Goal: Information Seeking & Learning: Learn about a topic

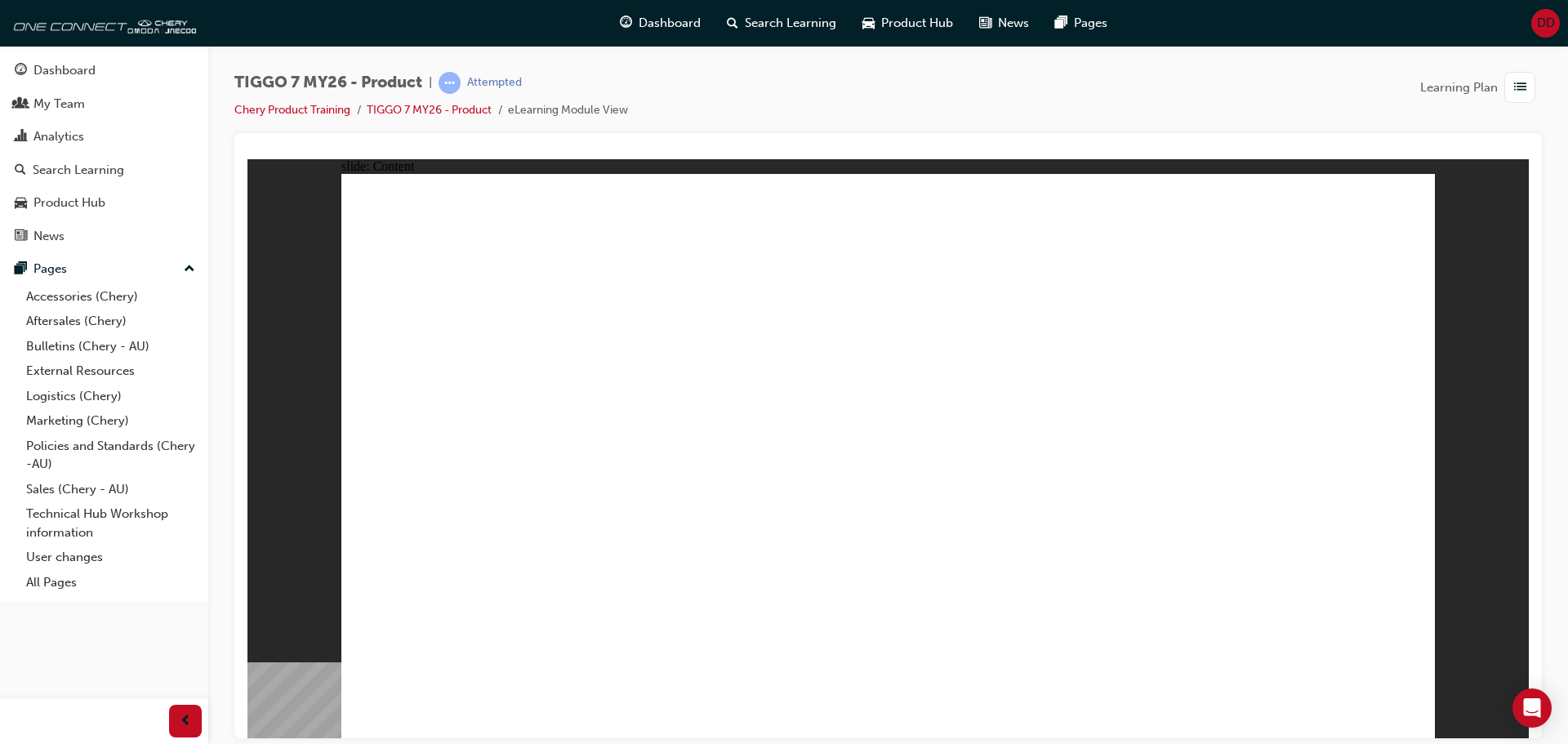
drag, startPoint x: 595, startPoint y: 268, endPoint x: 504, endPoint y: 288, distance: 93.2
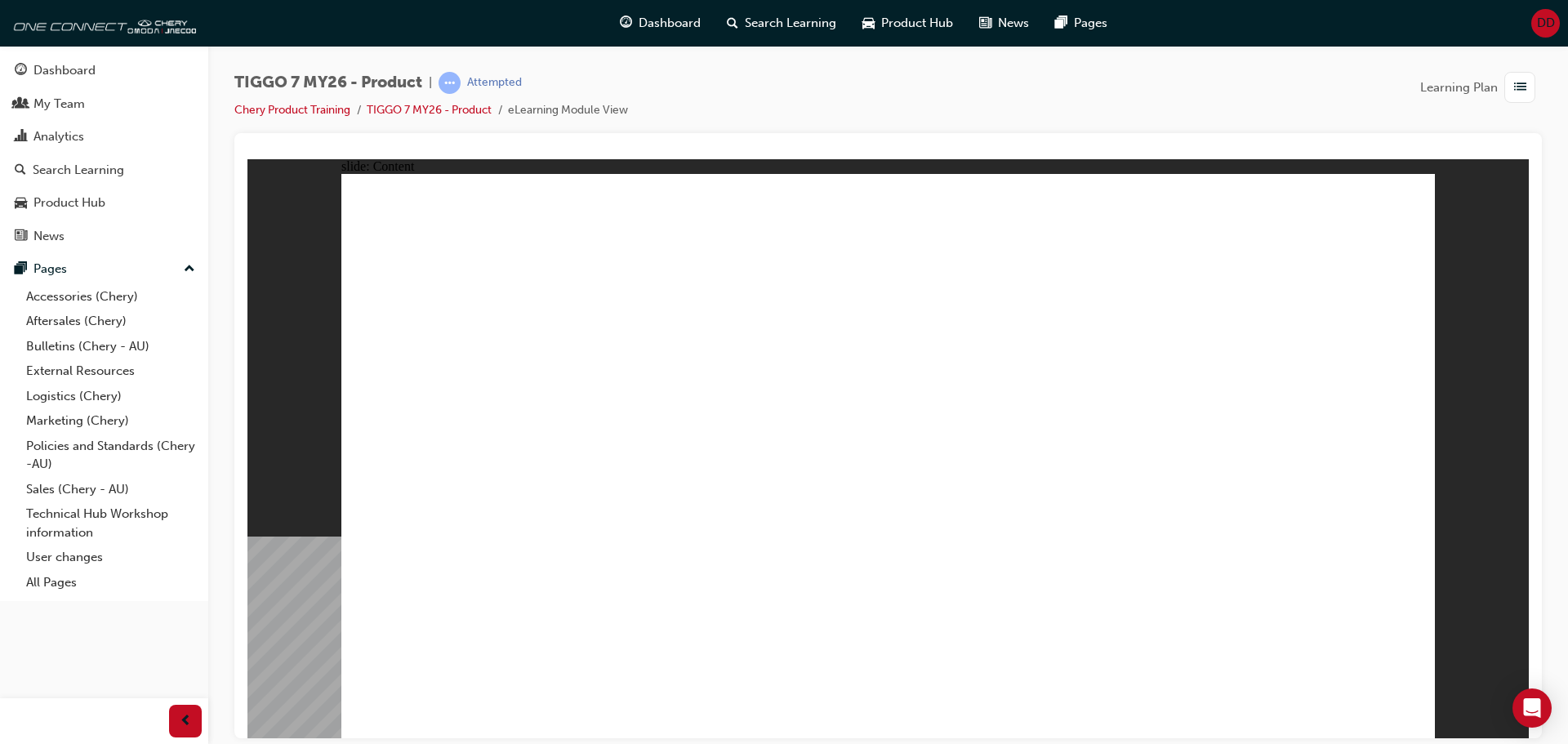
drag, startPoint x: 1379, startPoint y: 196, endPoint x: 1395, endPoint y: 205, distance: 18.4
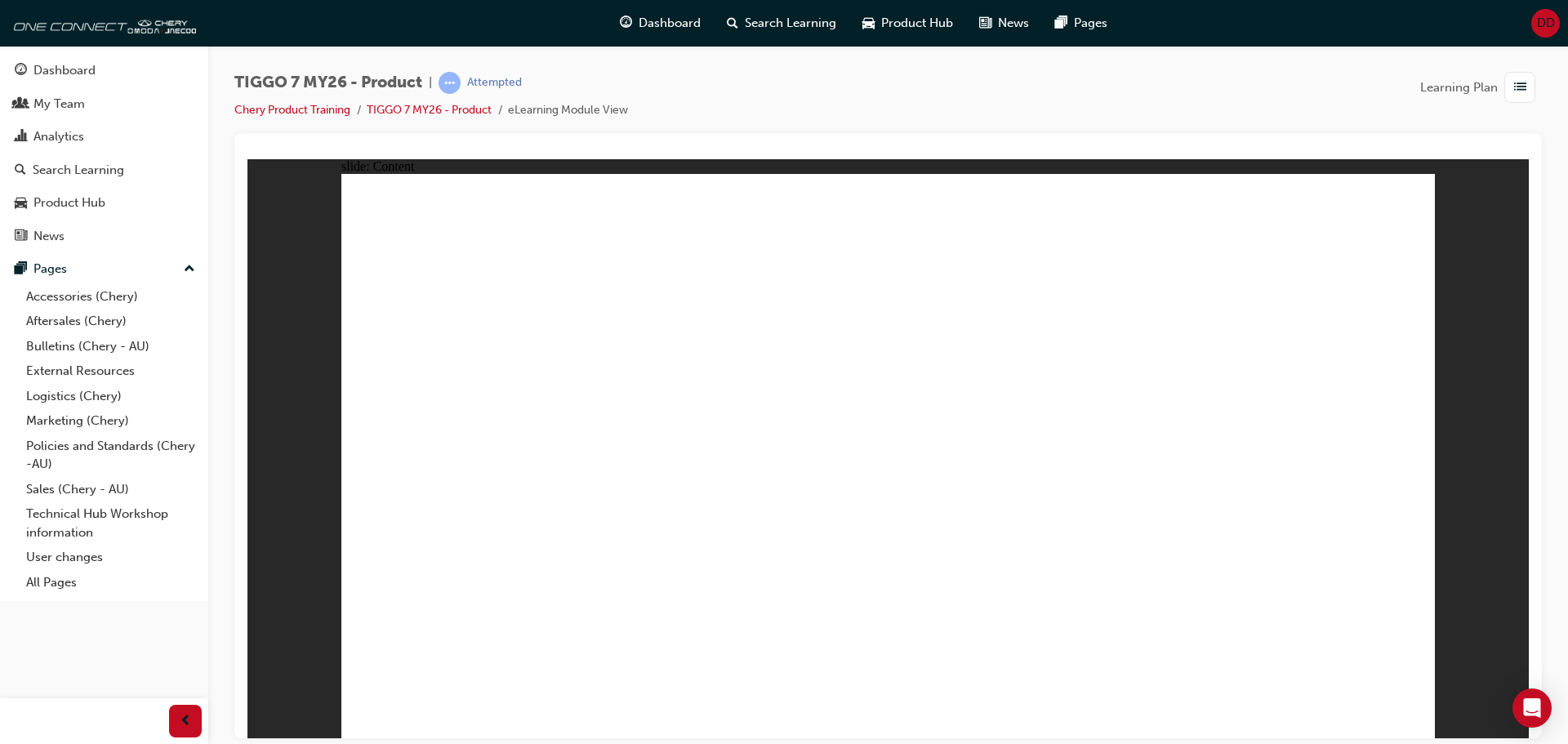
drag, startPoint x: 1078, startPoint y: 206, endPoint x: 883, endPoint y: 468, distance: 326.6
drag, startPoint x: 1268, startPoint y: 242, endPoint x: 448, endPoint y: 473, distance: 851.9
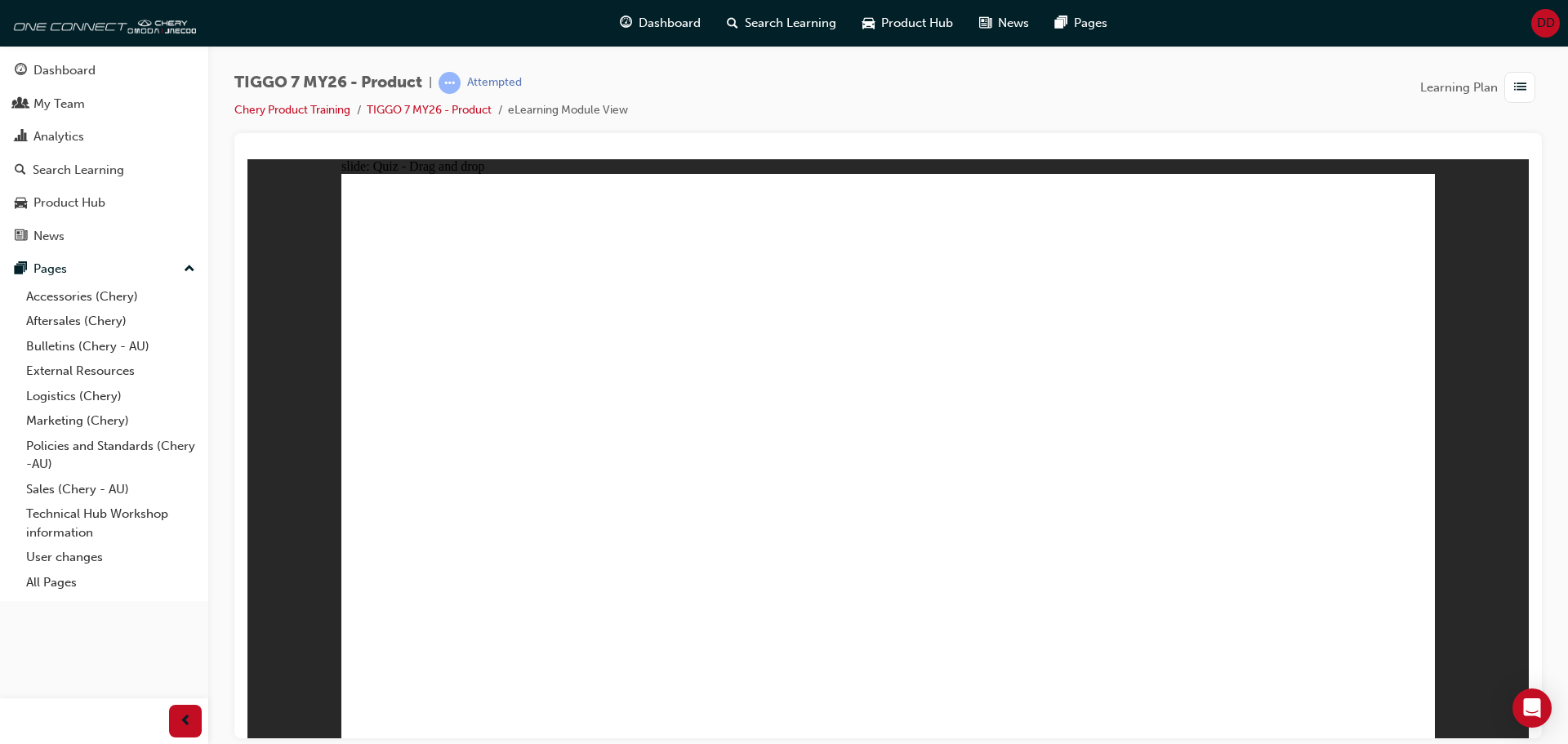
drag, startPoint x: 880, startPoint y: 217, endPoint x: 1151, endPoint y: 476, distance: 374.9
drag, startPoint x: 958, startPoint y: 326, endPoint x: 1005, endPoint y: 345, distance: 50.7
drag, startPoint x: 675, startPoint y: 505, endPoint x: 1312, endPoint y: 513, distance: 637.1
drag, startPoint x: 443, startPoint y: 479, endPoint x: 642, endPoint y: 484, distance: 199.1
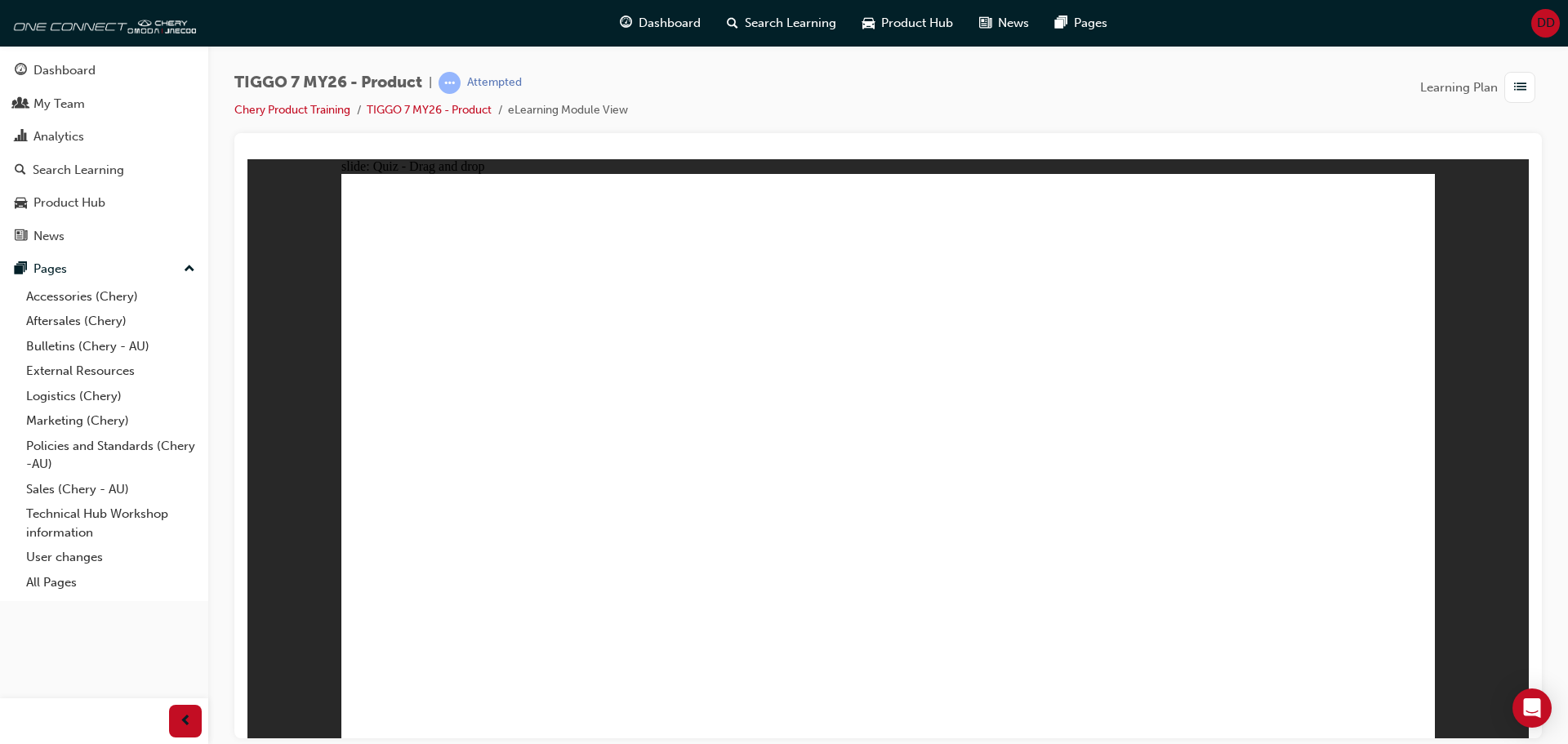
drag, startPoint x: 887, startPoint y: 495, endPoint x: 454, endPoint y: 492, distance: 433.0
drag, startPoint x: 1123, startPoint y: 482, endPoint x: 1098, endPoint y: 482, distance: 25.0
drag, startPoint x: 1194, startPoint y: 340, endPoint x: 903, endPoint y: 469, distance: 318.3
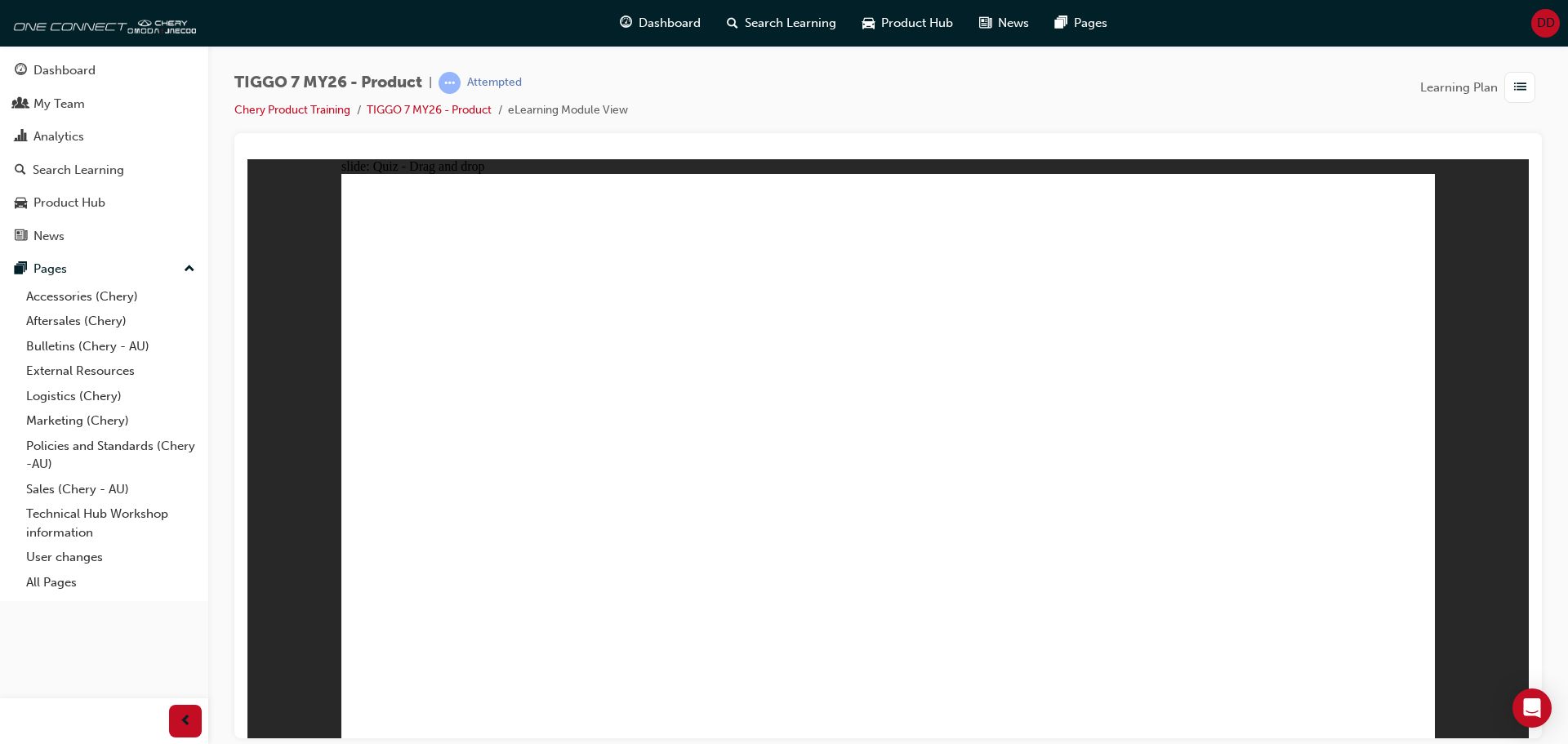
drag, startPoint x: 1315, startPoint y: 314, endPoint x: 462, endPoint y: 591, distance: 896.8
drag, startPoint x: 899, startPoint y: 288, endPoint x: 931, endPoint y: 548, distance: 262.0
drag, startPoint x: 1148, startPoint y: 308, endPoint x: 519, endPoint y: 633, distance: 708.0
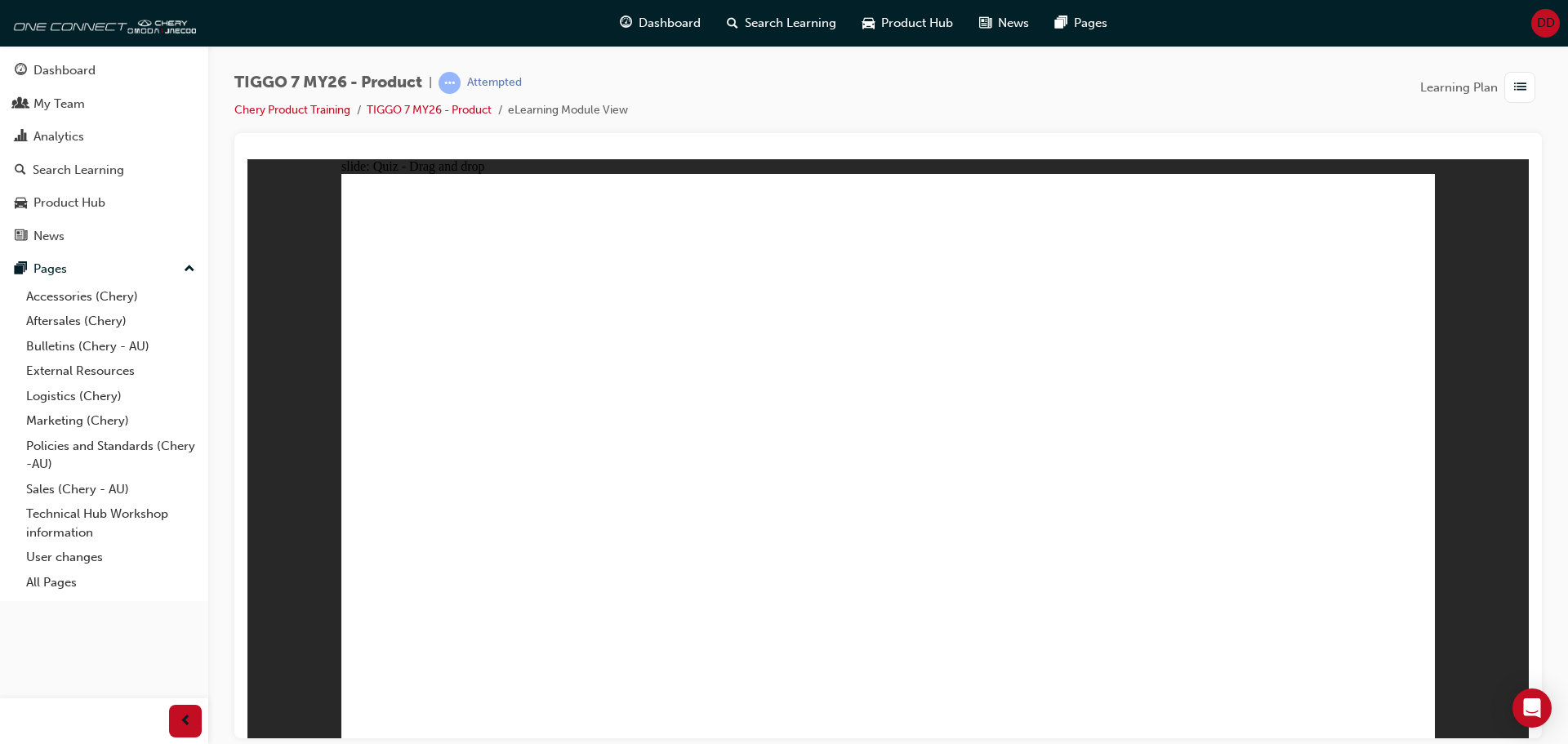
drag, startPoint x: 857, startPoint y: 278, endPoint x: 696, endPoint y: 559, distance: 323.9
drag, startPoint x: 844, startPoint y: 224, endPoint x: 948, endPoint y: 569, distance: 360.3
drag, startPoint x: 972, startPoint y: 327, endPoint x: 660, endPoint y: 549, distance: 382.9
drag, startPoint x: 980, startPoint y: 229, endPoint x: 941, endPoint y: 440, distance: 214.6
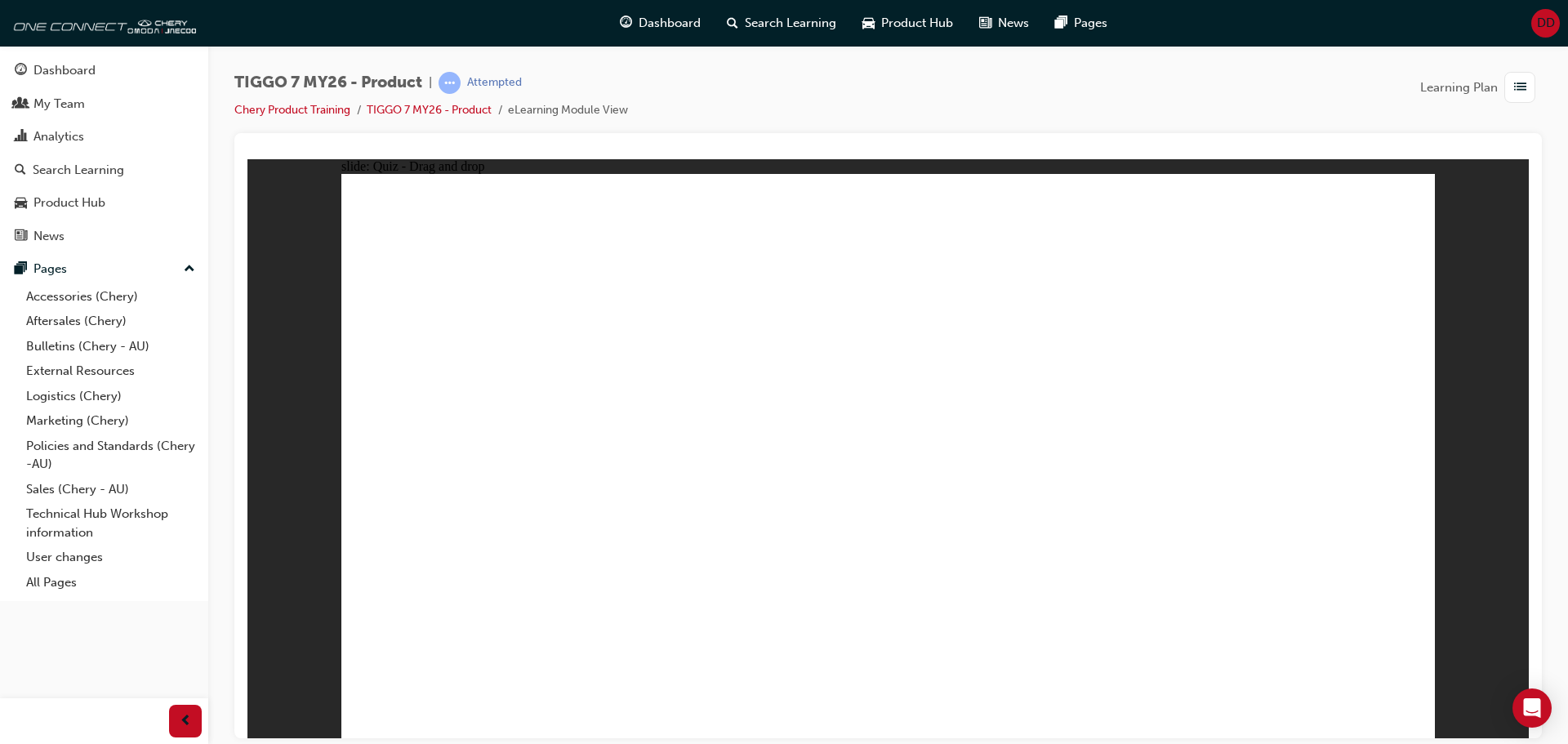
drag, startPoint x: 972, startPoint y: 285, endPoint x: 686, endPoint y: 571, distance: 404.5
drag, startPoint x: 1095, startPoint y: 321, endPoint x: 1083, endPoint y: 559, distance: 238.3
drag, startPoint x: 1087, startPoint y: 274, endPoint x: 526, endPoint y: 601, distance: 649.3
drag, startPoint x: 1100, startPoint y: 230, endPoint x: 497, endPoint y: 599, distance: 706.9
drag, startPoint x: 1213, startPoint y: 270, endPoint x: 1143, endPoint y: 574, distance: 312.0
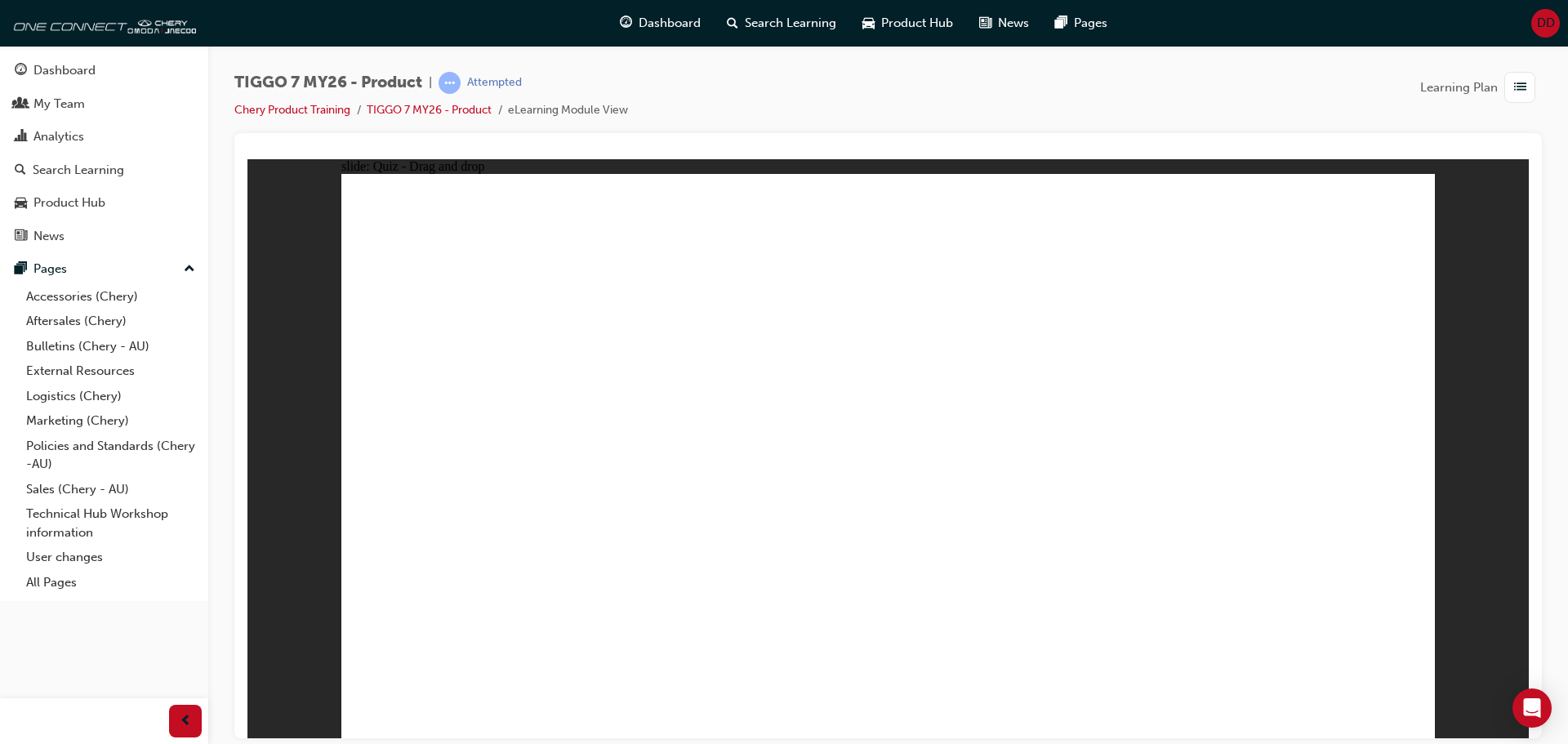
drag, startPoint x: 1202, startPoint y: 323, endPoint x: 1045, endPoint y: 564, distance: 287.6
drag, startPoint x: 1184, startPoint y: 241, endPoint x: 631, endPoint y: 605, distance: 662.0
drag, startPoint x: 1319, startPoint y: 282, endPoint x: 958, endPoint y: 594, distance: 477.1
drag, startPoint x: 1320, startPoint y: 221, endPoint x: 1325, endPoint y: 230, distance: 10.3
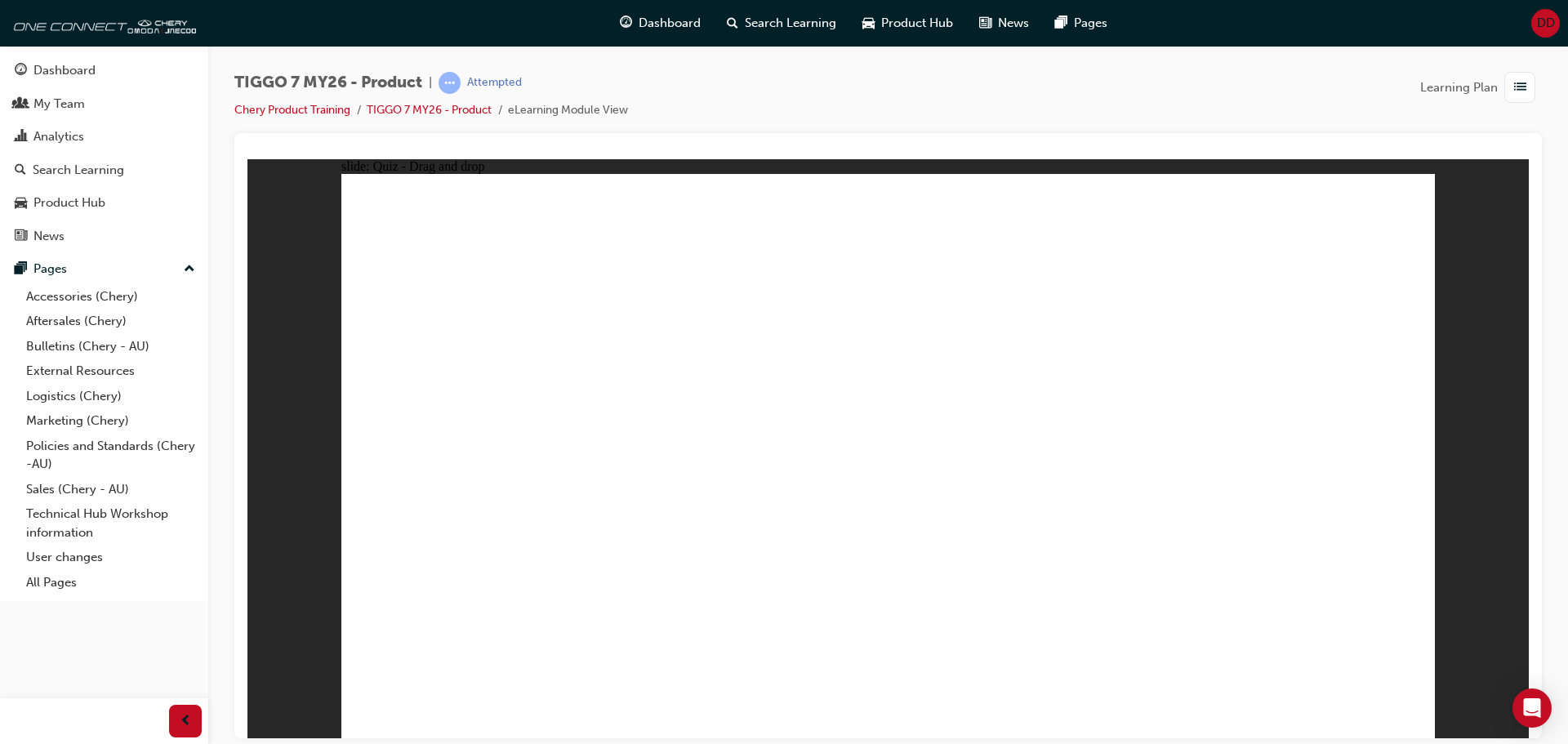
drag, startPoint x: 1325, startPoint y: 230, endPoint x: 624, endPoint y: 608, distance: 796.4
drag, startPoint x: 994, startPoint y: 532, endPoint x: 1163, endPoint y: 374, distance: 231.4
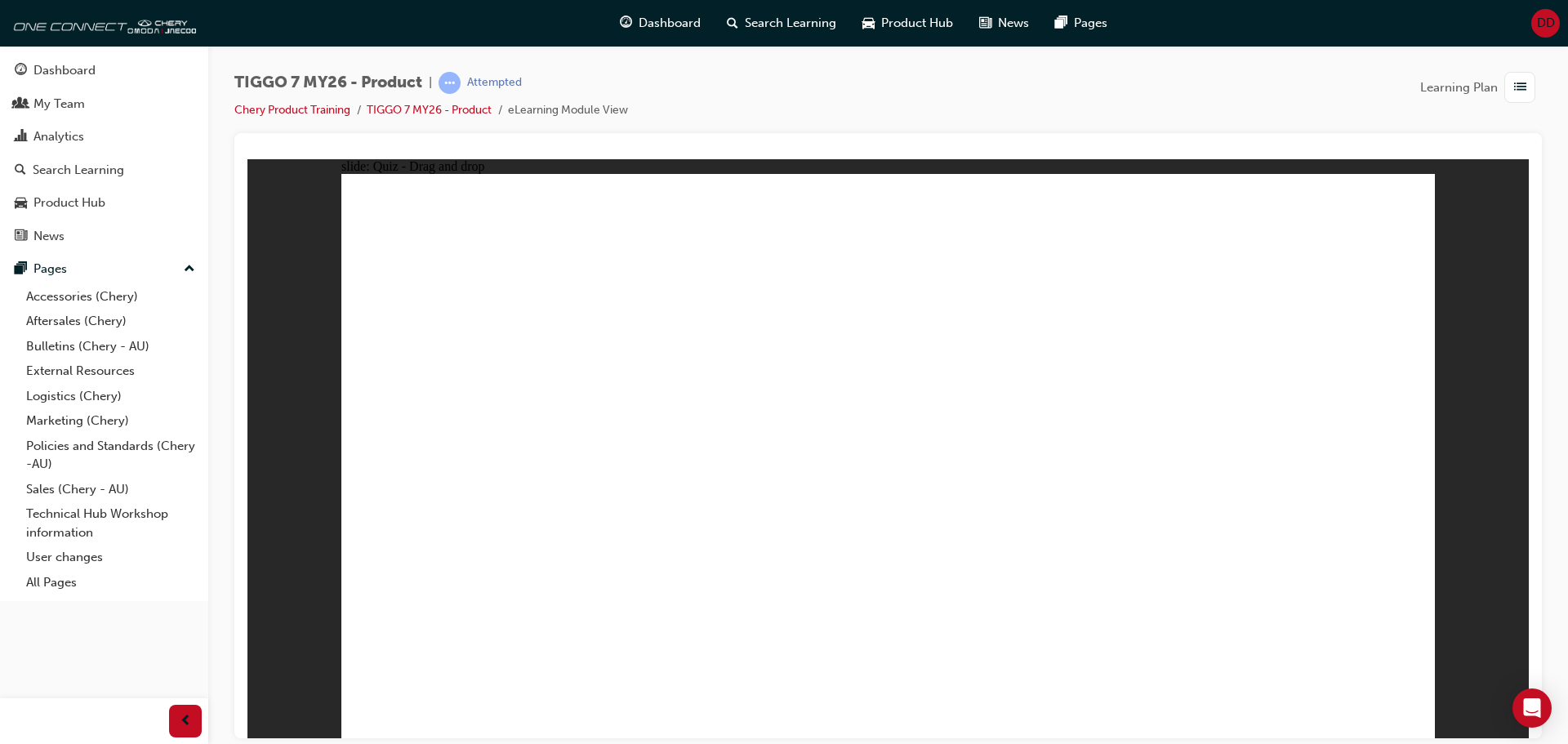
drag, startPoint x: 1016, startPoint y: 511, endPoint x: 1085, endPoint y: 241, distance: 278.7
drag, startPoint x: 1085, startPoint y: 270, endPoint x: 1030, endPoint y: 485, distance: 221.9
drag, startPoint x: 872, startPoint y: 258, endPoint x: 619, endPoint y: 496, distance: 347.4
drag, startPoint x: 1310, startPoint y: 285, endPoint x: 1020, endPoint y: 588, distance: 419.4
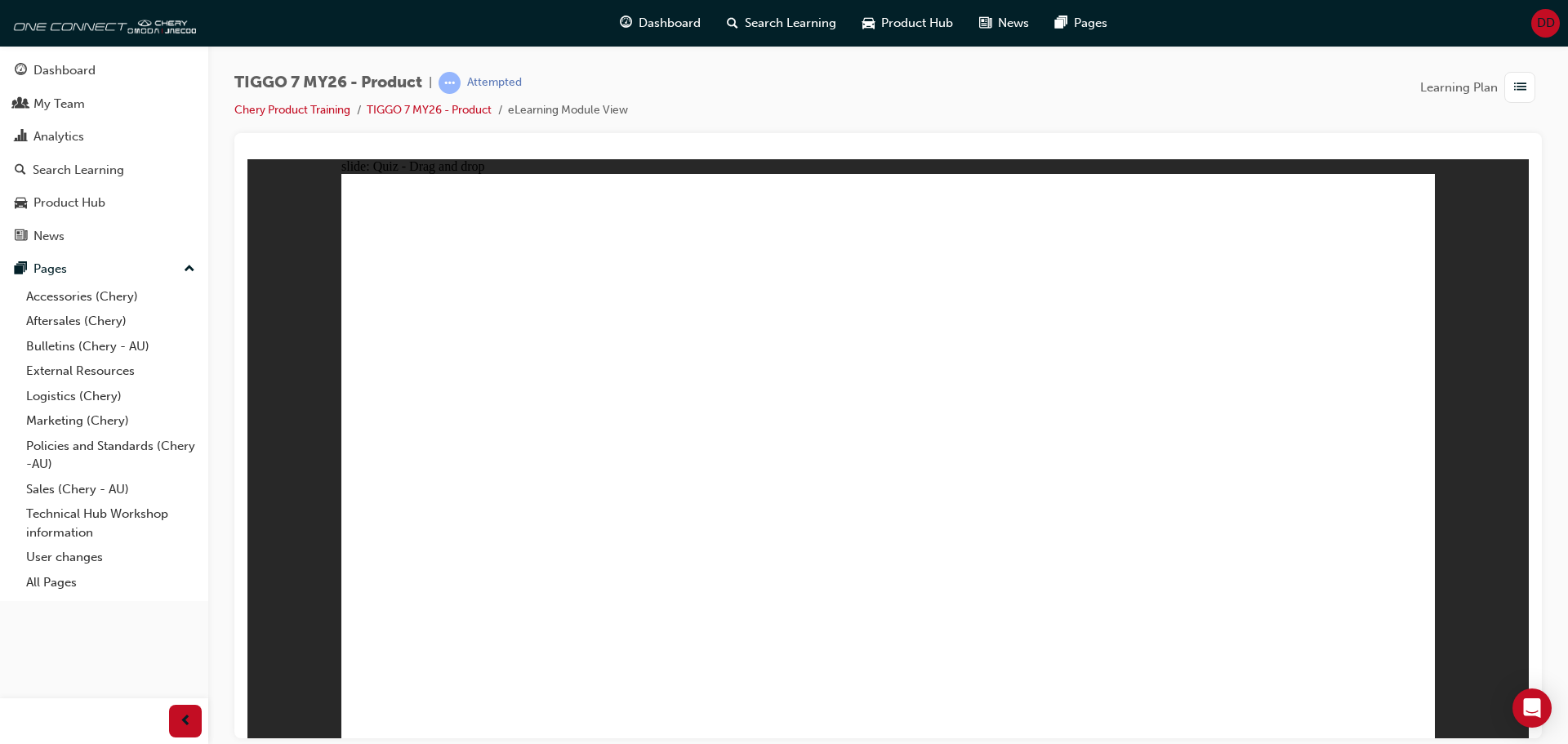
radio input "true"
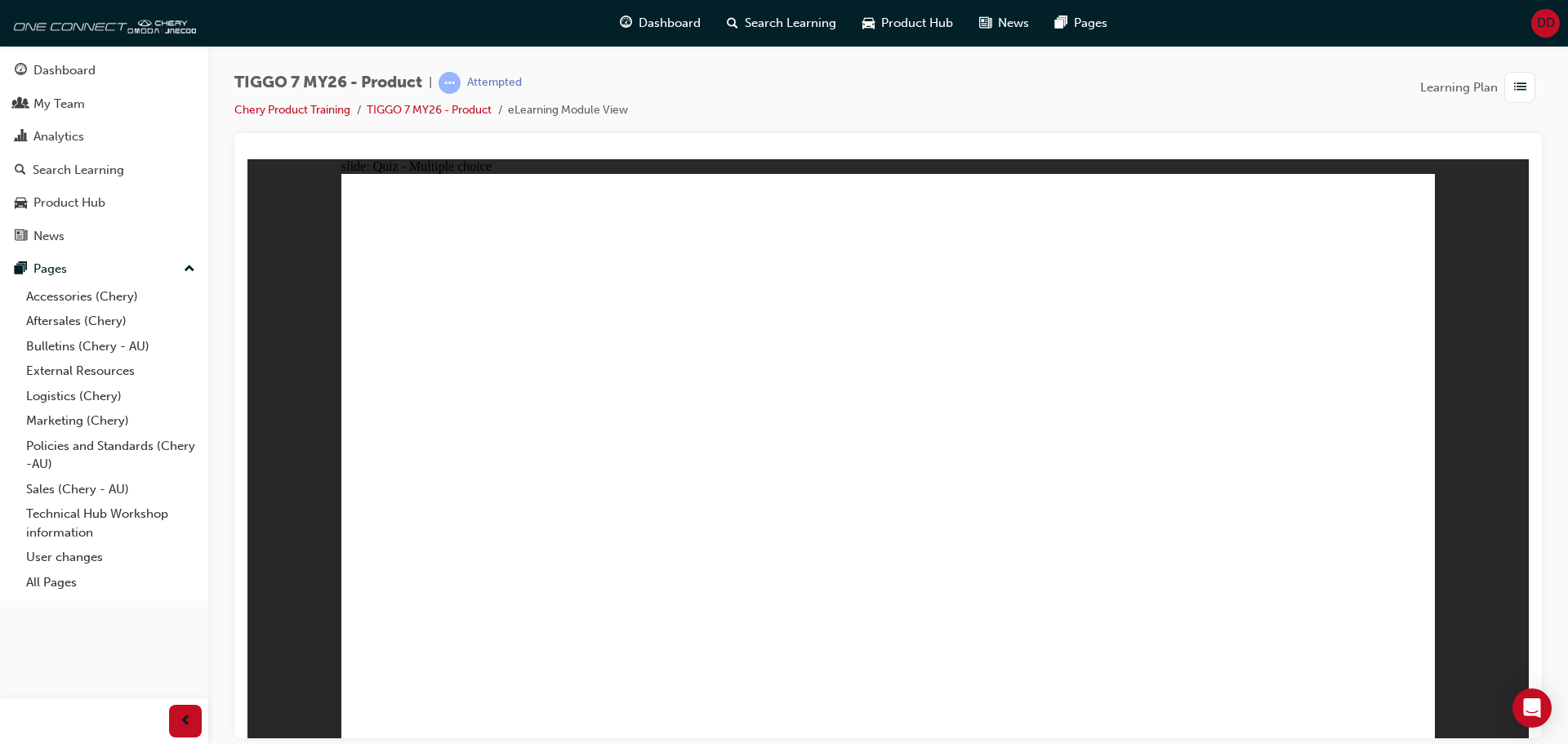
click at [780, 499] on button "OK" at bounding box center [765, 492] width 29 height 17
drag, startPoint x: 832, startPoint y: 276, endPoint x: 503, endPoint y: 607, distance: 466.7
drag, startPoint x: 878, startPoint y: 232, endPoint x: 616, endPoint y: 522, distance: 390.8
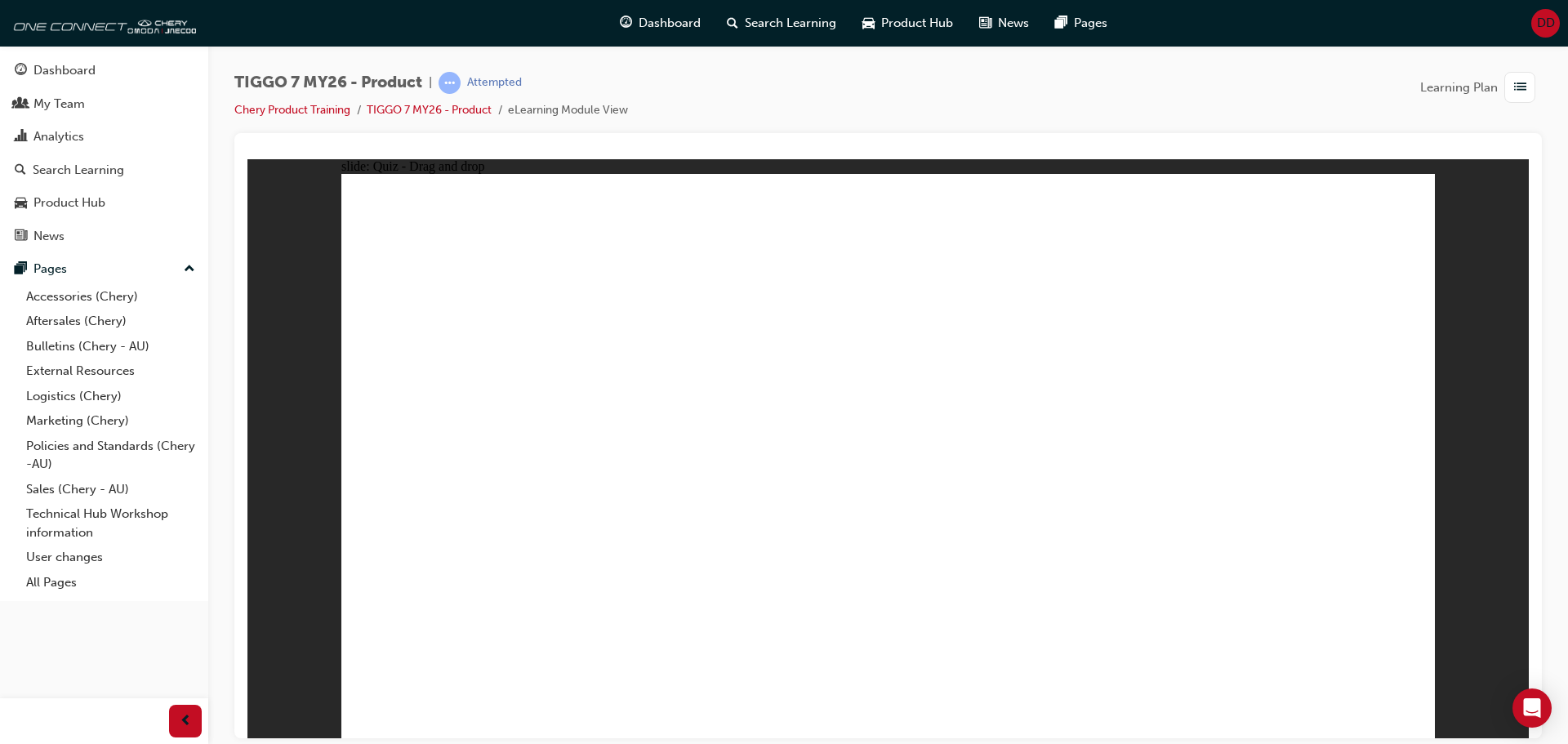
drag, startPoint x: 833, startPoint y: 231, endPoint x: 941, endPoint y: 577, distance: 362.5
drag, startPoint x: 851, startPoint y: 269, endPoint x: 593, endPoint y: 514, distance: 355.8
drag, startPoint x: 888, startPoint y: 267, endPoint x: 1015, endPoint y: 572, distance: 330.4
drag, startPoint x: 1044, startPoint y: 326, endPoint x: 709, endPoint y: 520, distance: 387.1
drag, startPoint x: 1079, startPoint y: 318, endPoint x: 929, endPoint y: 586, distance: 307.1
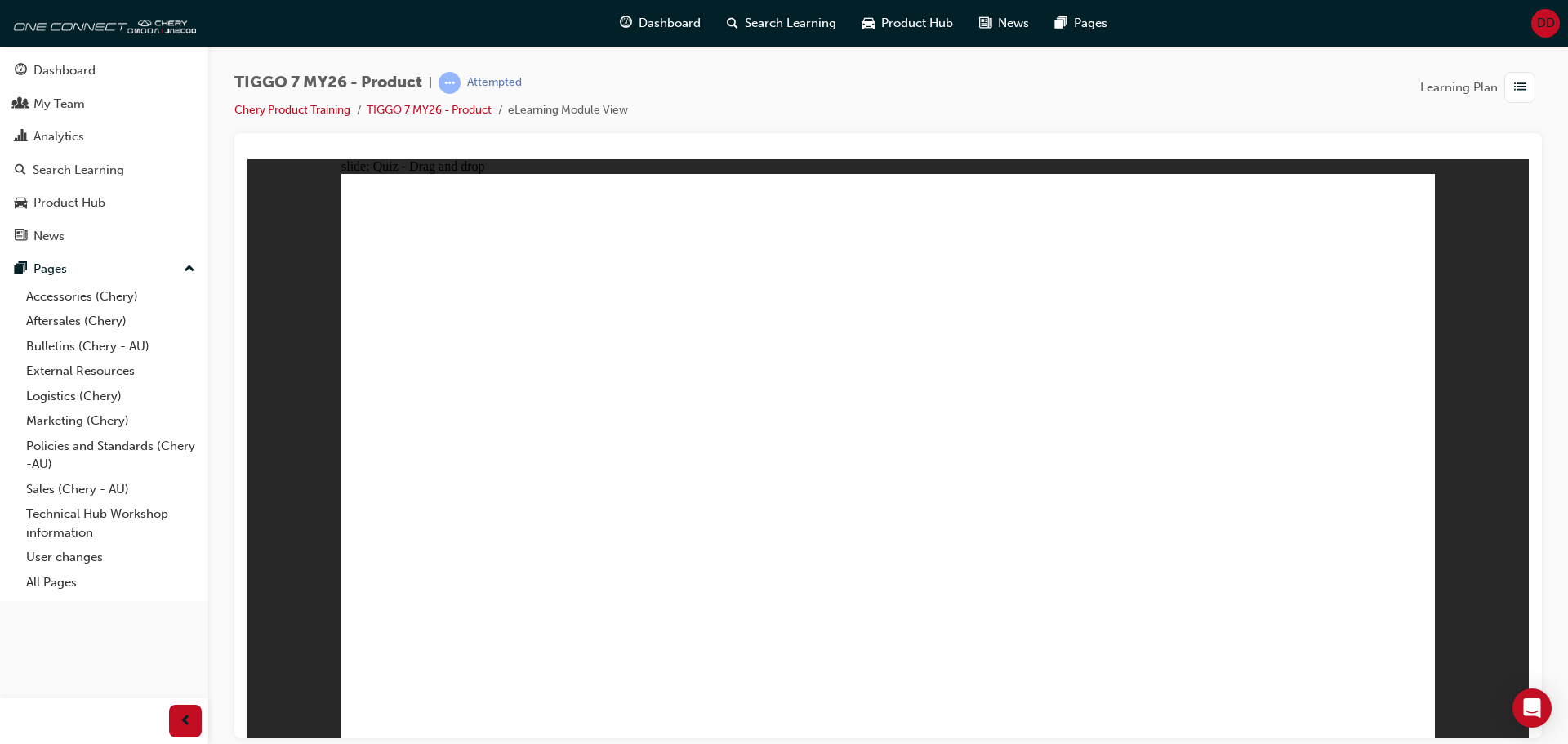
drag, startPoint x: 1080, startPoint y: 252, endPoint x: 1080, endPoint y: 282, distance: 30.0
drag, startPoint x: 1074, startPoint y: 273, endPoint x: 589, endPoint y: 578, distance: 572.9
drag, startPoint x: 1091, startPoint y: 261, endPoint x: 1060, endPoint y: 572, distance: 312.5
drag, startPoint x: 1253, startPoint y: 269, endPoint x: 465, endPoint y: 539, distance: 833.0
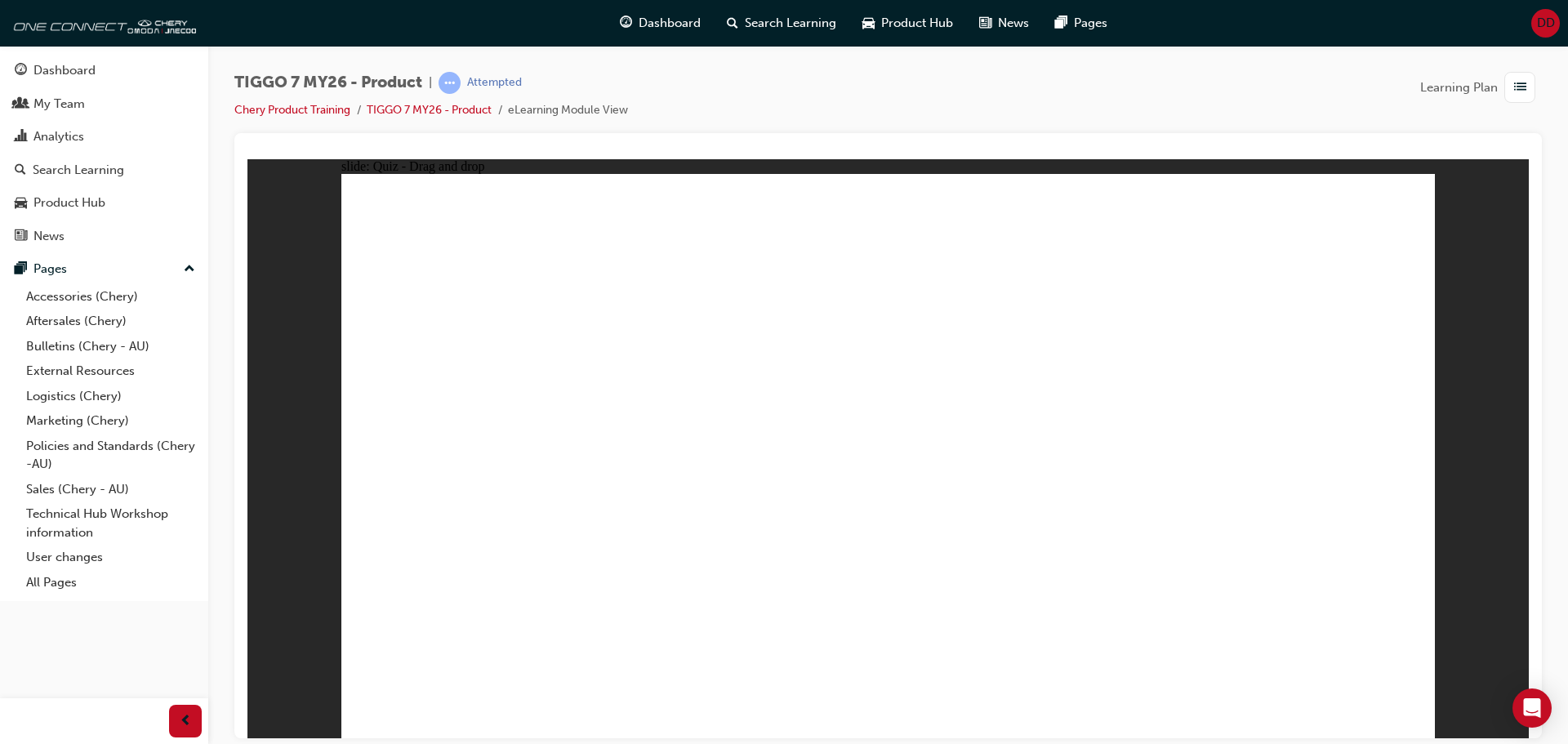
drag, startPoint x: 1285, startPoint y: 264, endPoint x: 1046, endPoint y: 570, distance: 388.3
drag, startPoint x: 1031, startPoint y: 232, endPoint x: 1037, endPoint y: 593, distance: 361.0
drag, startPoint x: 1272, startPoint y: 222, endPoint x: 987, endPoint y: 587, distance: 463.1
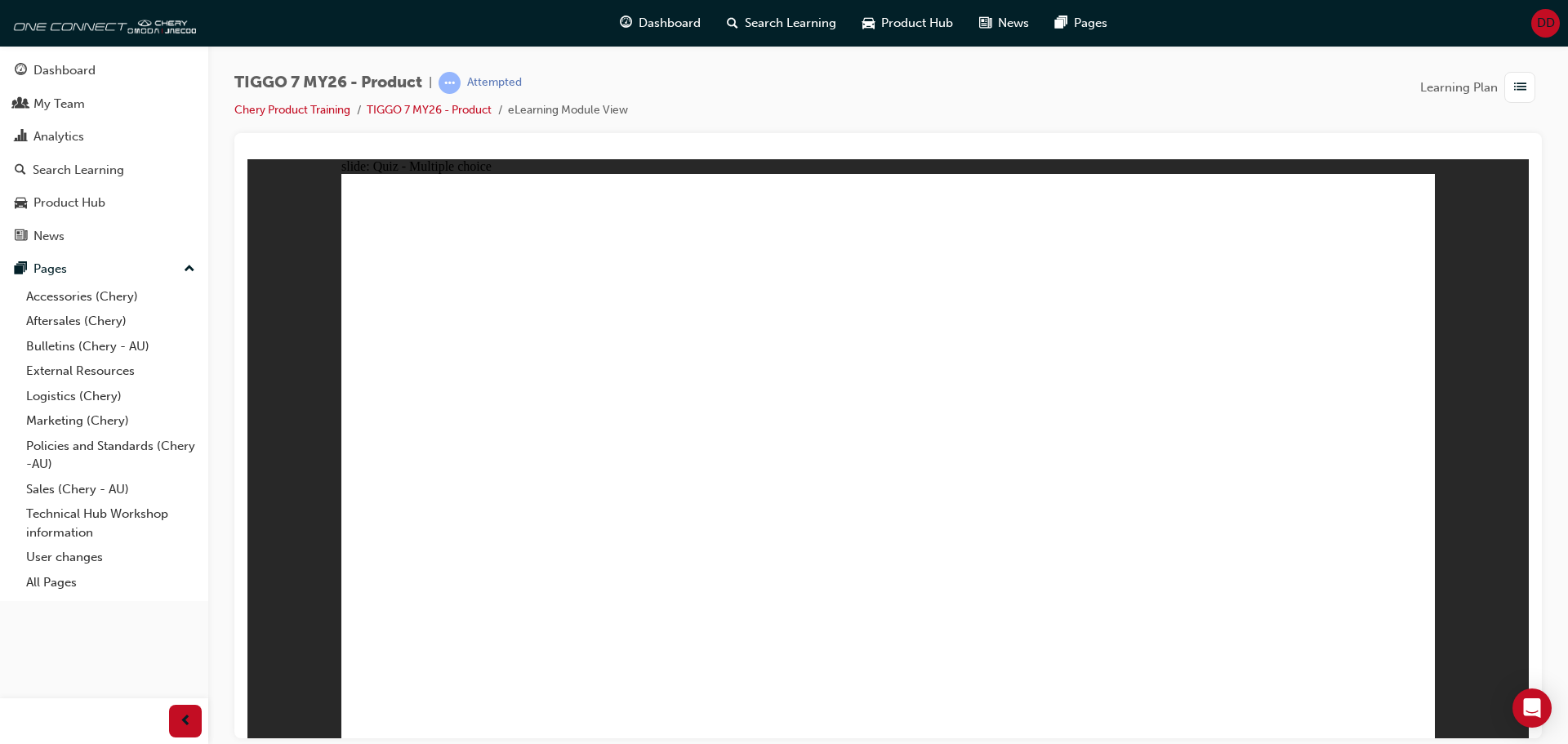
radio input "true"
drag, startPoint x: 1272, startPoint y: 223, endPoint x: 1264, endPoint y: 216, distance: 10.6
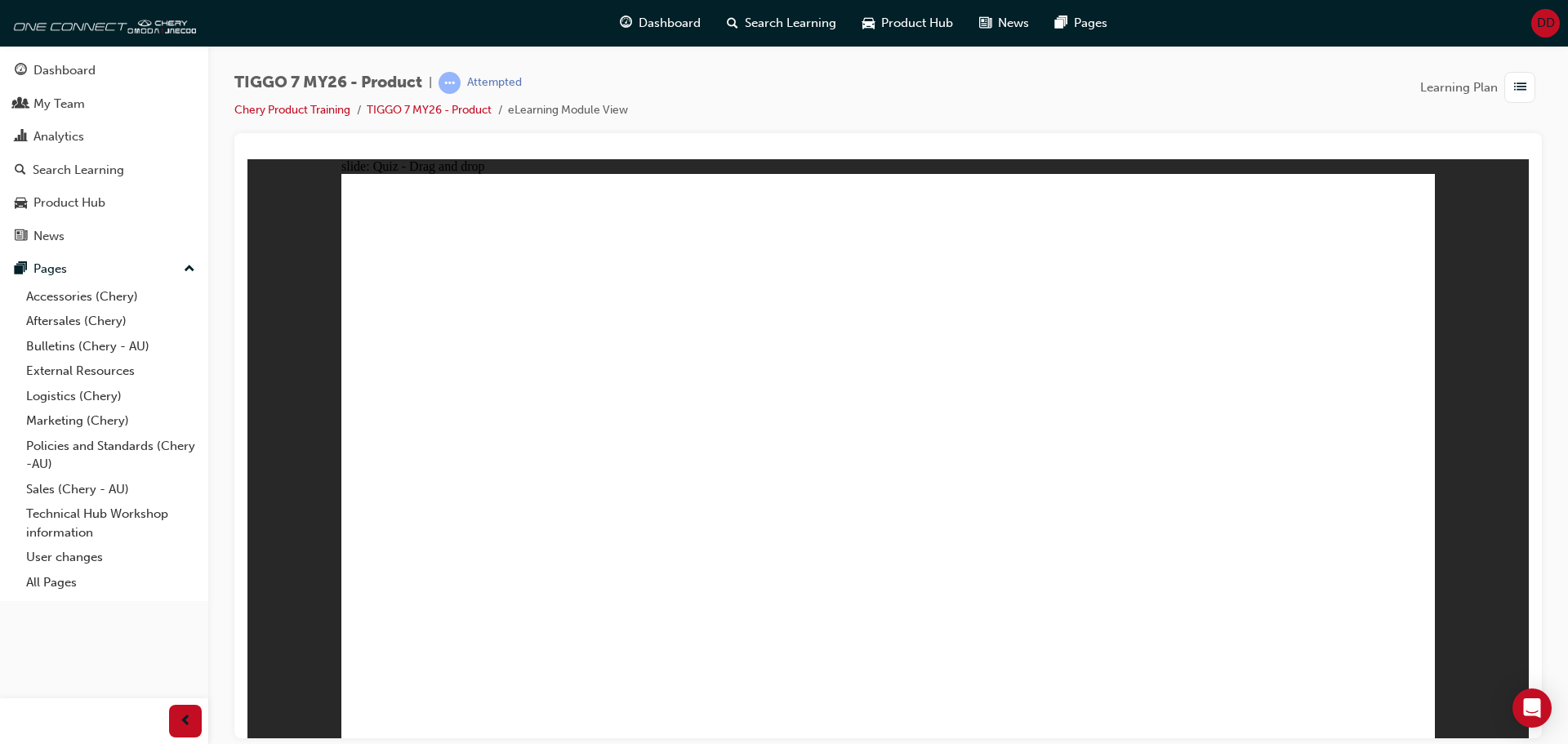
drag, startPoint x: 1108, startPoint y: 220, endPoint x: 744, endPoint y: 474, distance: 443.9
drag, startPoint x: 931, startPoint y: 351, endPoint x: 1252, endPoint y: 493, distance: 351.0
drag, startPoint x: 1265, startPoint y: 222, endPoint x: 868, endPoint y: 458, distance: 461.8
drag, startPoint x: 885, startPoint y: 245, endPoint x: 884, endPoint y: 371, distance: 126.0
drag, startPoint x: 1134, startPoint y: 368, endPoint x: 1062, endPoint y: 511, distance: 160.1
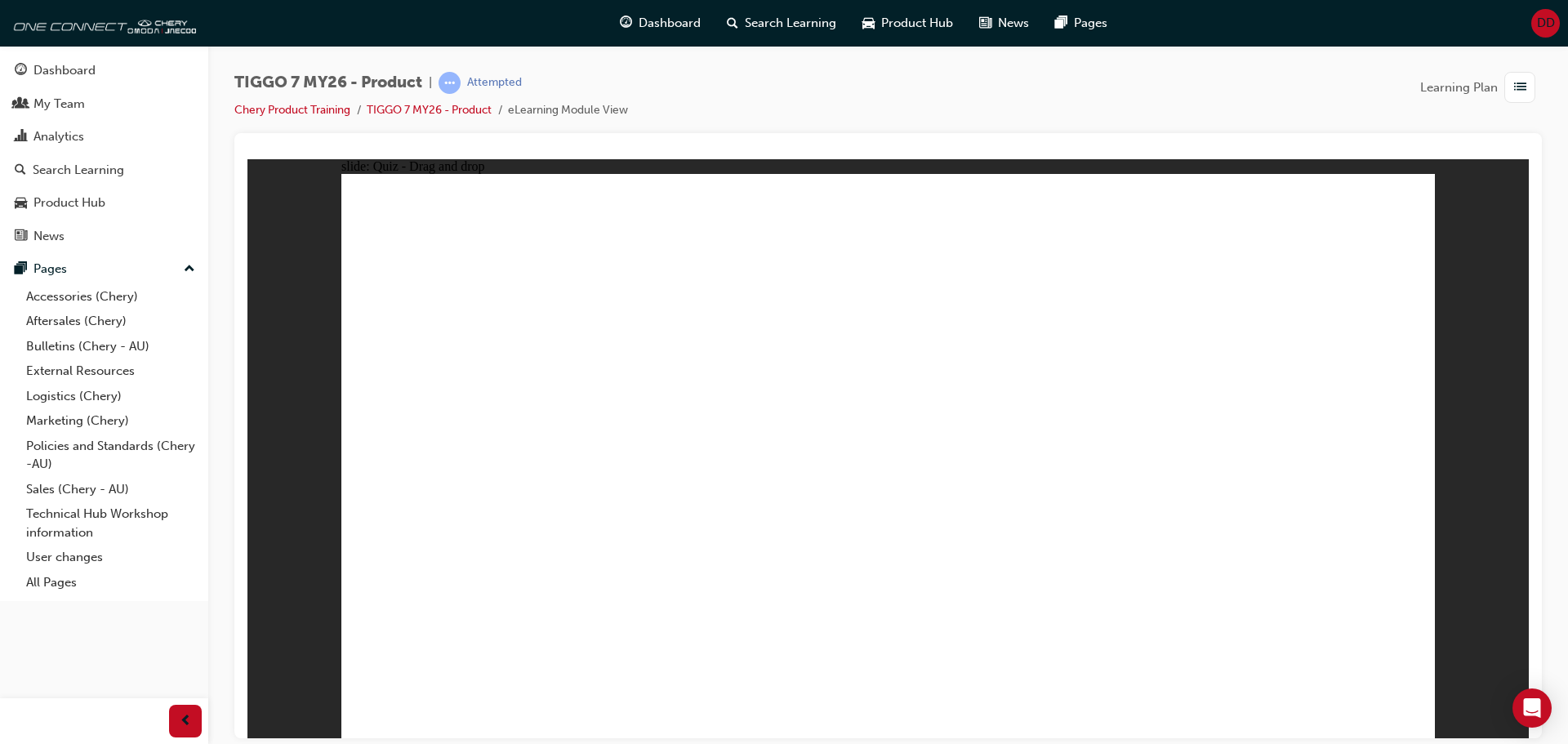
drag, startPoint x: 842, startPoint y: 241, endPoint x: 444, endPoint y: 524, distance: 488.4
radio input "true"
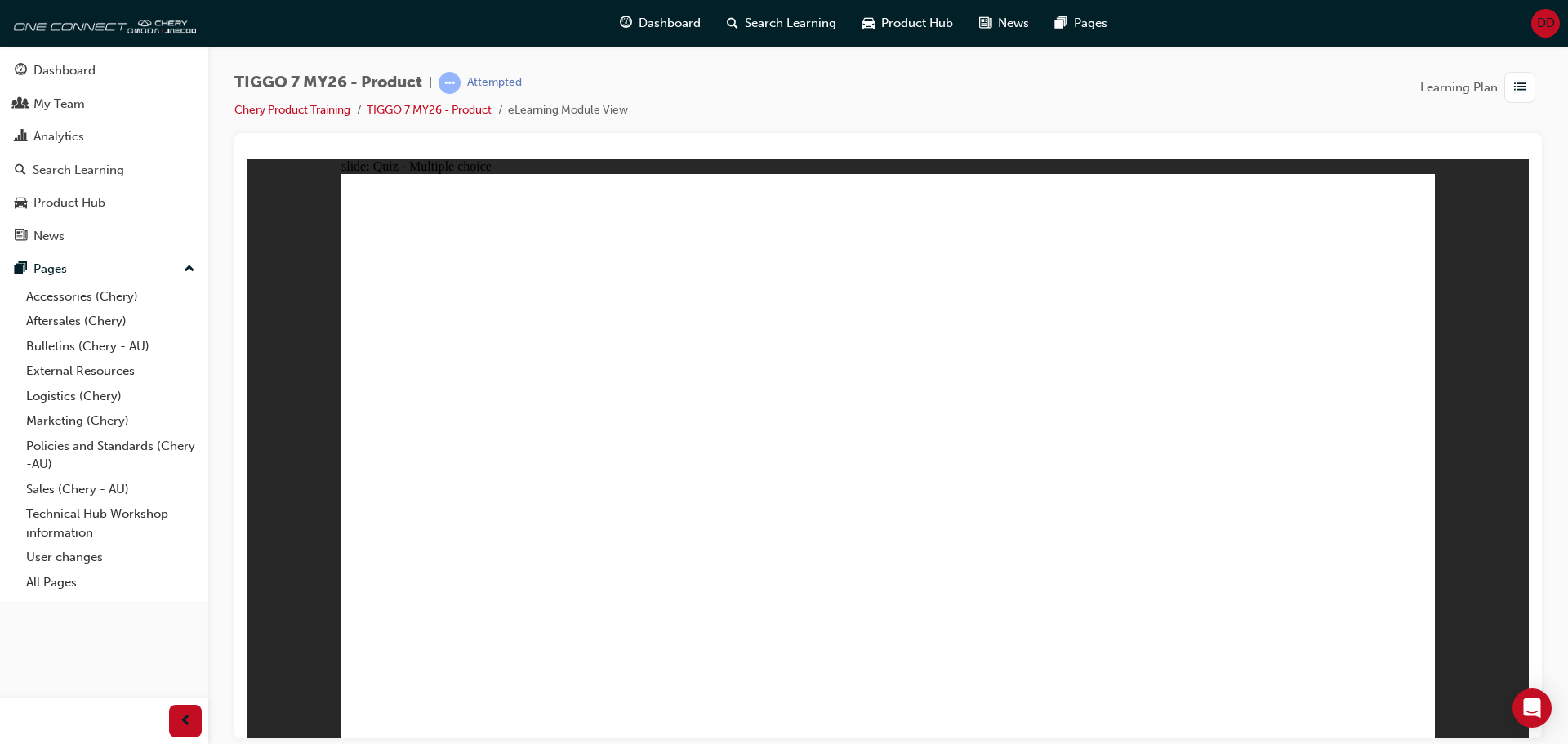
radio input "true"
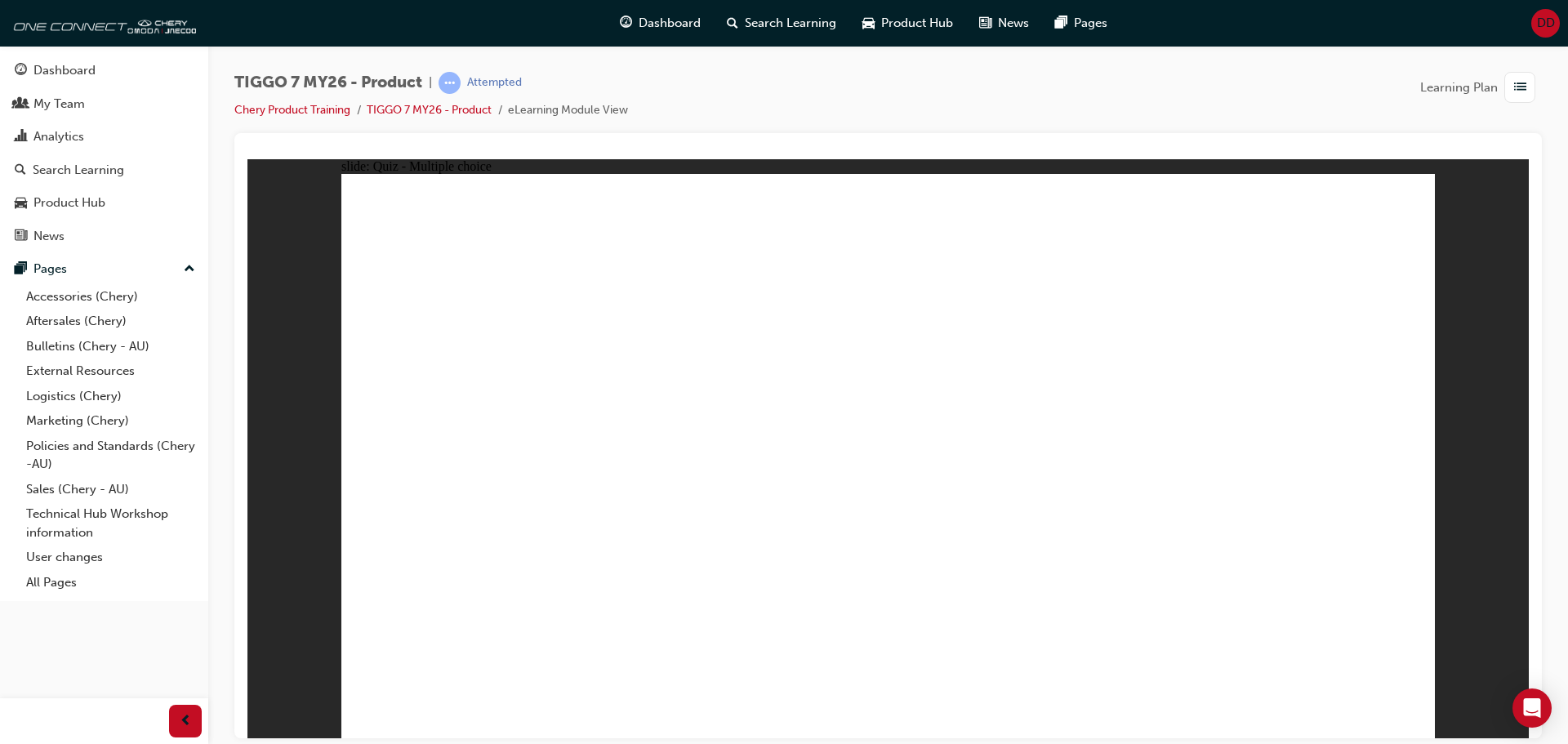
drag, startPoint x: 883, startPoint y: 208, endPoint x: 506, endPoint y: 446, distance: 445.8
drag, startPoint x: 525, startPoint y: 467, endPoint x: 920, endPoint y: 197, distance: 478.5
drag, startPoint x: 933, startPoint y: 319, endPoint x: 677, endPoint y: 421, distance: 275.6
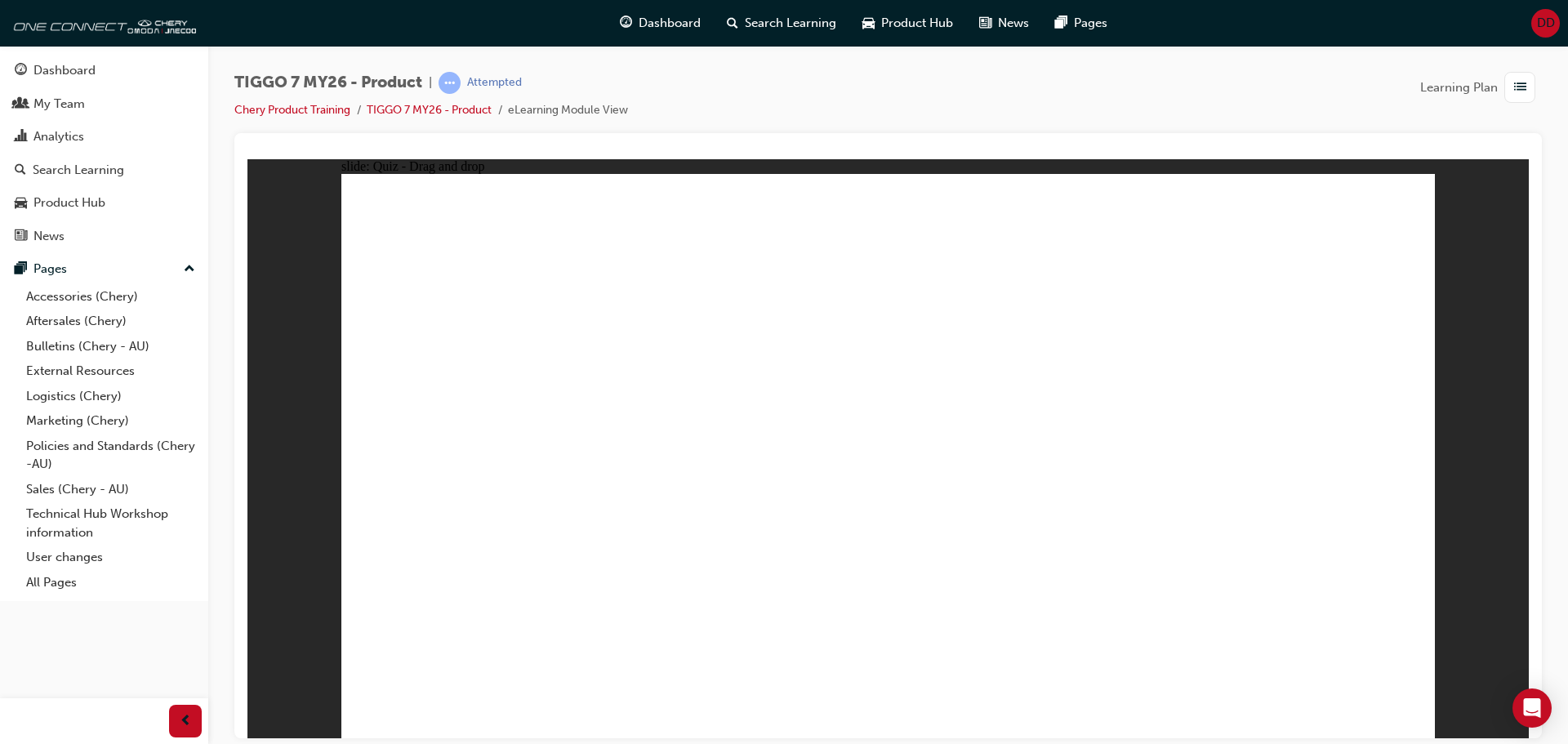
drag, startPoint x: 1029, startPoint y: 260, endPoint x: 922, endPoint y: 464, distance: 230.4
drag, startPoint x: 1128, startPoint y: 367, endPoint x: 1089, endPoint y: 533, distance: 170.5
drag, startPoint x: 1294, startPoint y: 224, endPoint x: 1263, endPoint y: 485, distance: 262.8
drag, startPoint x: 778, startPoint y: 242, endPoint x: 414, endPoint y: 465, distance: 426.9
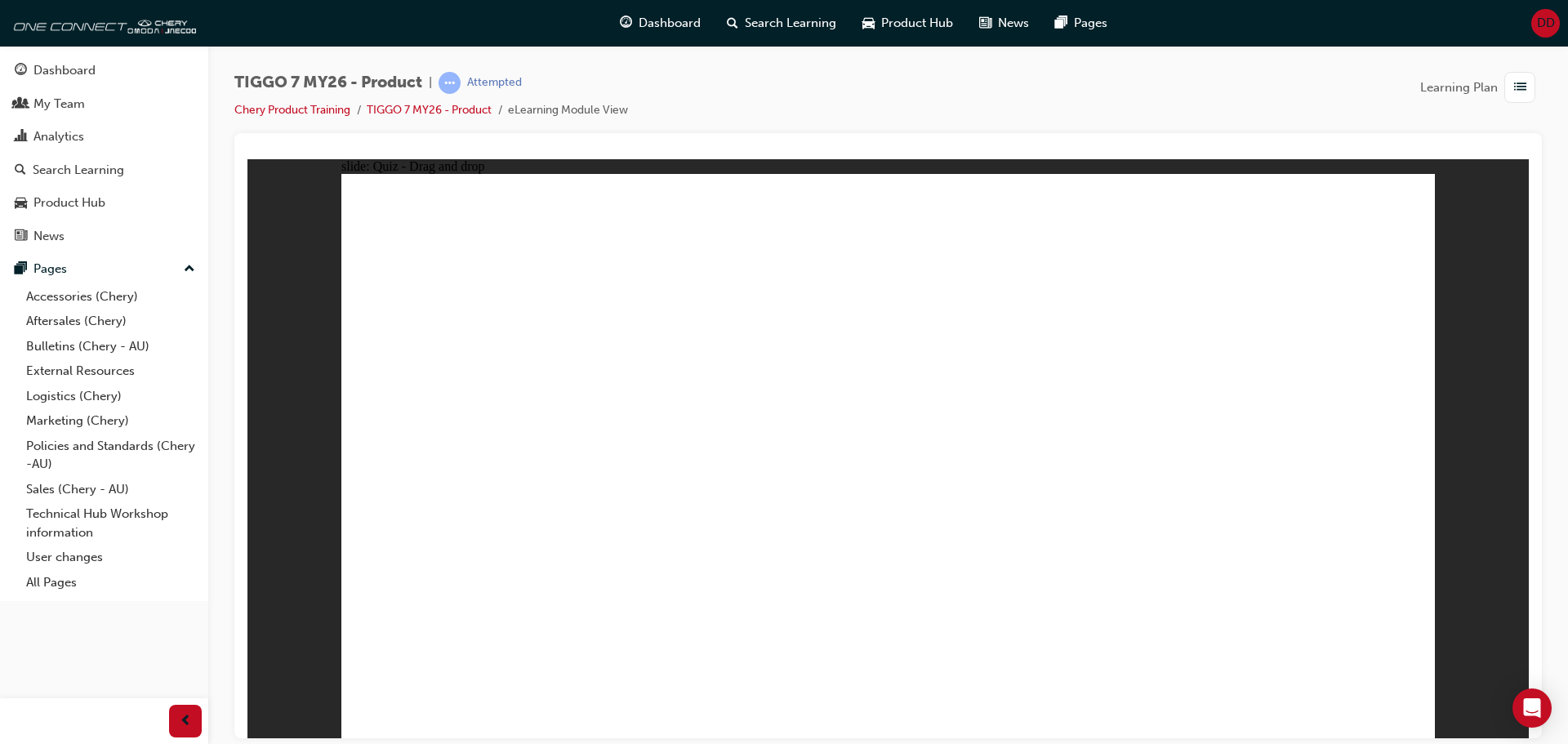
drag, startPoint x: 1347, startPoint y: 292, endPoint x: 694, endPoint y: 453, distance: 672.6
drag, startPoint x: 1137, startPoint y: 286, endPoint x: 507, endPoint y: 533, distance: 676.7
drag, startPoint x: 893, startPoint y: 267, endPoint x: 917, endPoint y: 307, distance: 46.6
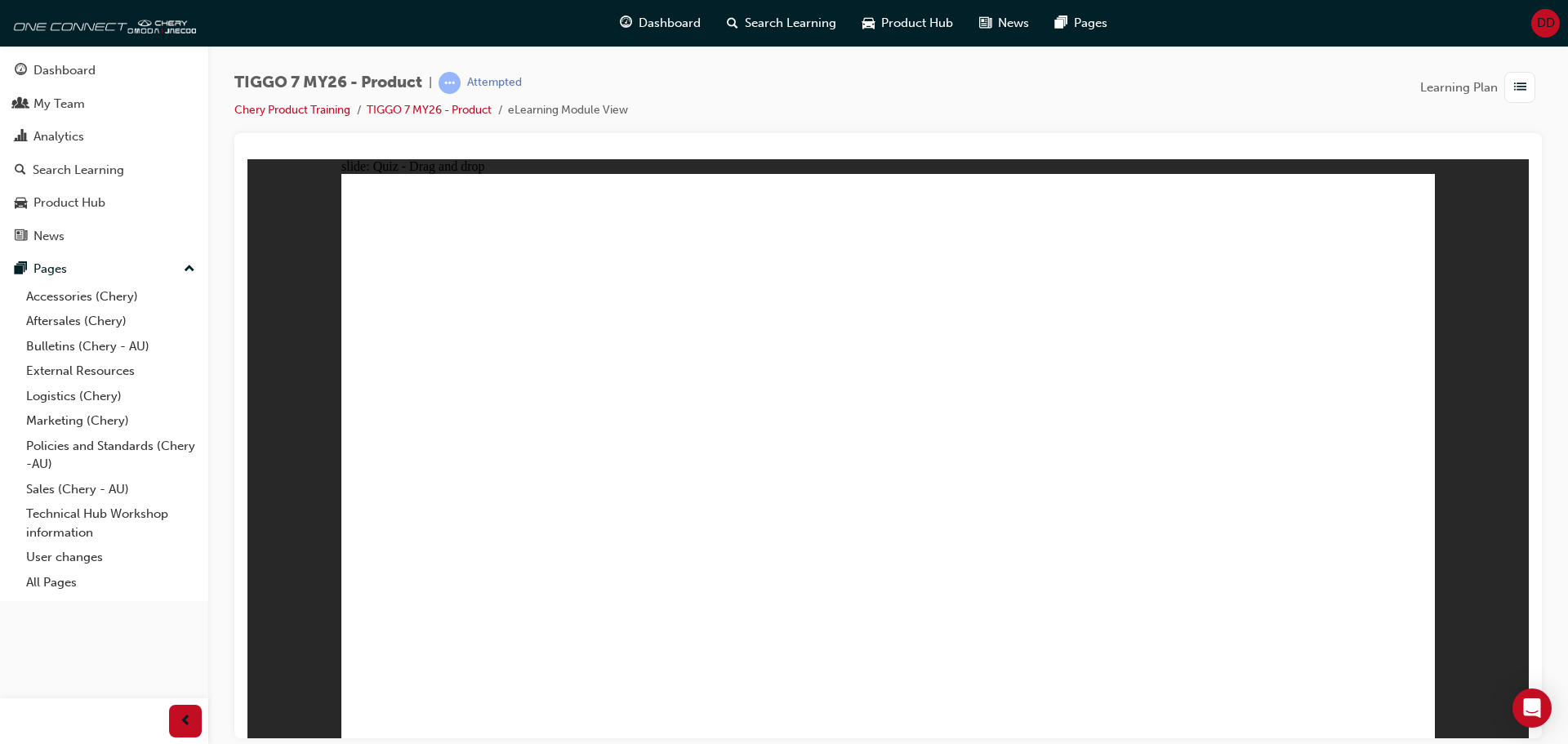
drag, startPoint x: 920, startPoint y: 281, endPoint x: 941, endPoint y: 507, distance: 227.0
drag, startPoint x: 536, startPoint y: 500, endPoint x: 945, endPoint y: 361, distance: 432.0
drag, startPoint x: 954, startPoint y: 484, endPoint x: 541, endPoint y: 474, distance: 413.1
drag, startPoint x: 1297, startPoint y: 295, endPoint x: 907, endPoint y: 514, distance: 447.3
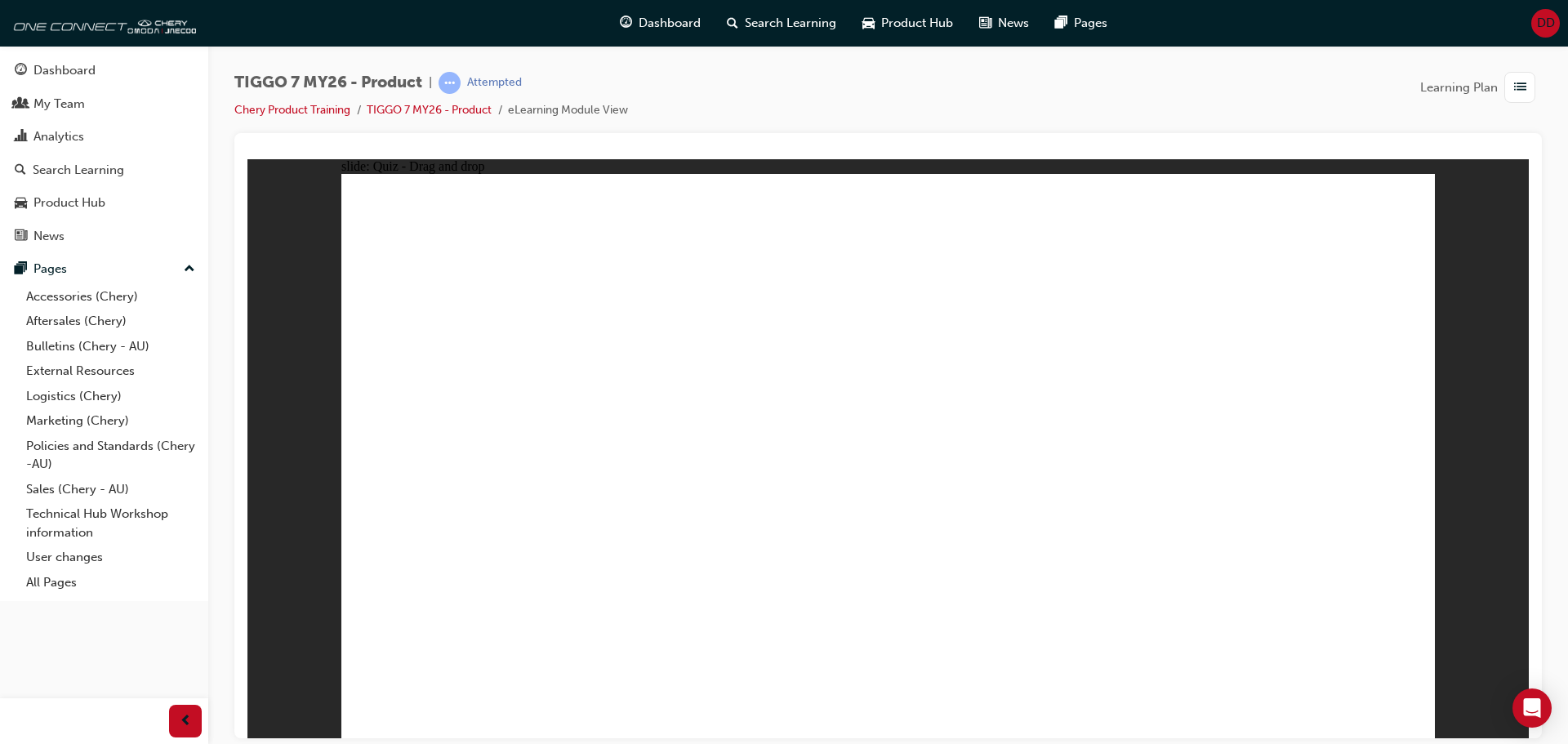
drag, startPoint x: 851, startPoint y: 233, endPoint x: 830, endPoint y: 389, distance: 157.4
drag, startPoint x: 849, startPoint y: 284, endPoint x: 660, endPoint y: 532, distance: 311.8
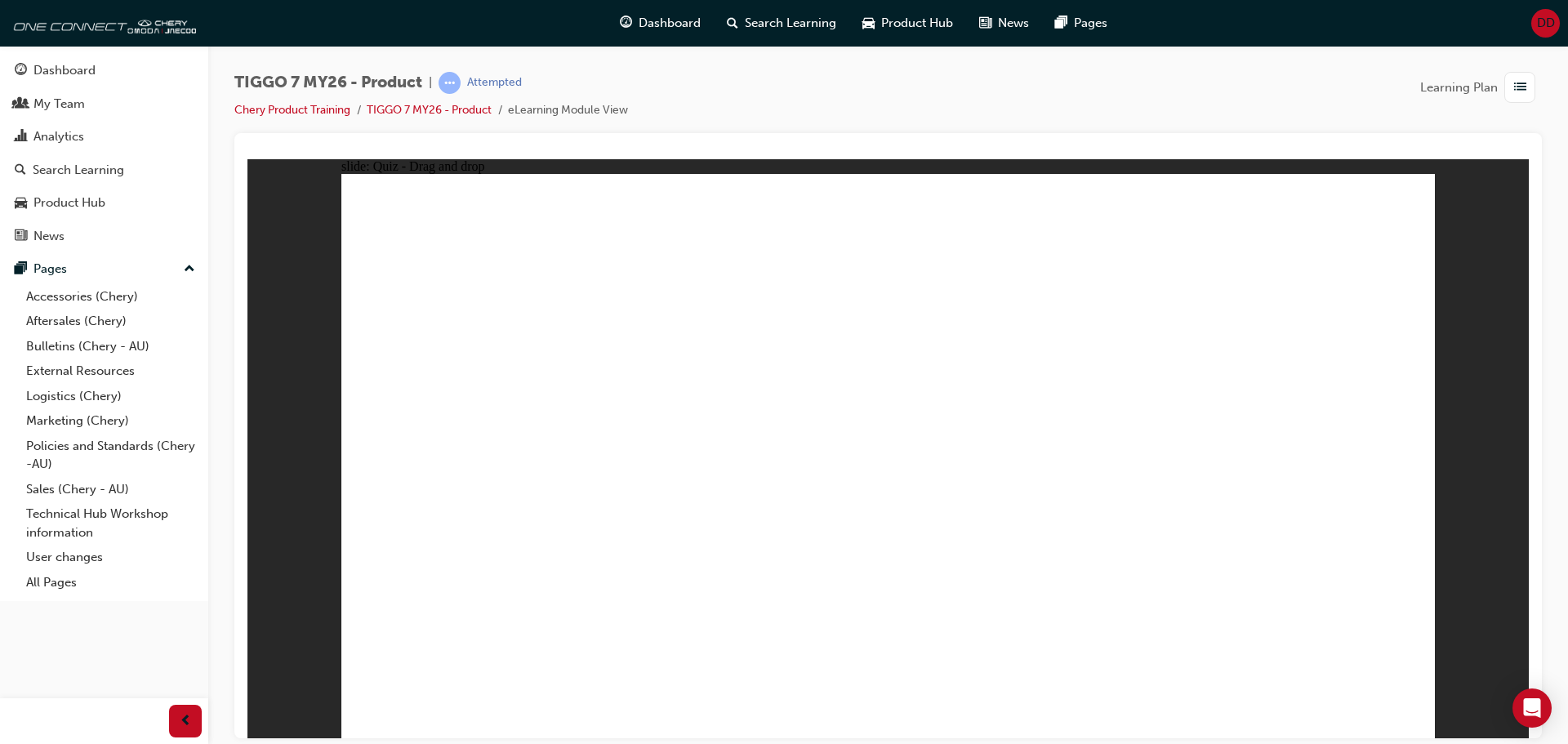
drag, startPoint x: 1230, startPoint y: 233, endPoint x: 665, endPoint y: 567, distance: 656.3
drag, startPoint x: 578, startPoint y: 513, endPoint x: 936, endPoint y: 234, distance: 453.9
drag, startPoint x: 1009, startPoint y: 327, endPoint x: 499, endPoint y: 585, distance: 571.5
drag, startPoint x: 969, startPoint y: 282, endPoint x: 653, endPoint y: 517, distance: 393.8
drag, startPoint x: 1112, startPoint y: 282, endPoint x: 716, endPoint y: 527, distance: 465.7
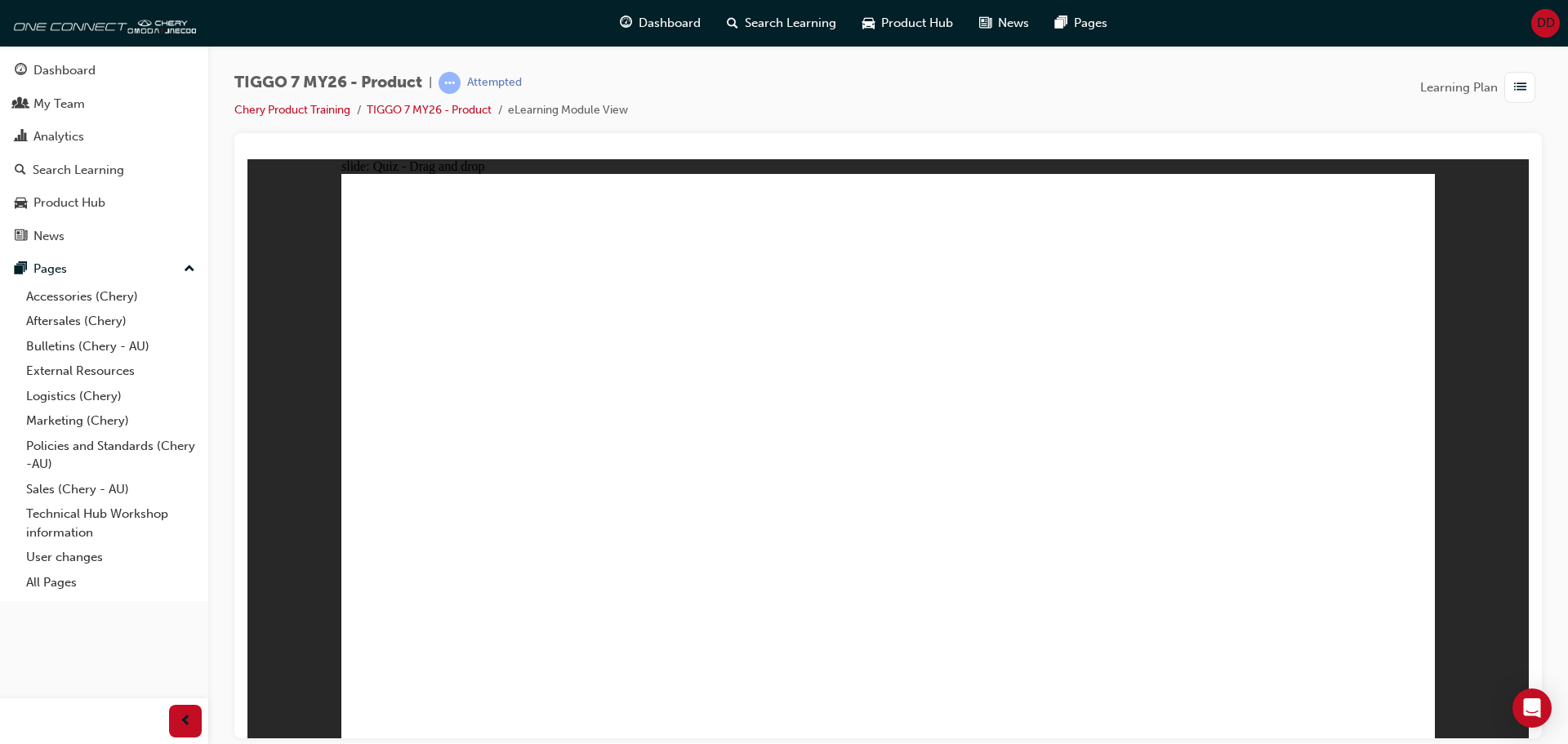
drag, startPoint x: 1128, startPoint y: 230, endPoint x: 533, endPoint y: 537, distance: 669.5
drag, startPoint x: 1200, startPoint y: 244, endPoint x: 571, endPoint y: 586, distance: 716.0
drag, startPoint x: 1267, startPoint y: 293, endPoint x: 668, endPoint y: 569, distance: 659.5
drag, startPoint x: 843, startPoint y: 237, endPoint x: 946, endPoint y: 551, distance: 330.5
drag, startPoint x: 998, startPoint y: 238, endPoint x: 1038, endPoint y: 556, distance: 320.5
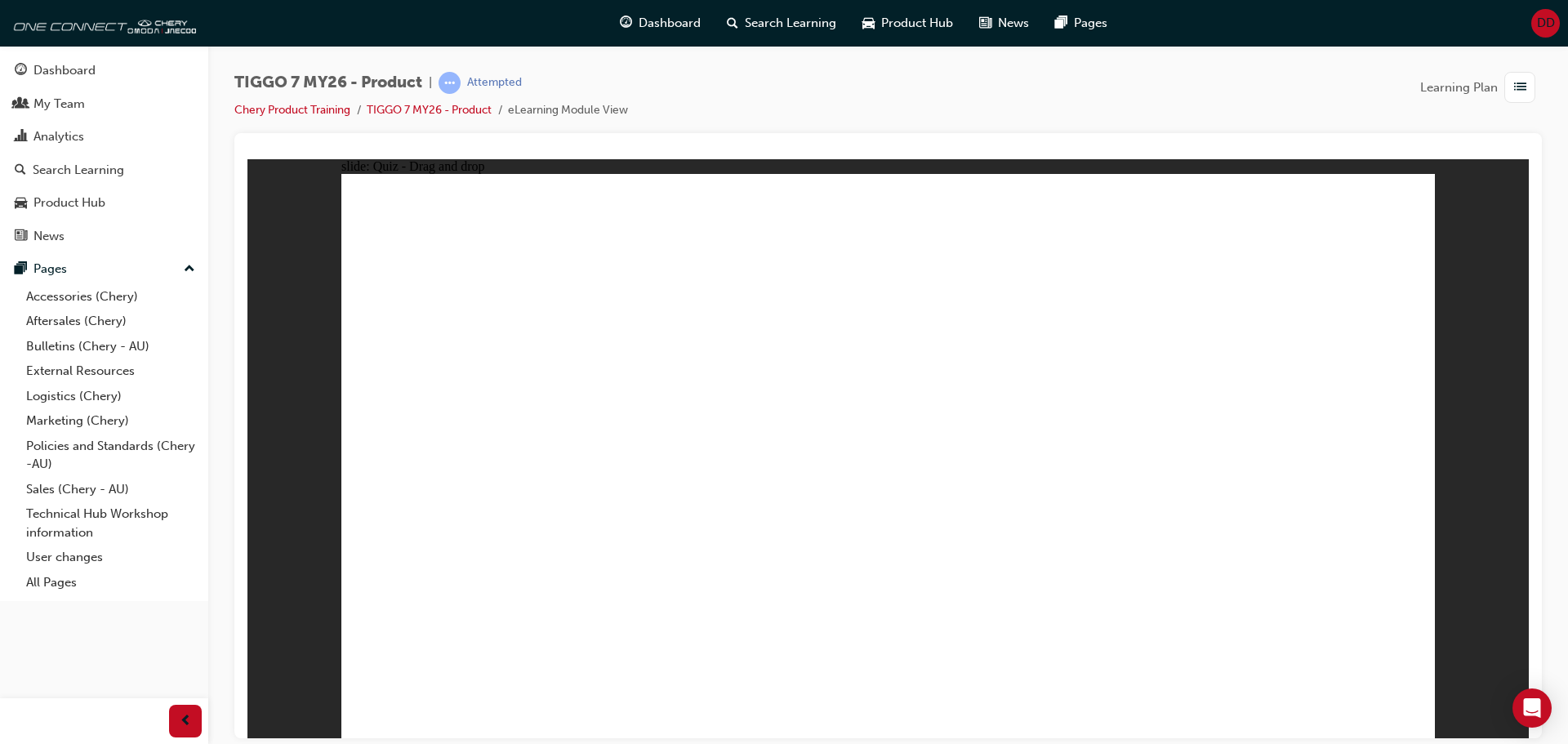
drag, startPoint x: 1124, startPoint y: 331, endPoint x: 1108, endPoint y: 532, distance: 201.6
drag, startPoint x: 1226, startPoint y: 277, endPoint x: 1199, endPoint y: 525, distance: 249.5
drag, startPoint x: 1203, startPoint y: 329, endPoint x: 915, endPoint y: 558, distance: 367.9
drag, startPoint x: 1320, startPoint y: 268, endPoint x: 979, endPoint y: 524, distance: 426.4
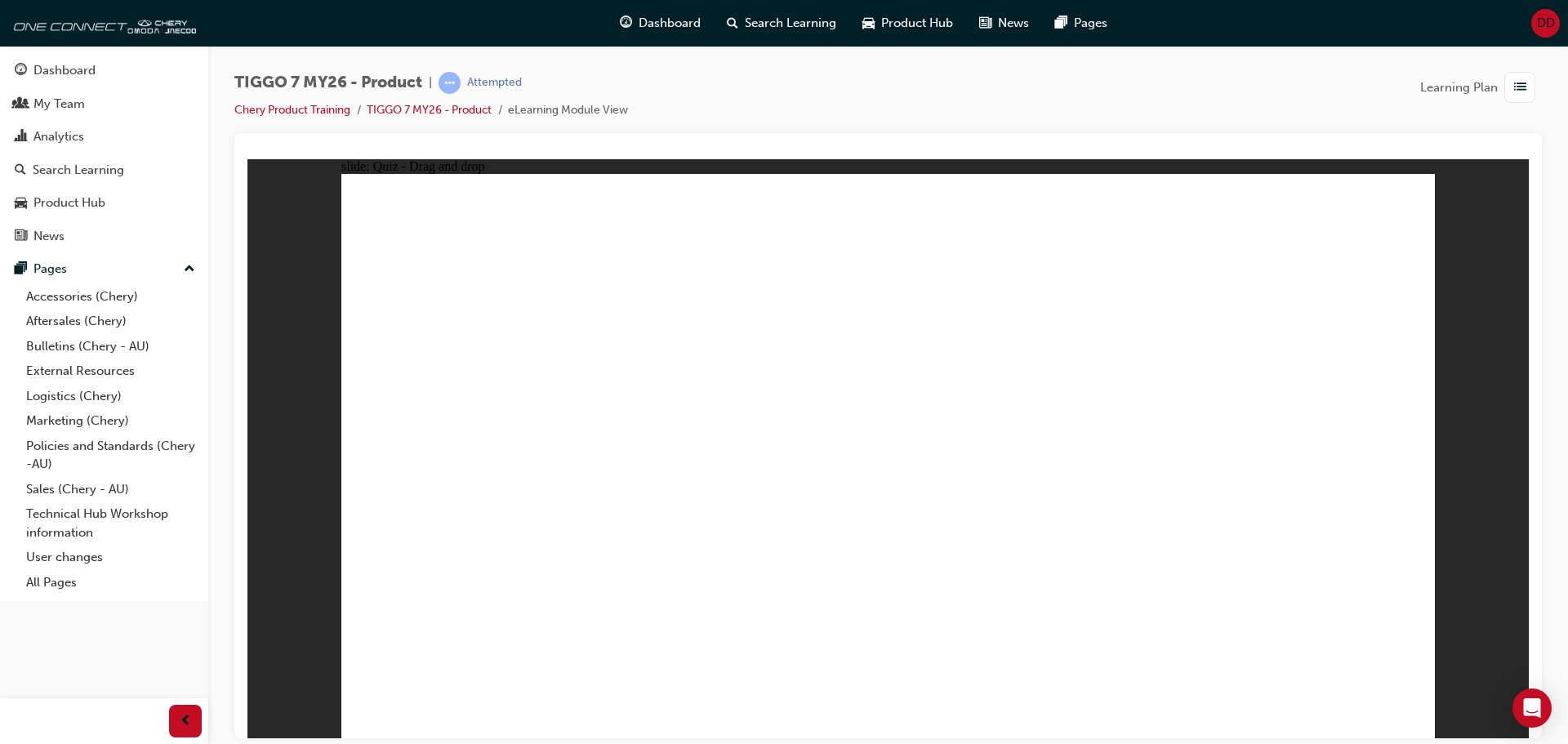
drag, startPoint x: 881, startPoint y: 264, endPoint x: 833, endPoint y: 257, distance: 48.5
drag, startPoint x: 869, startPoint y: 278, endPoint x: 616, endPoint y: 492, distance: 331.4
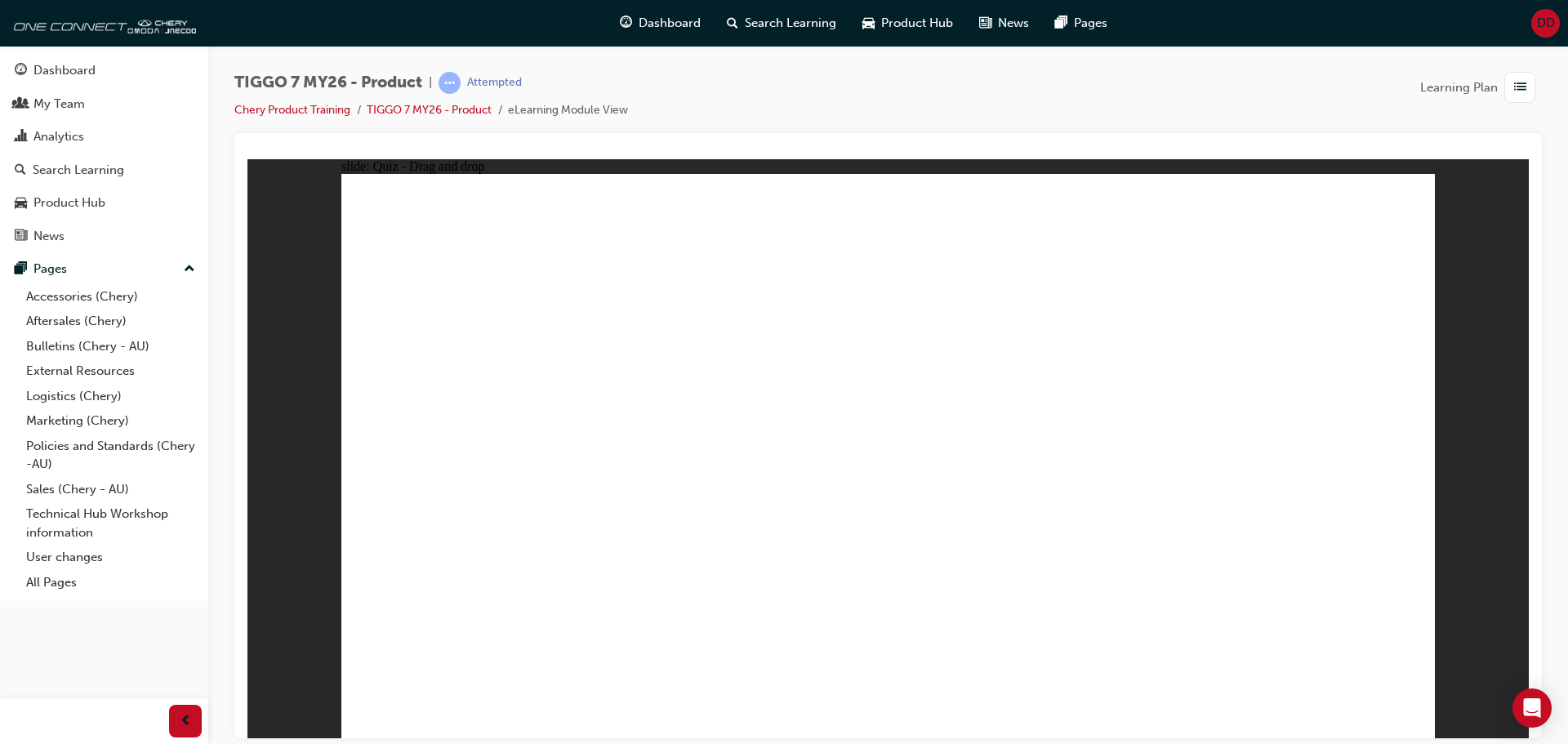
drag, startPoint x: 1097, startPoint y: 256, endPoint x: 1079, endPoint y: 404, distance: 149.1
drag, startPoint x: 1277, startPoint y: 284, endPoint x: 992, endPoint y: 522, distance: 371.3
drag, startPoint x: 990, startPoint y: 495, endPoint x: 570, endPoint y: 520, distance: 420.7
drag, startPoint x: 1080, startPoint y: 426, endPoint x: 1028, endPoint y: 490, distance: 82.5
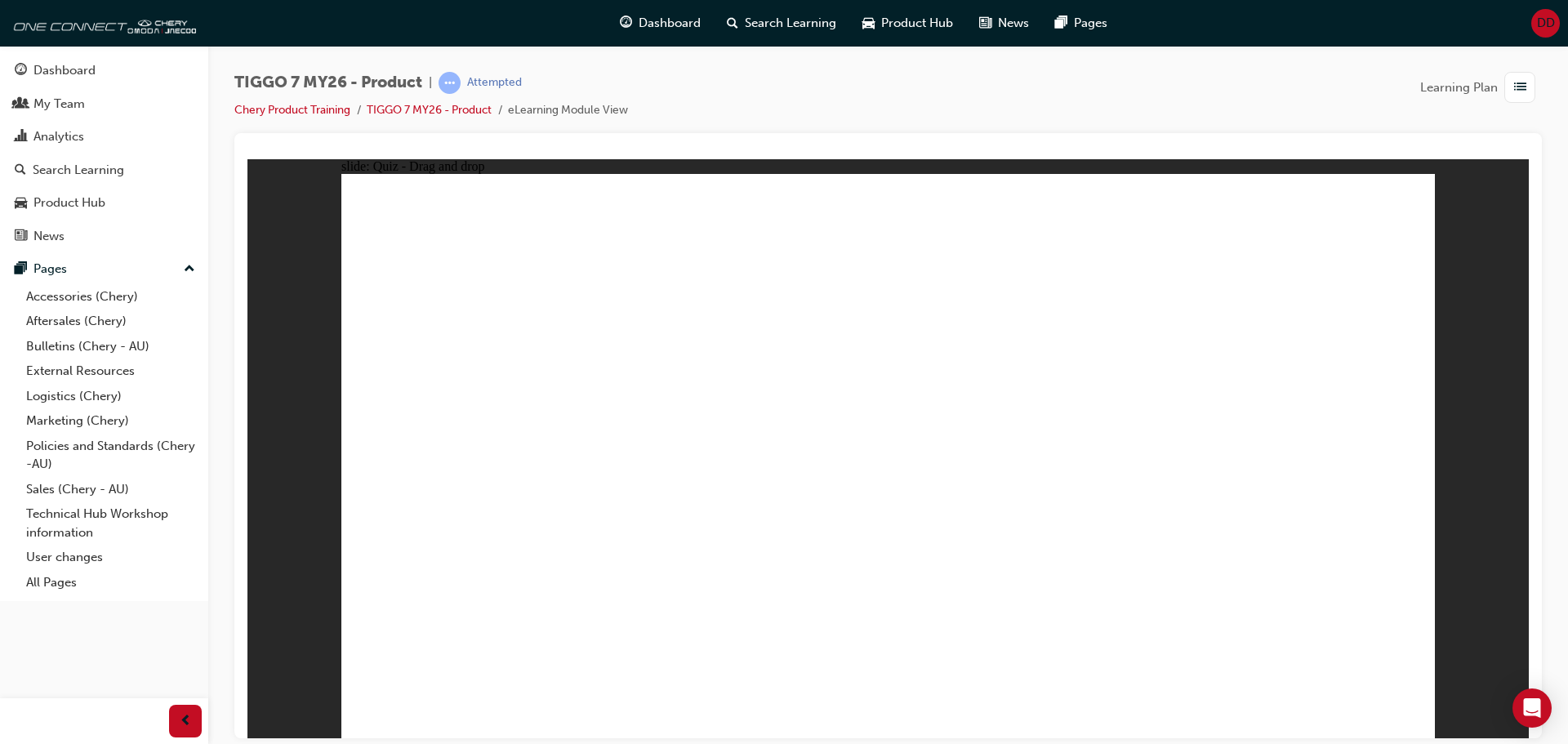
drag, startPoint x: 1324, startPoint y: 635, endPoint x: 1332, endPoint y: 650, distance: 17.0
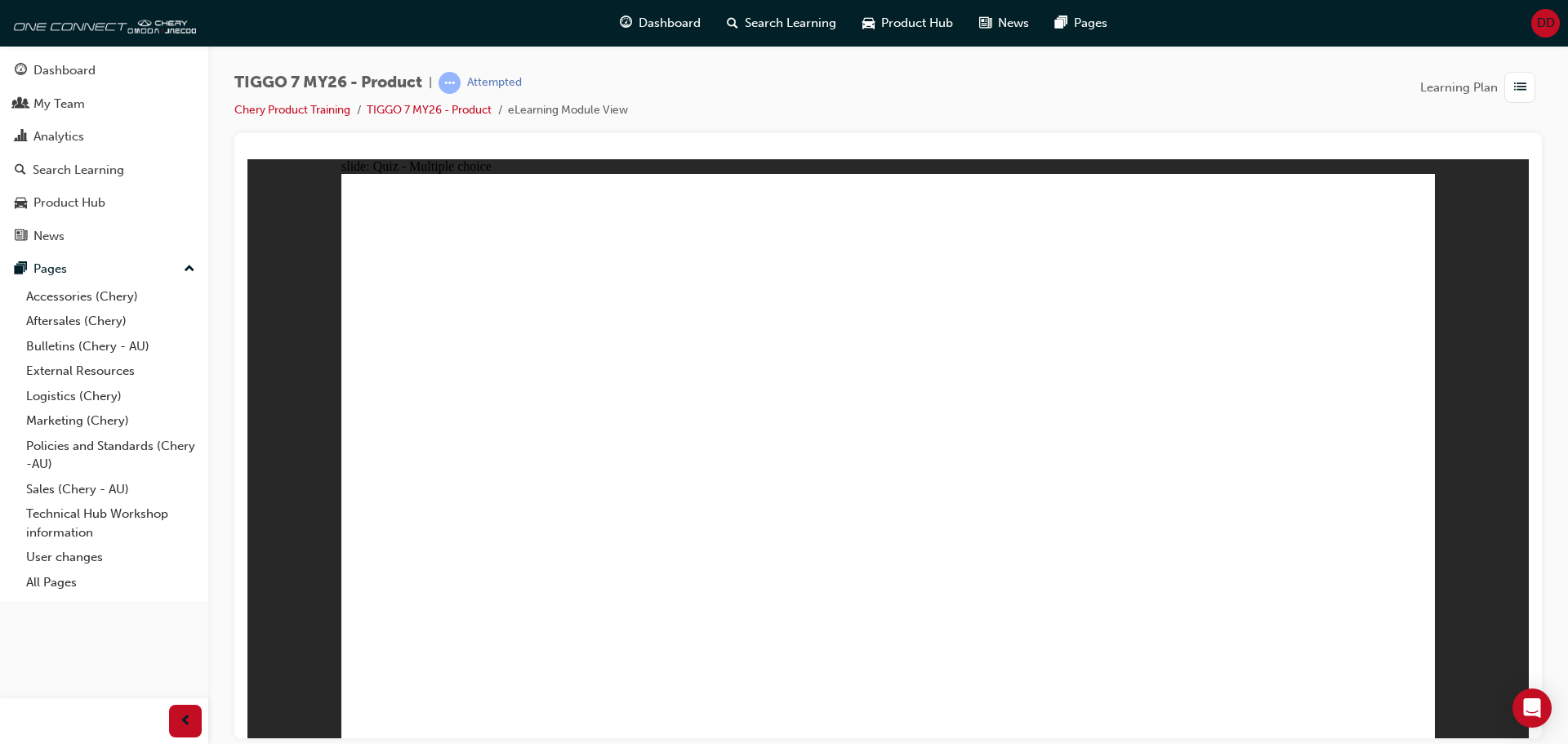
radio input "false"
radio input "true"
drag, startPoint x: 998, startPoint y: 270, endPoint x: 1005, endPoint y: 281, distance: 13.0
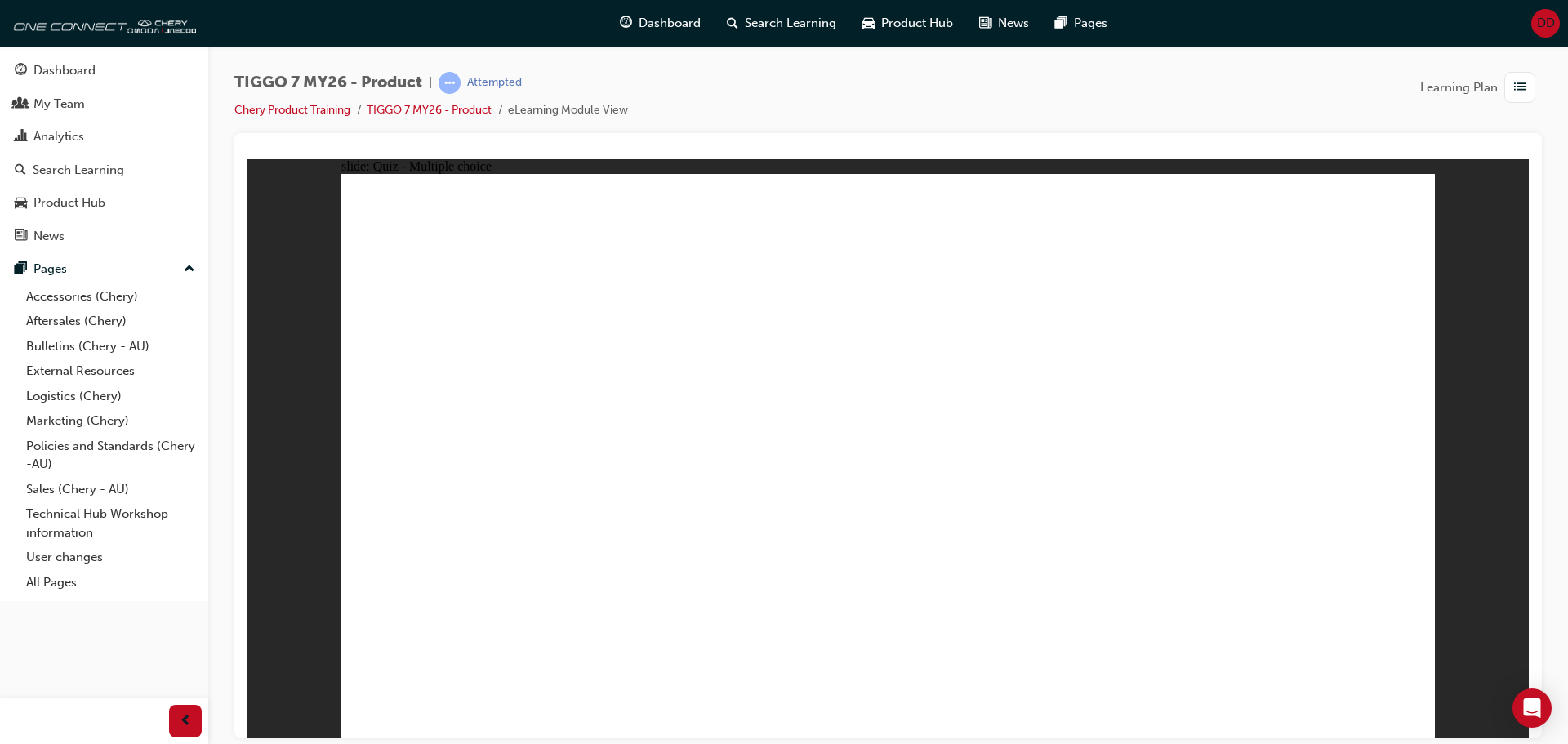
radio input "false"
radio input "true"
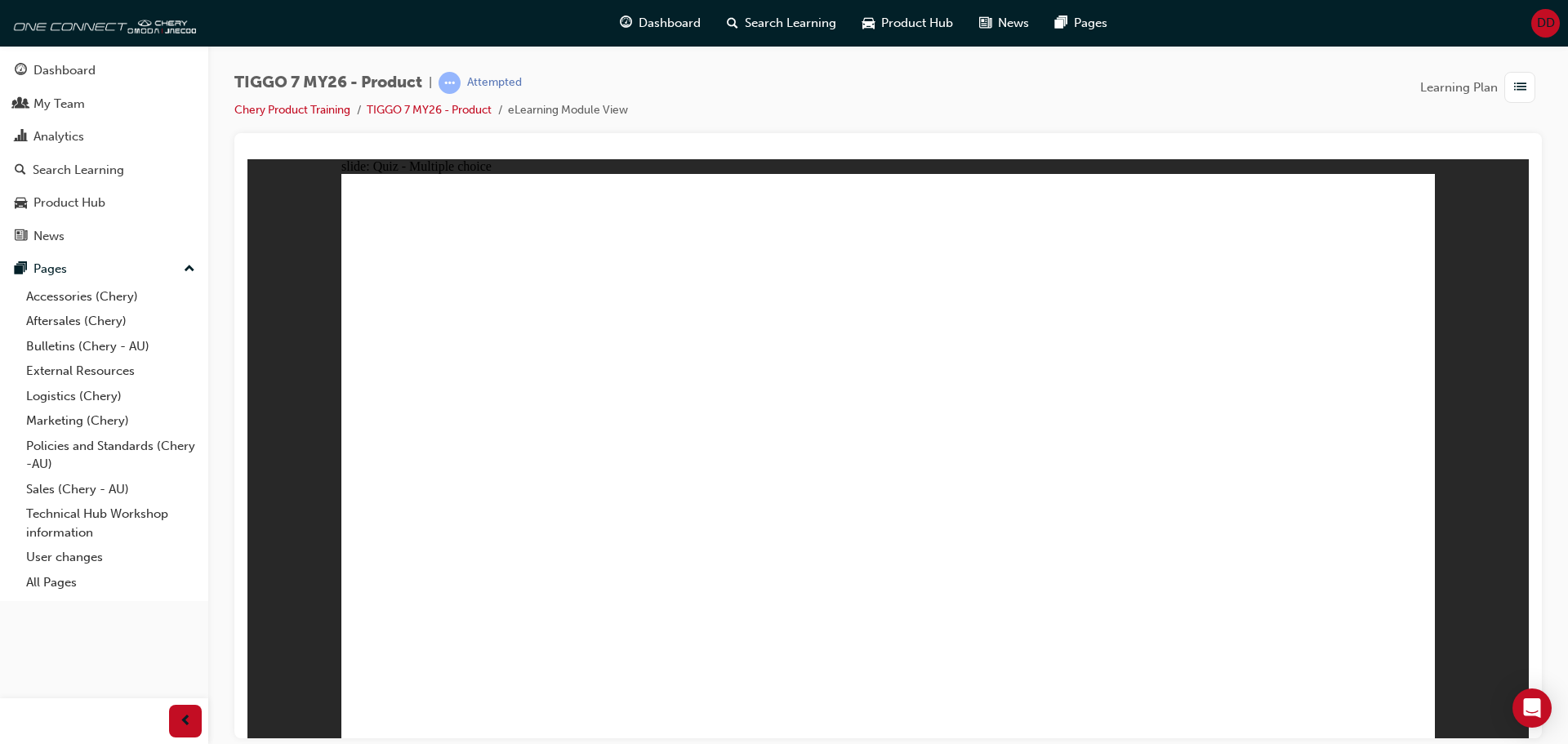
radio input "false"
radio input "true"
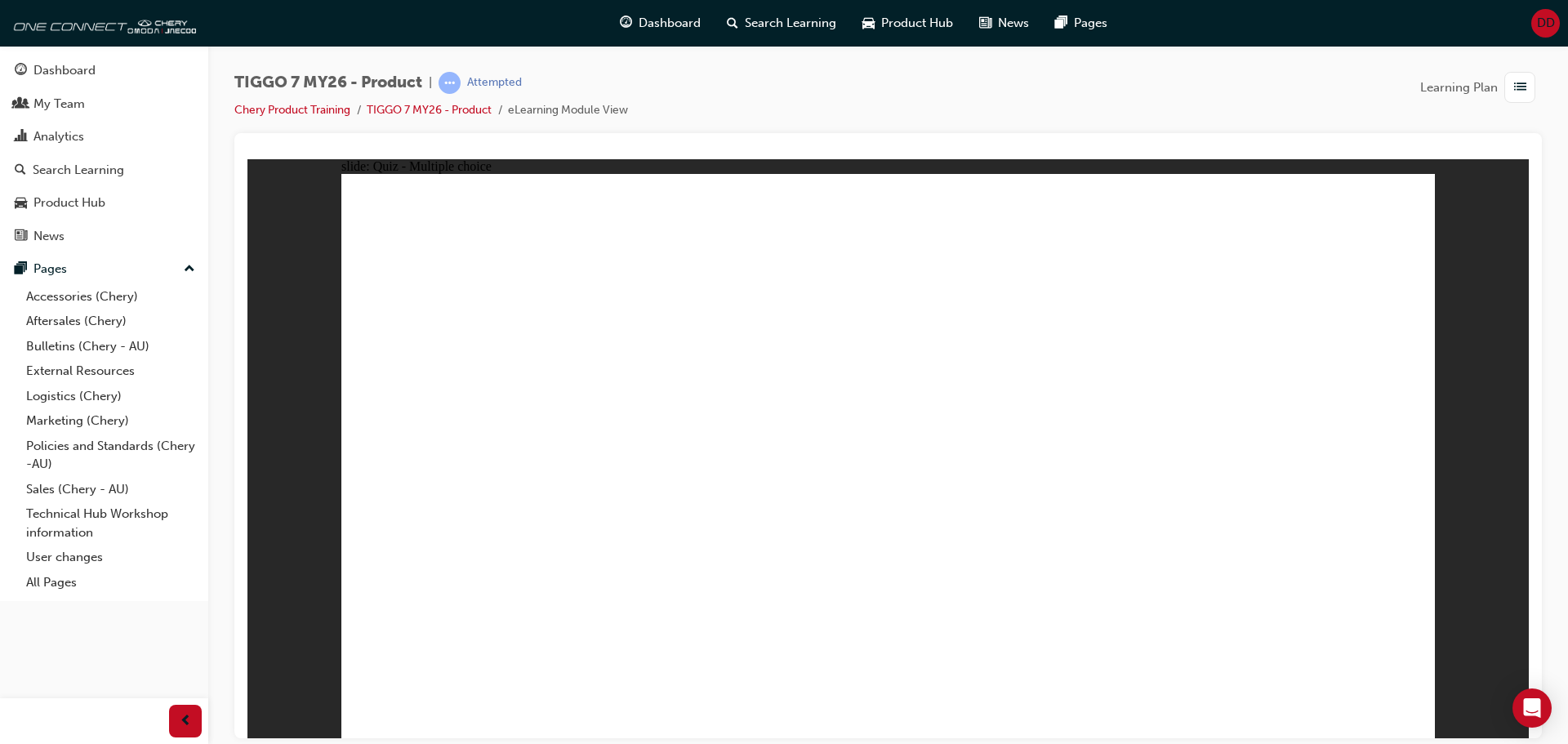
drag, startPoint x: 908, startPoint y: 237, endPoint x: 635, endPoint y: 502, distance: 380.5
drag, startPoint x: 942, startPoint y: 227, endPoint x: 621, endPoint y: 507, distance: 426.0
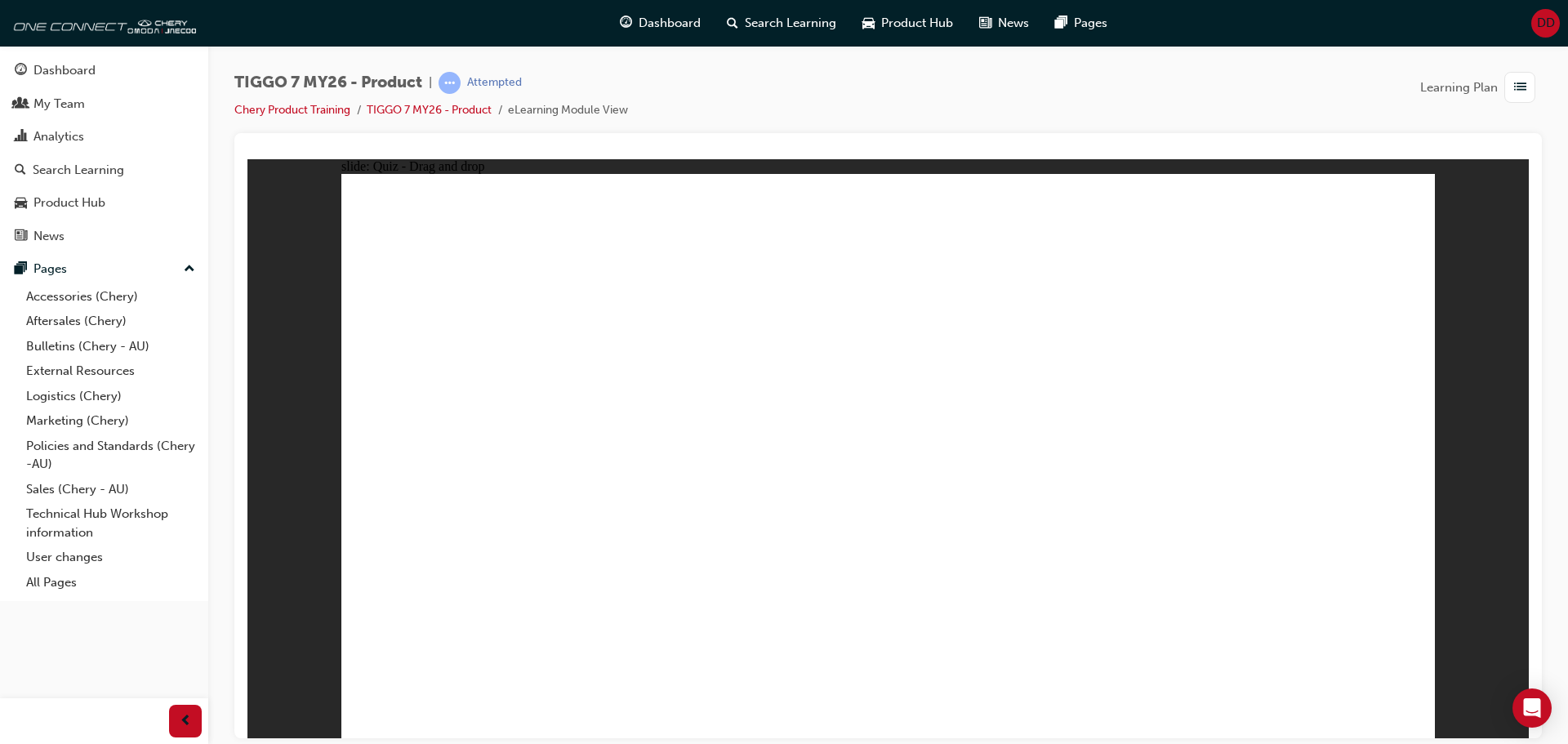
drag, startPoint x: 900, startPoint y: 239, endPoint x: 677, endPoint y: 604, distance: 427.7
drag, startPoint x: 896, startPoint y: 272, endPoint x: 685, endPoint y: 527, distance: 331.0
drag, startPoint x: 1091, startPoint y: 280, endPoint x: 613, endPoint y: 554, distance: 551.0
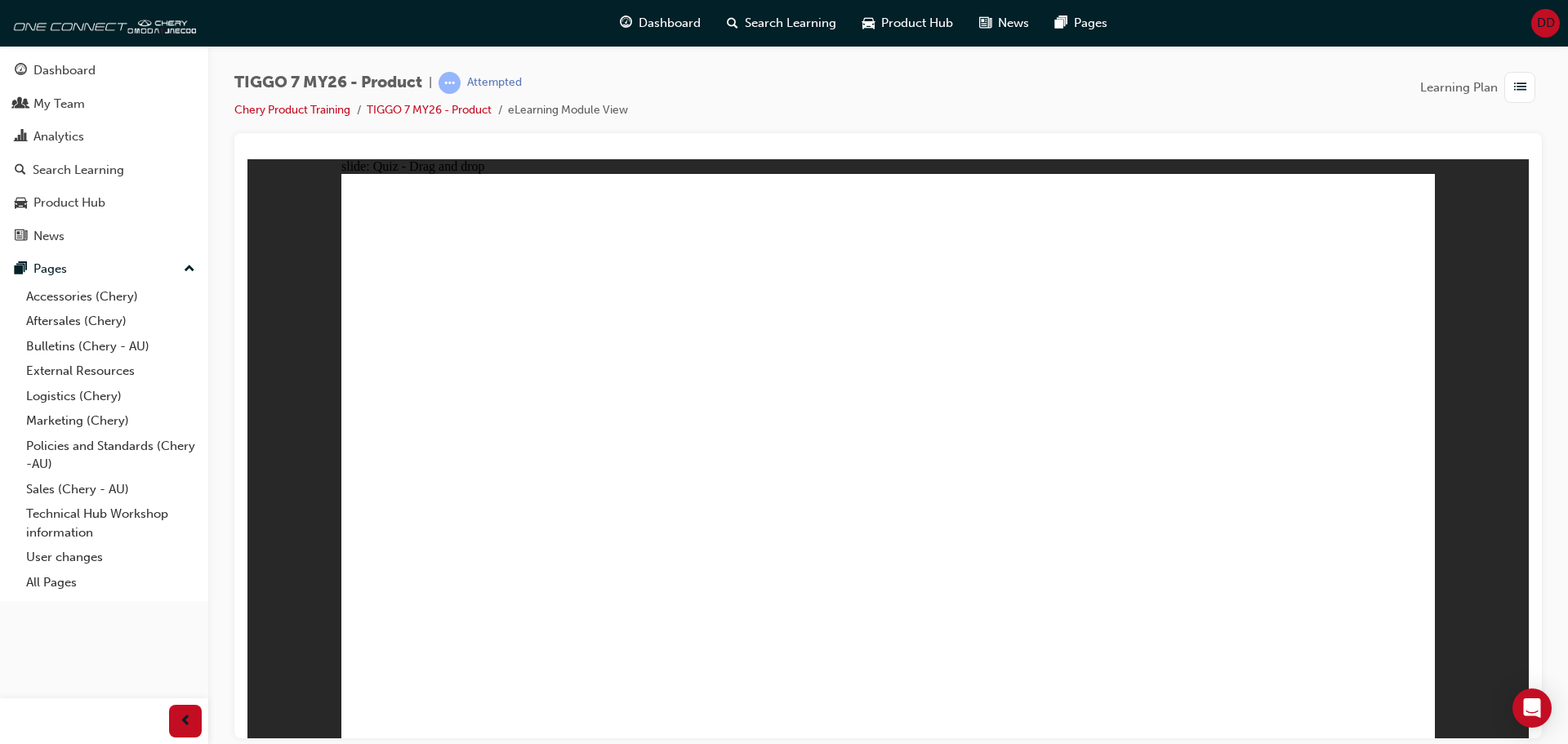
drag, startPoint x: 951, startPoint y: 232, endPoint x: 674, endPoint y: 526, distance: 403.9
drag, startPoint x: 899, startPoint y: 217, endPoint x: 675, endPoint y: 490, distance: 353.1
drag, startPoint x: 926, startPoint y: 246, endPoint x: 723, endPoint y: 516, distance: 337.8
drag, startPoint x: 869, startPoint y: 232, endPoint x: 627, endPoint y: 507, distance: 366.3
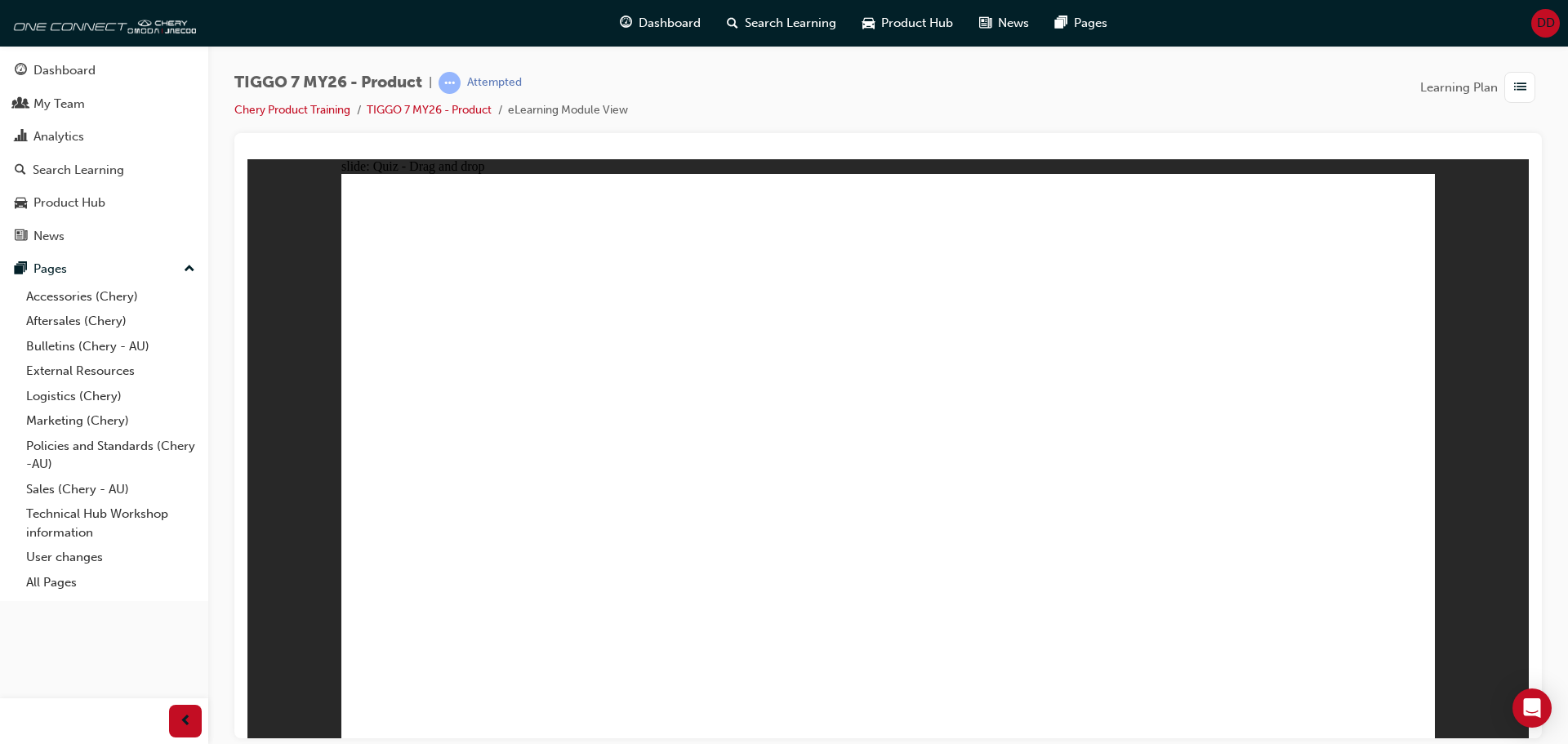
drag, startPoint x: 683, startPoint y: 575, endPoint x: 1347, endPoint y: 281, distance: 726.2
drag, startPoint x: 1102, startPoint y: 310, endPoint x: 1114, endPoint y: 524, distance: 214.3
drag, startPoint x: 1080, startPoint y: 288, endPoint x: 1109, endPoint y: 581, distance: 294.4
drag, startPoint x: 902, startPoint y: 225, endPoint x: 934, endPoint y: 539, distance: 315.6
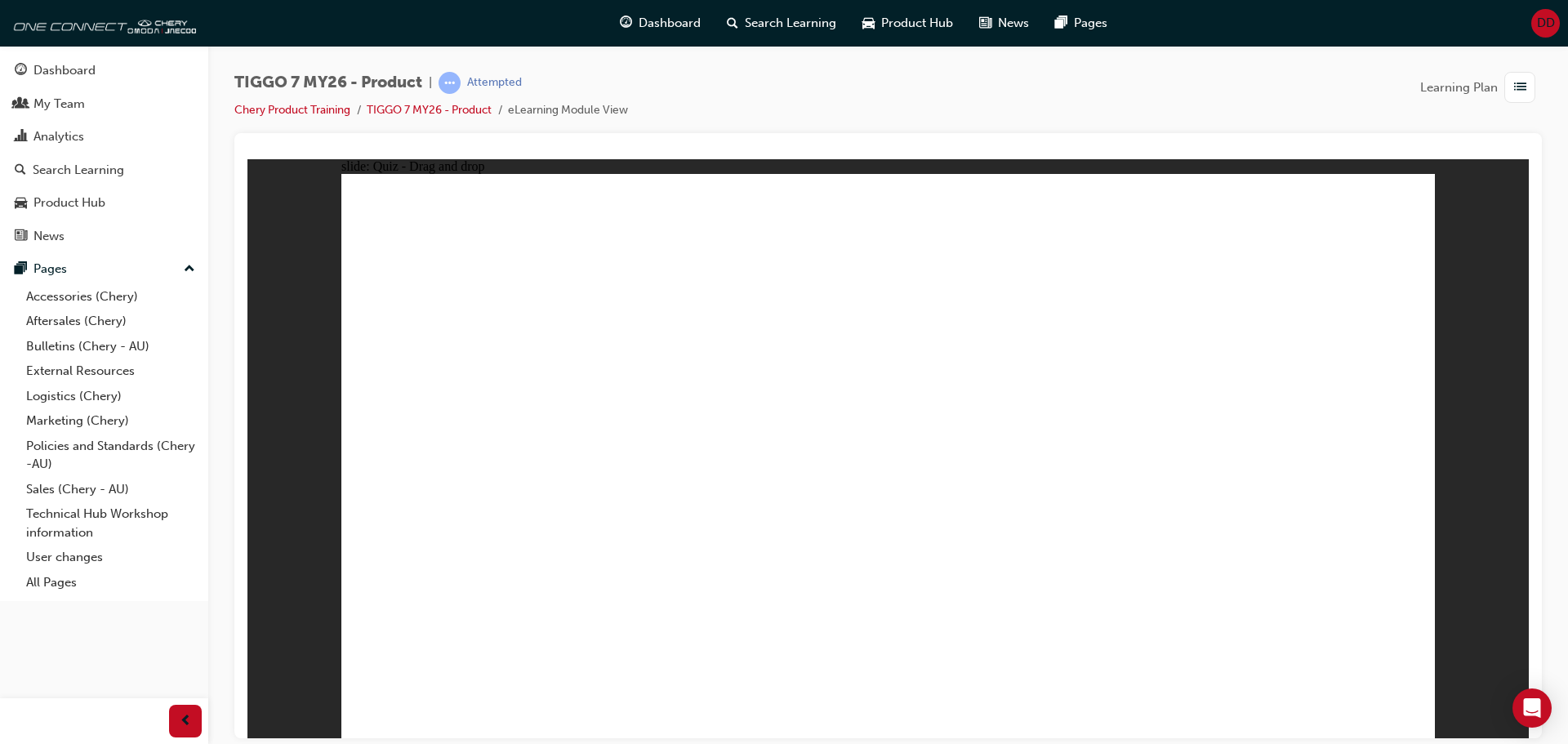
drag, startPoint x: 884, startPoint y: 272, endPoint x: 1154, endPoint y: 569, distance: 401.4
drag, startPoint x: 1087, startPoint y: 230, endPoint x: 708, endPoint y: 537, distance: 487.7
drag, startPoint x: 1142, startPoint y: 245, endPoint x: 1172, endPoint y: 544, distance: 300.5
drag, startPoint x: 1265, startPoint y: 276, endPoint x: 1149, endPoint y: 584, distance: 329.1
drag, startPoint x: 1230, startPoint y: 232, endPoint x: 1061, endPoint y: 620, distance: 423.2
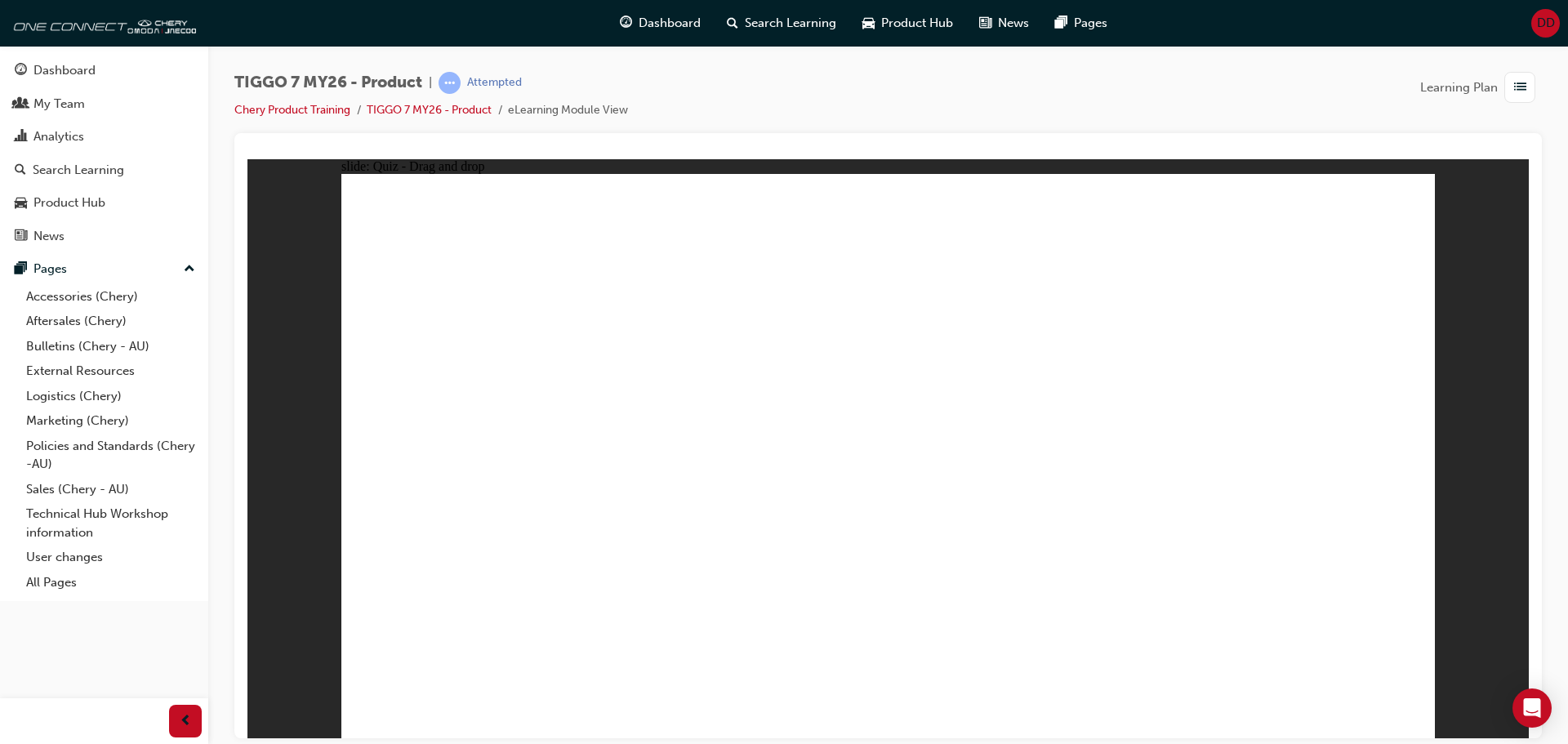
radio input "true"
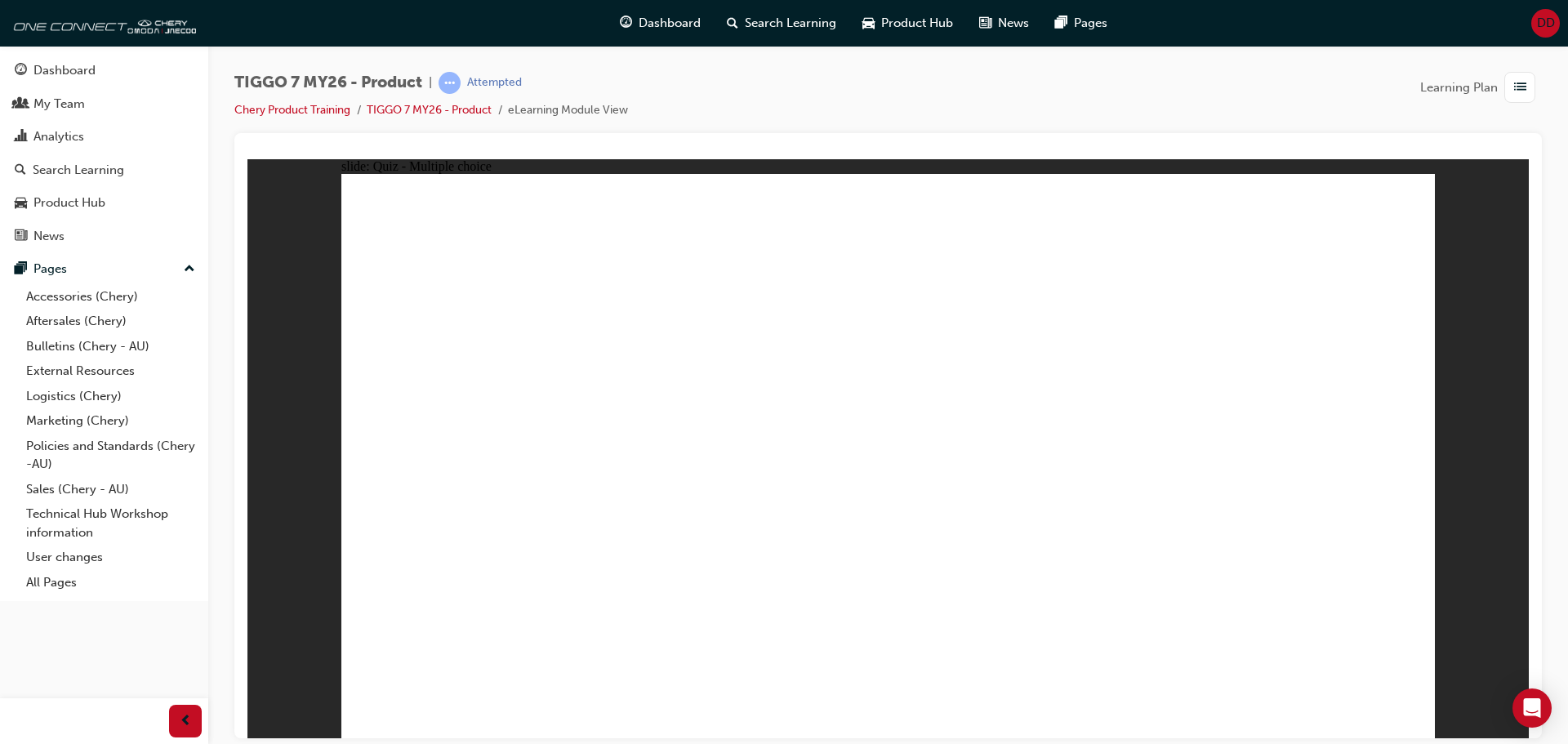
drag, startPoint x: 1055, startPoint y: 252, endPoint x: 626, endPoint y: 515, distance: 503.2
drag, startPoint x: 966, startPoint y: 351, endPoint x: 927, endPoint y: 340, distance: 40.5
drag, startPoint x: 1303, startPoint y: 242, endPoint x: 876, endPoint y: 477, distance: 487.4
drag, startPoint x: 980, startPoint y: 344, endPoint x: 1102, endPoint y: 474, distance: 178.3
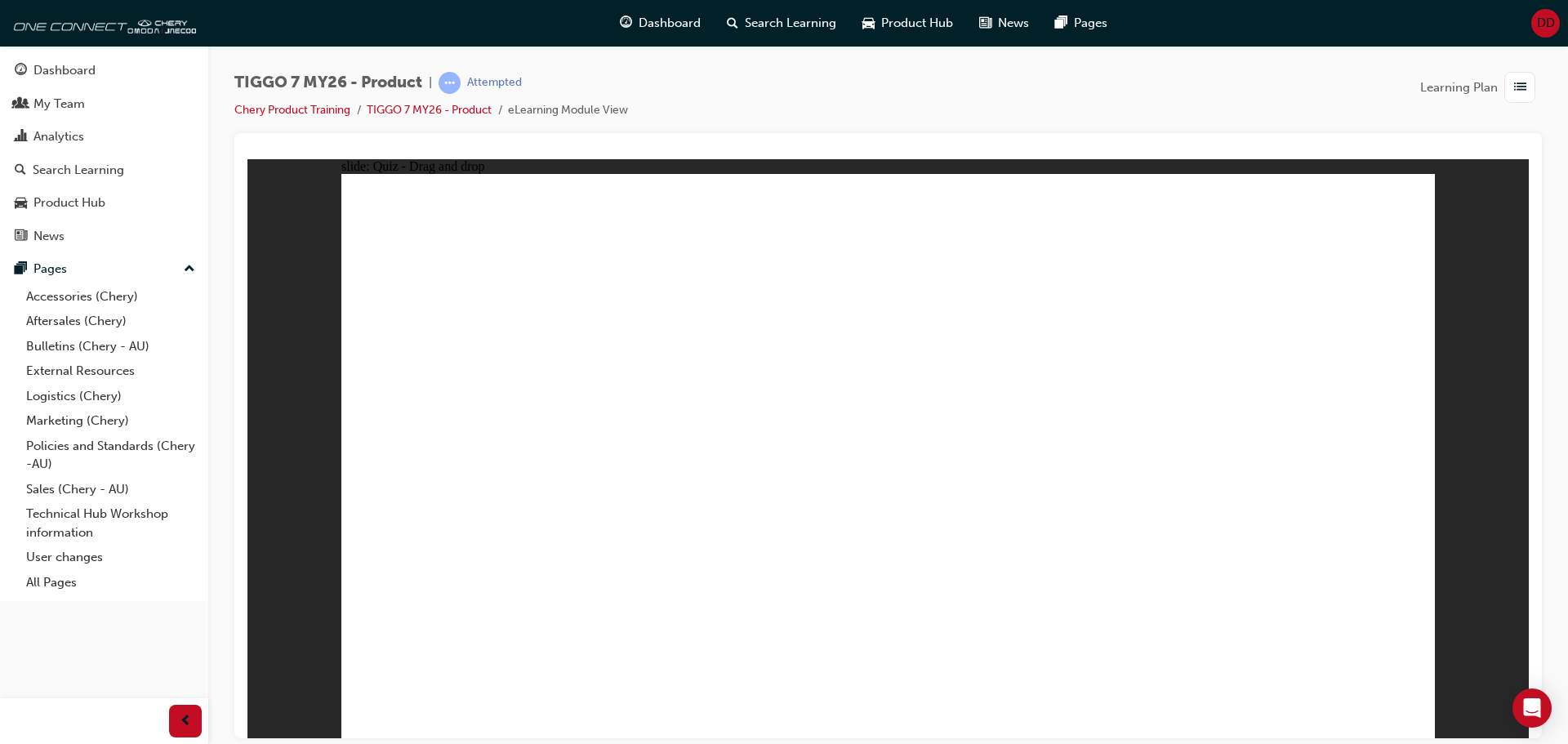
drag, startPoint x: 1147, startPoint y: 349, endPoint x: 1272, endPoint y: 471, distance: 174.7
drag, startPoint x: 861, startPoint y: 229, endPoint x: 484, endPoint y: 482, distance: 454.0
drag, startPoint x: 509, startPoint y: 496, endPoint x: 1121, endPoint y: 356, distance: 627.8
drag, startPoint x: 1046, startPoint y: 484, endPoint x: 992, endPoint y: 157, distance: 331.4
drag, startPoint x: 918, startPoint y: 211, endPoint x: 1162, endPoint y: 468, distance: 354.4
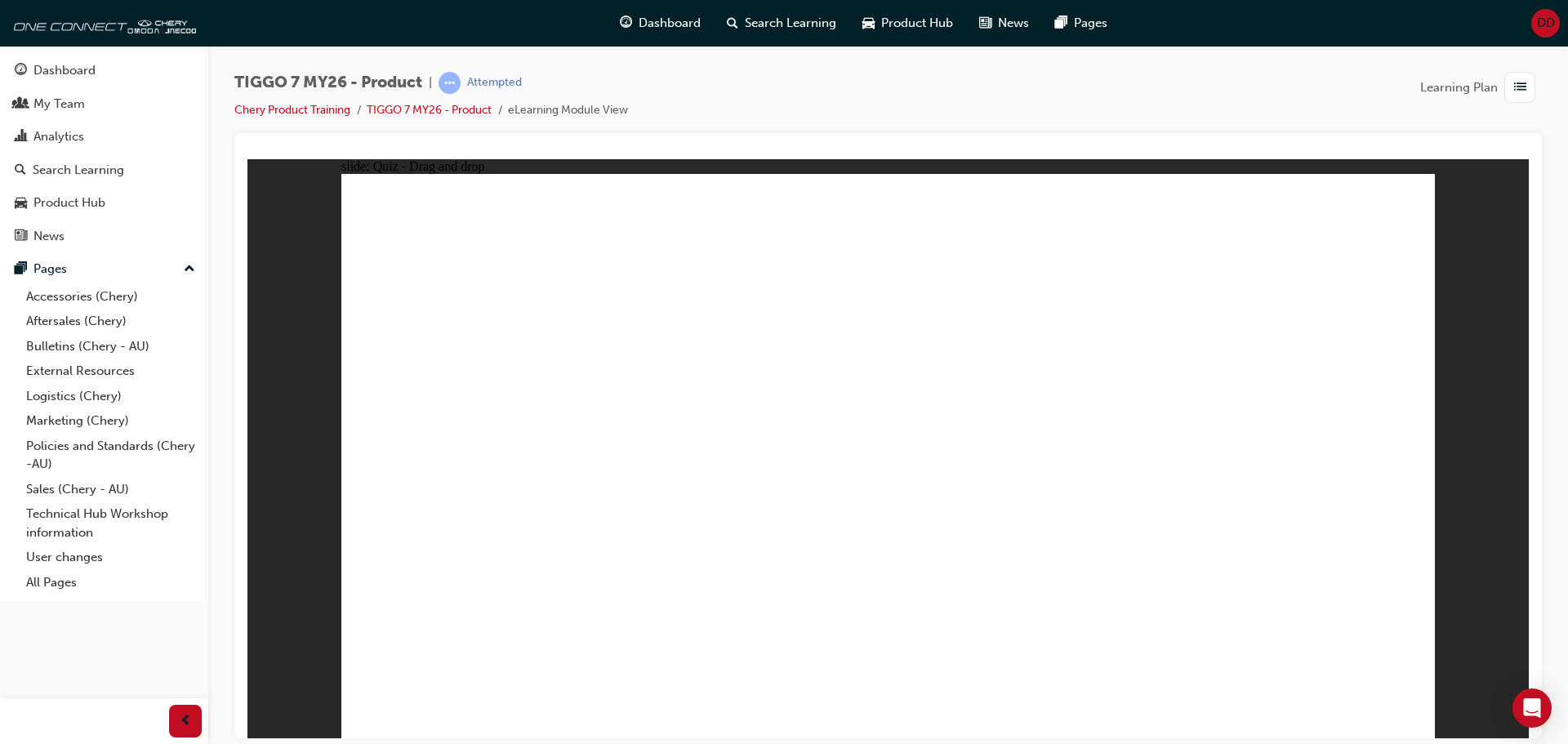
drag, startPoint x: 1048, startPoint y: 365, endPoint x: 544, endPoint y: 500, distance: 521.8
drag, startPoint x: 611, startPoint y: 353, endPoint x: 356, endPoint y: 280, distance: 265.2
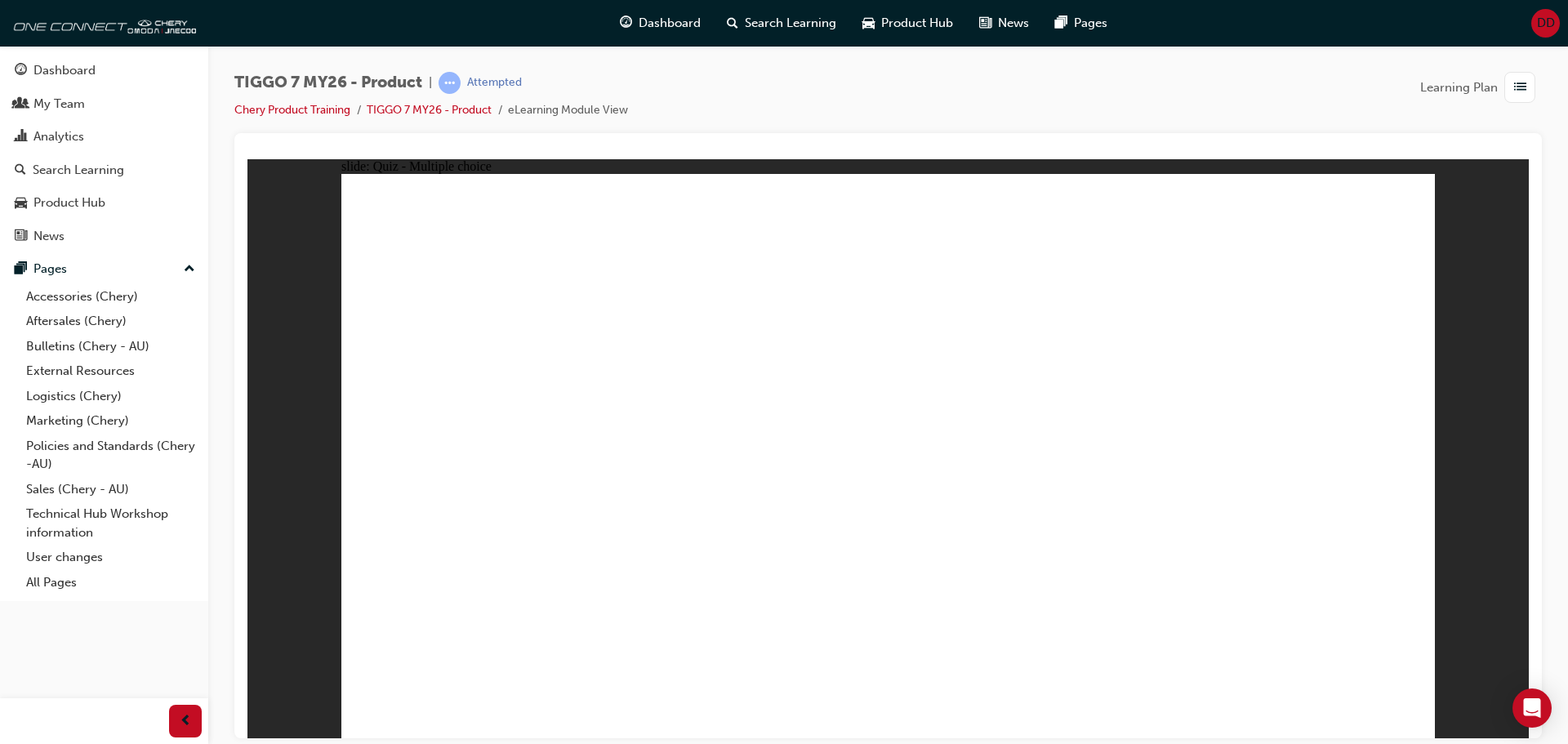
radio input "true"
drag, startPoint x: 1144, startPoint y: 386, endPoint x: 1239, endPoint y: 378, distance: 95.3
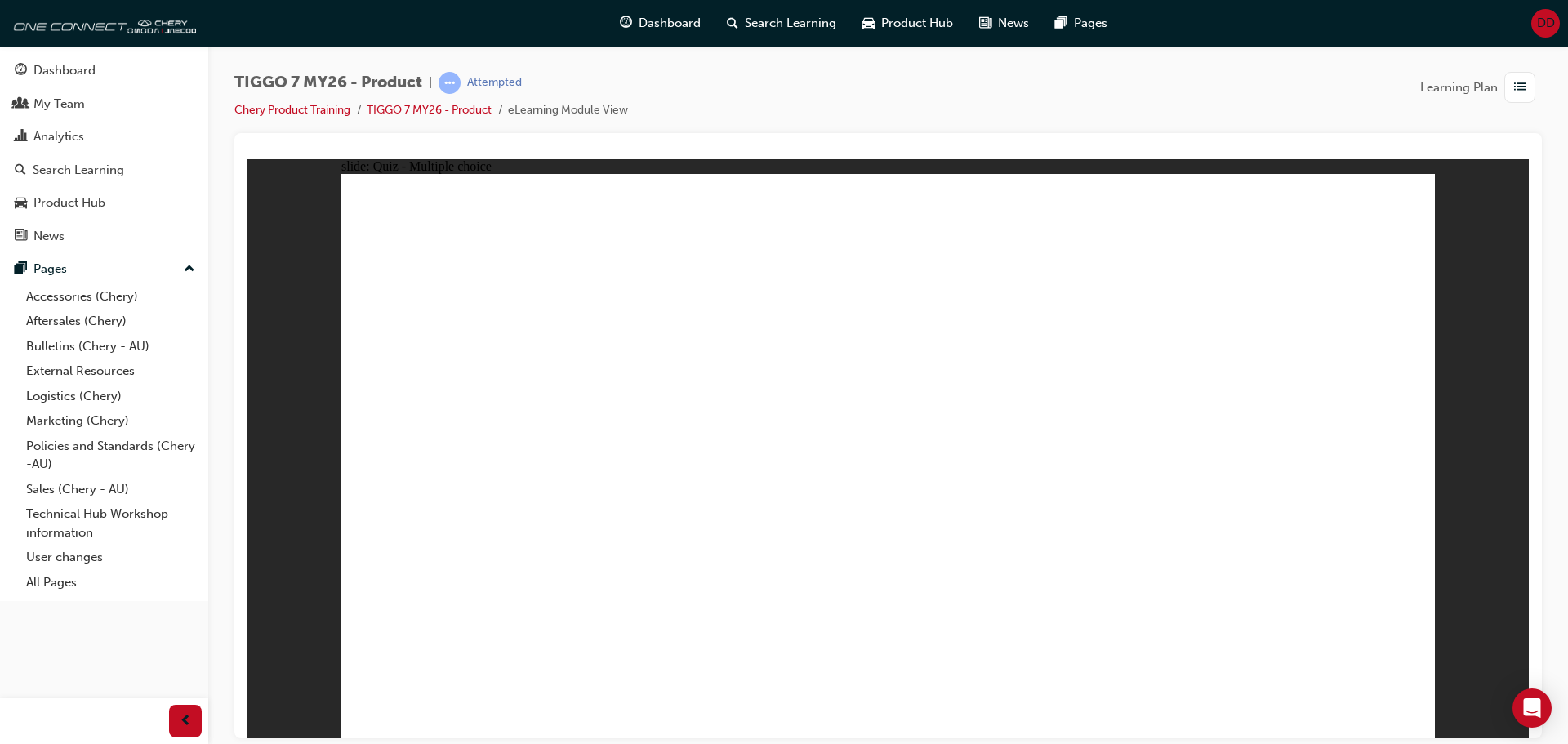
radio input "true"
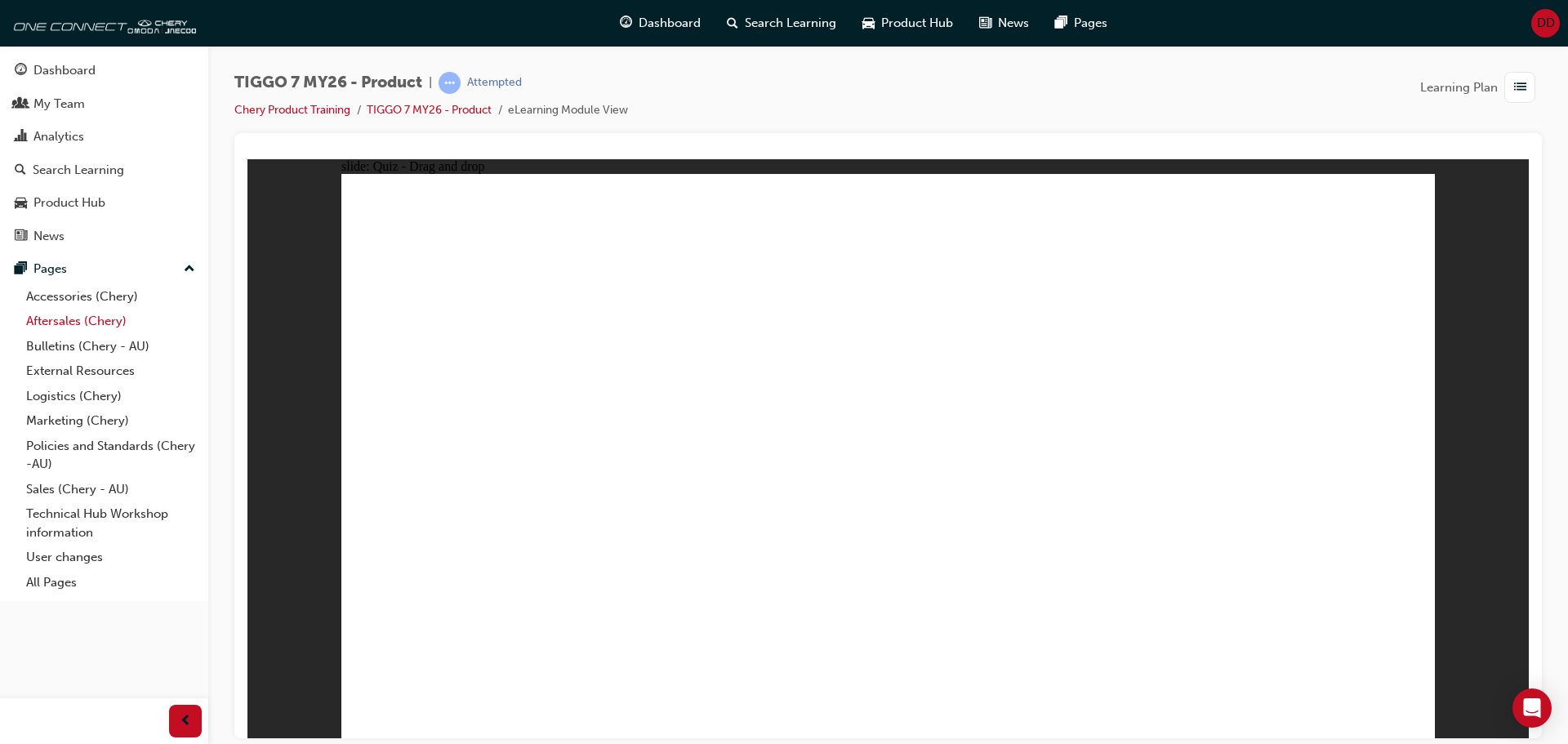
click at [109, 316] on link "Aftersales (Chery)" at bounding box center [110, 322] width 182 height 25
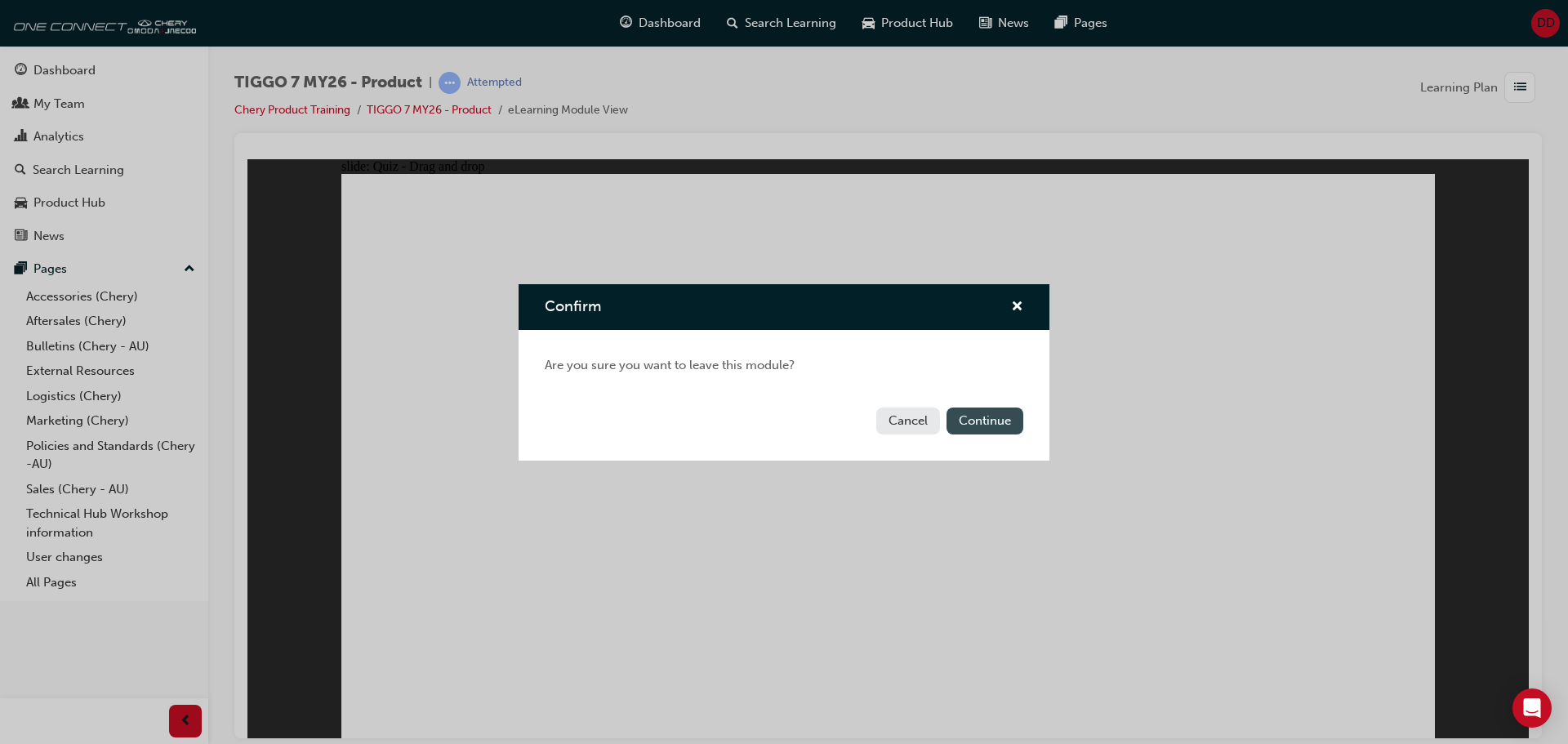
click at [975, 409] on button "Continue" at bounding box center [984, 421] width 77 height 27
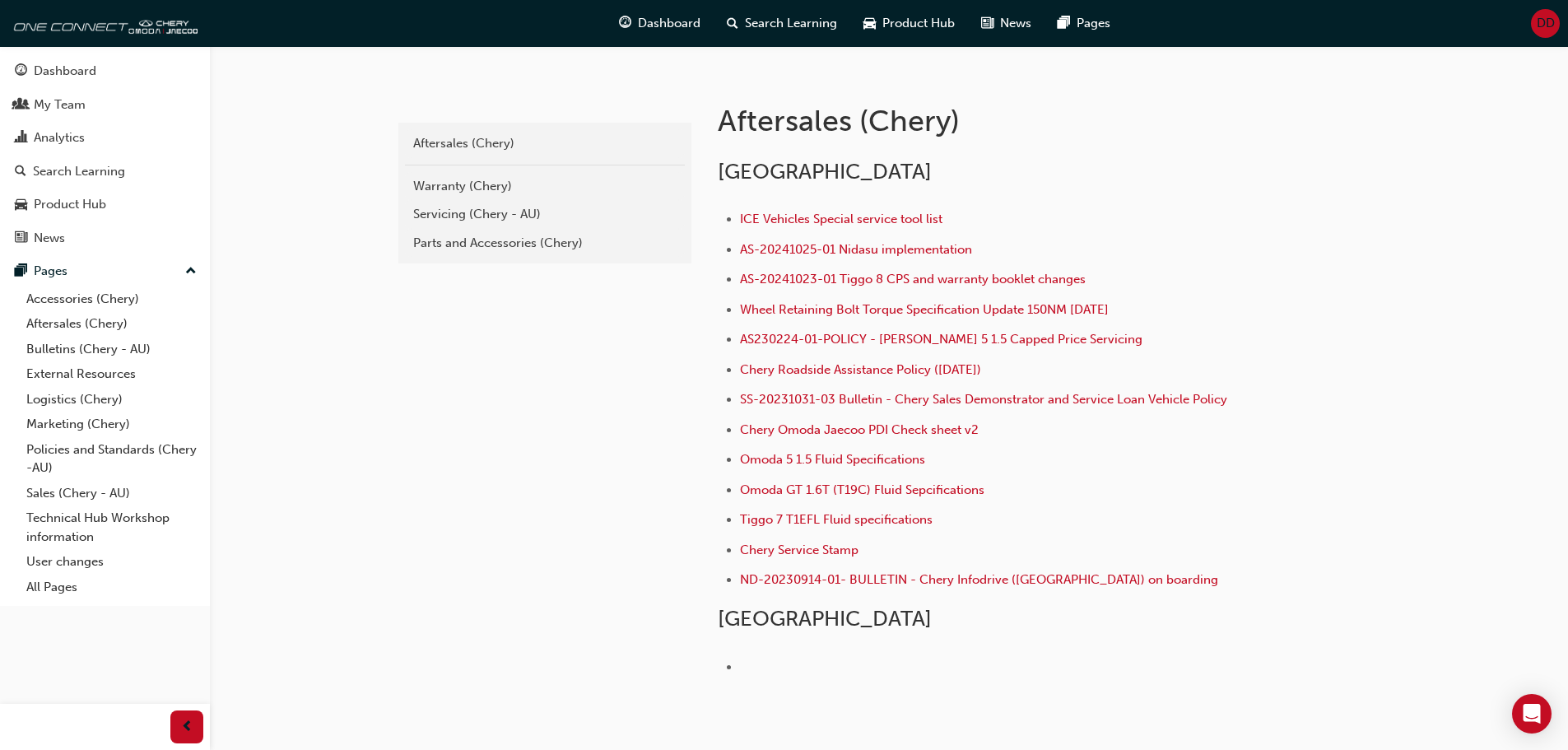
scroll to position [330, 0]
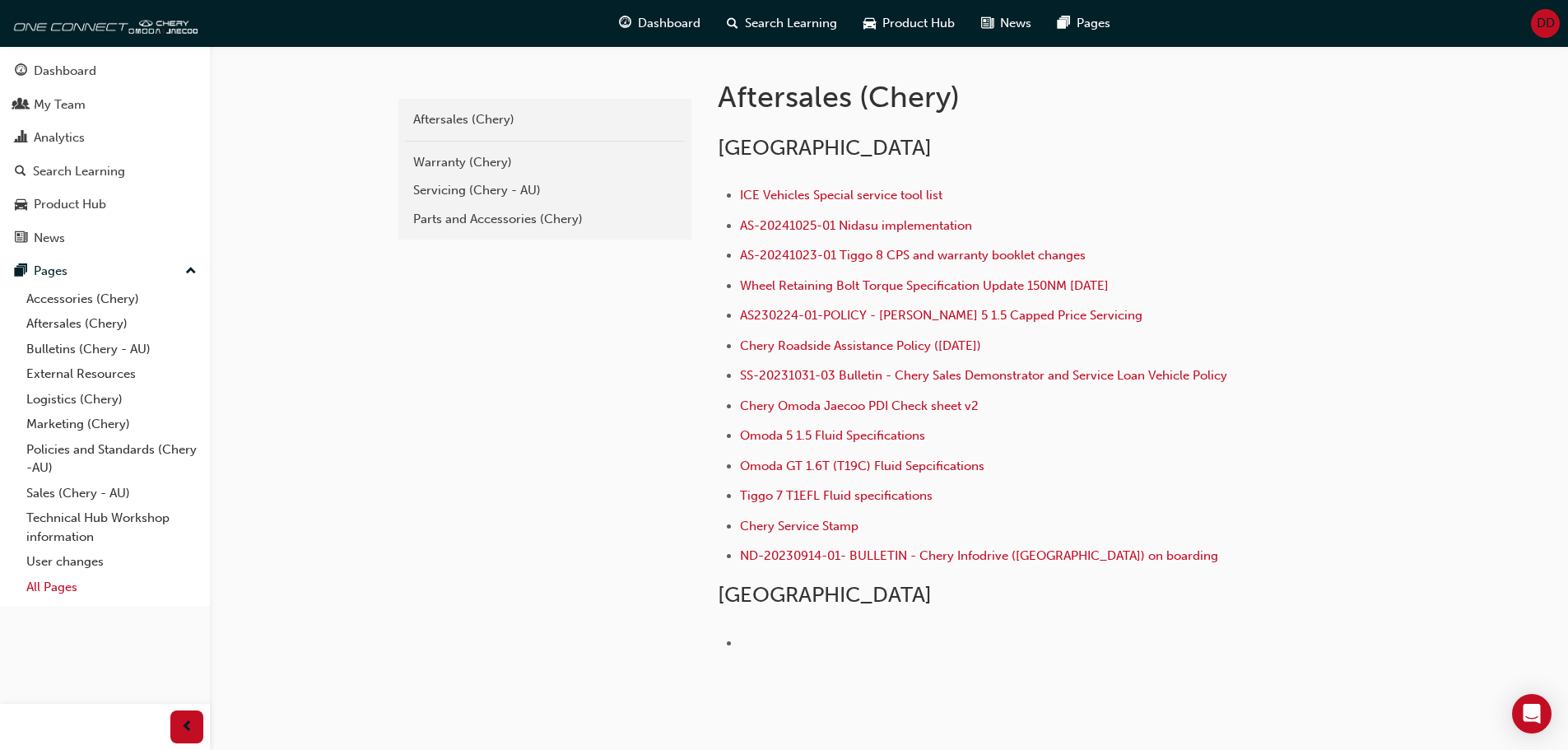
click at [45, 586] on link "All Pages" at bounding box center [111, 588] width 183 height 25
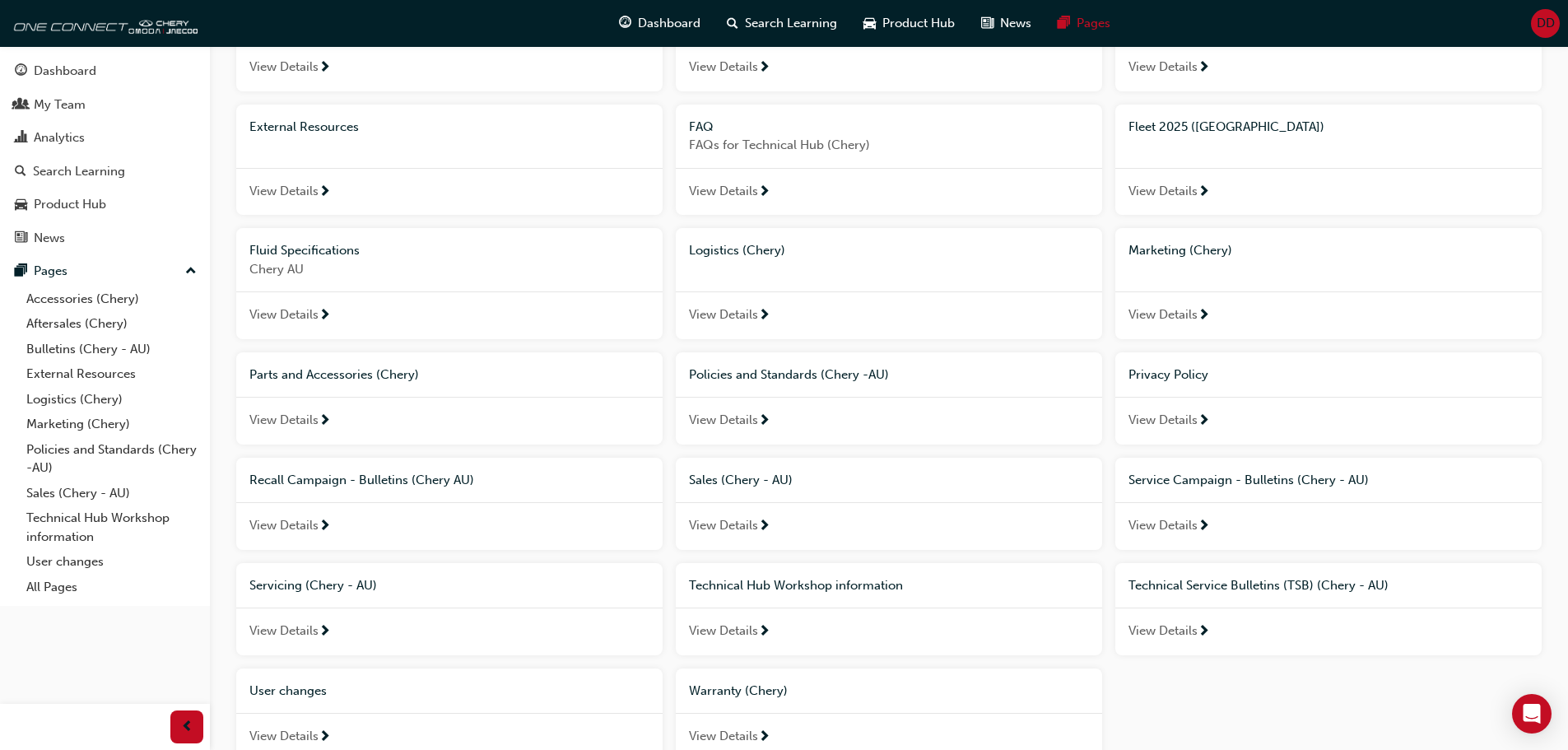
scroll to position [54, 0]
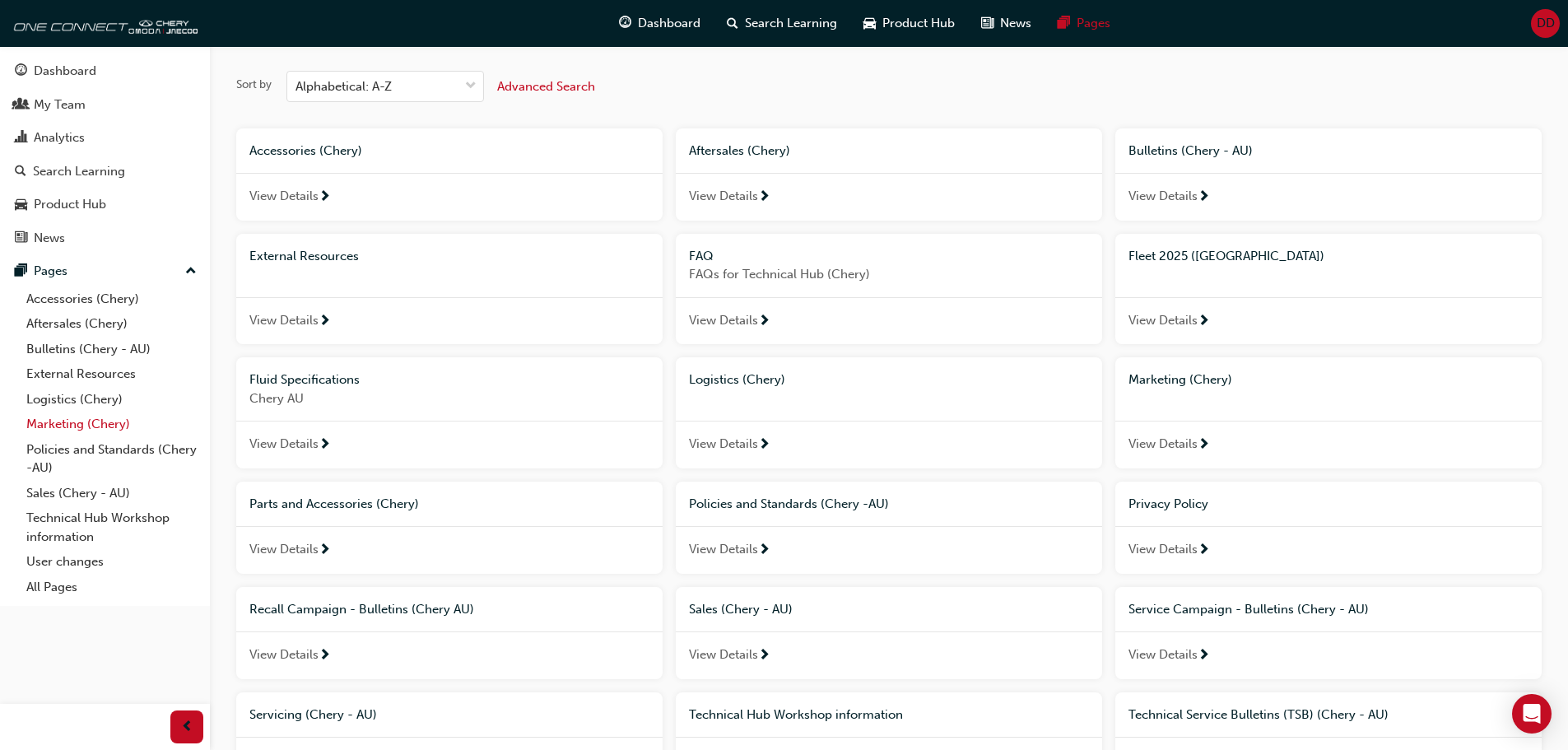
click at [53, 430] on link "Marketing (Chery)" at bounding box center [111, 425] width 183 height 25
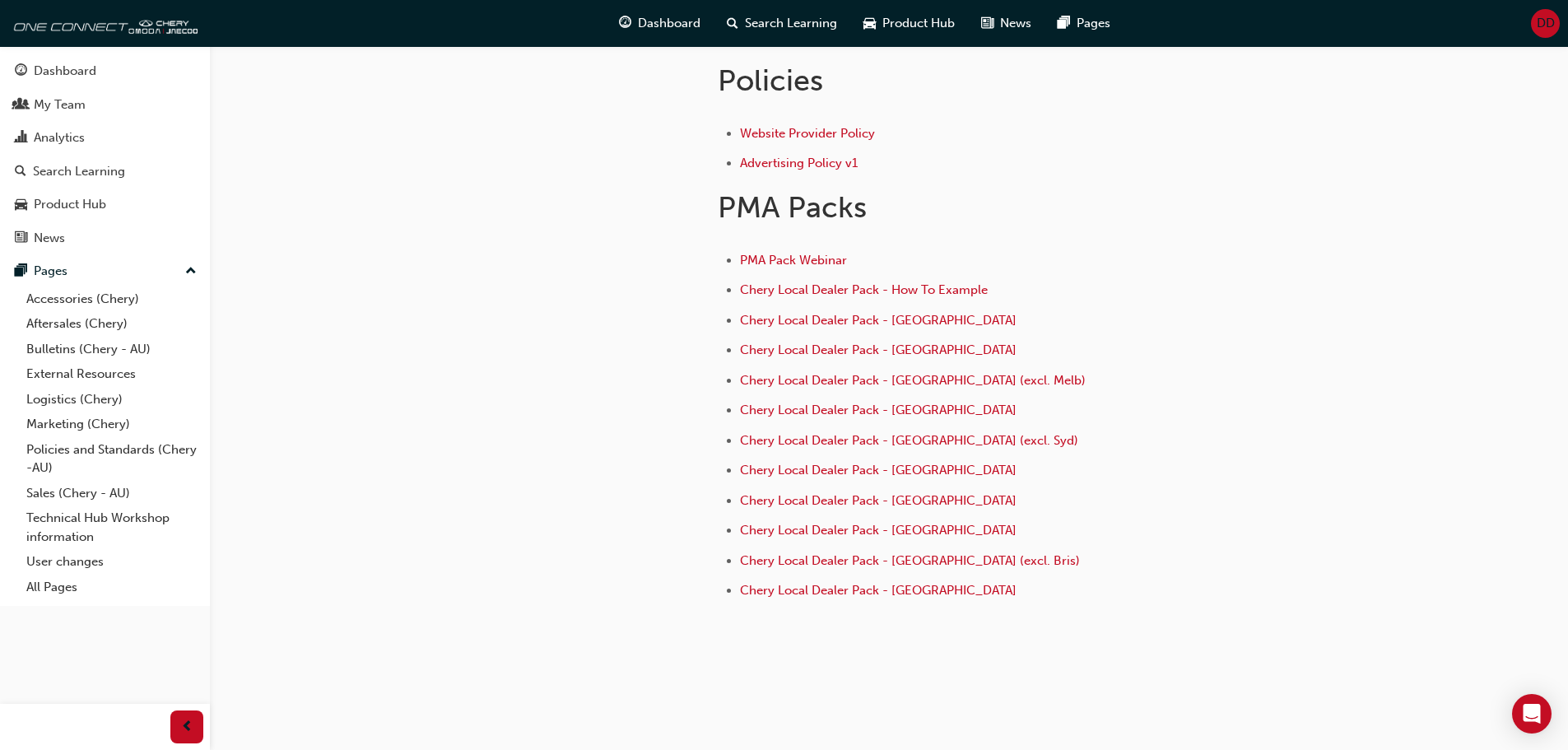
scroll to position [640, 0]
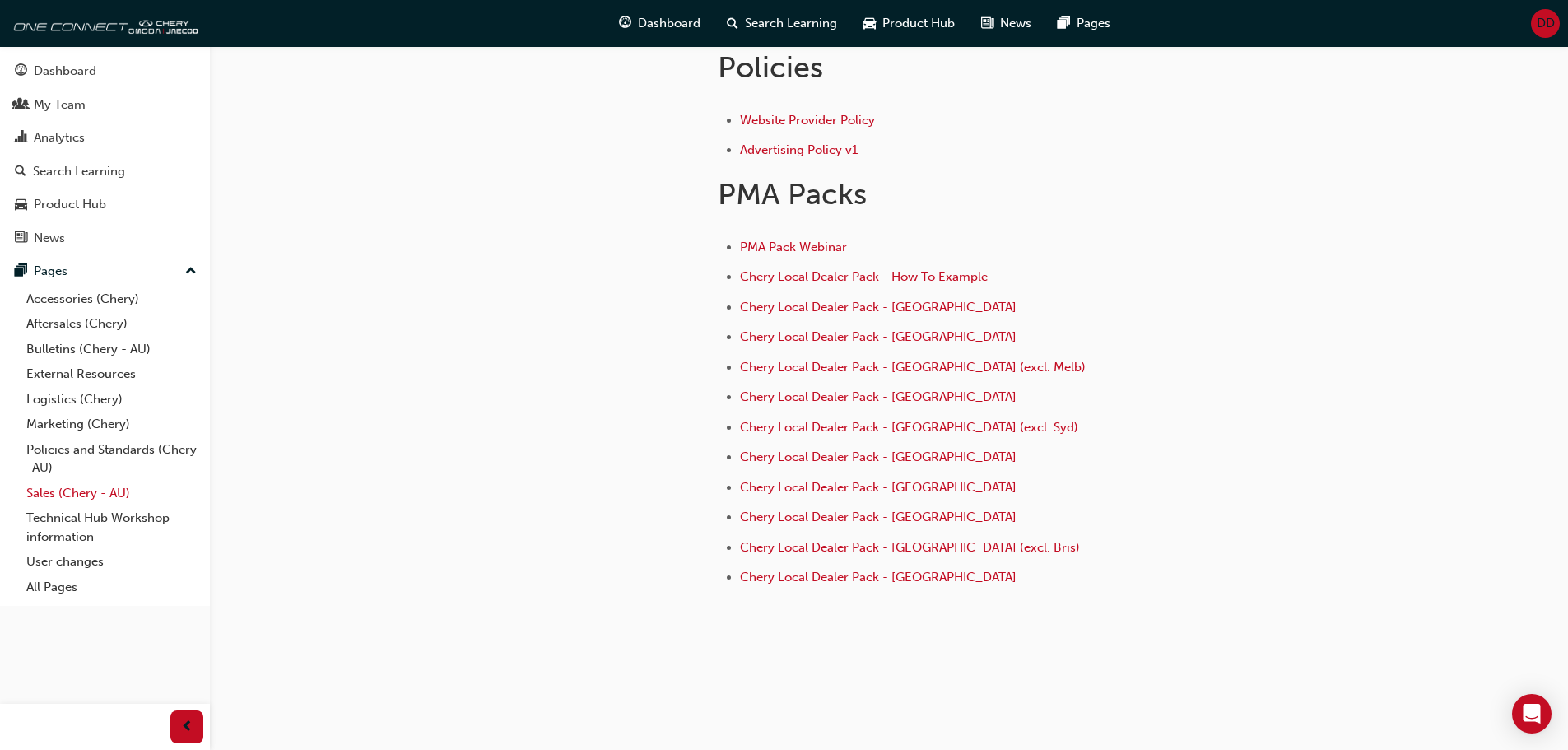
click at [53, 499] on link "Sales (Chery - AU)" at bounding box center [111, 493] width 183 height 25
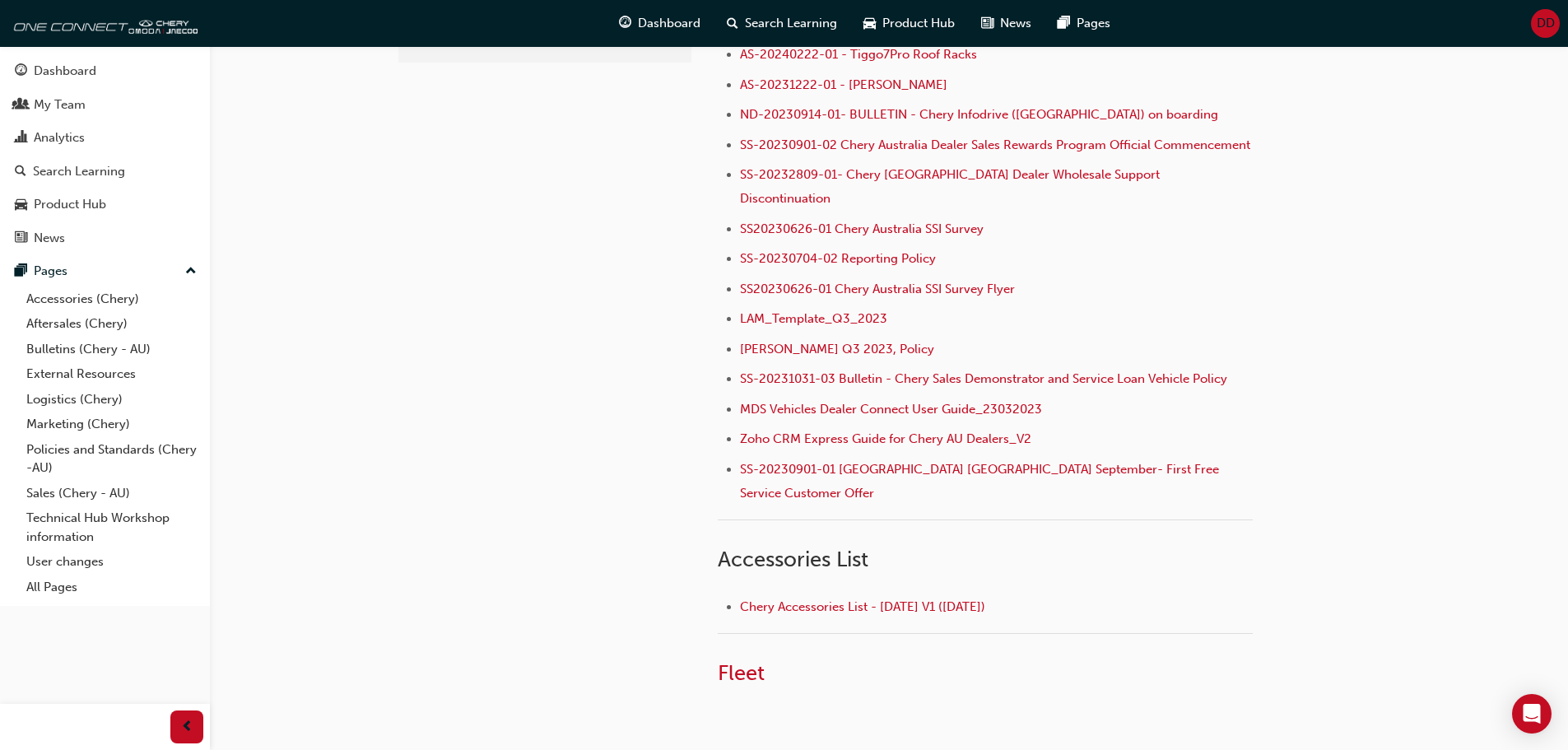
scroll to position [451, 0]
click at [154, 62] on div "Dashboard" at bounding box center [104, 71] width 180 height 20
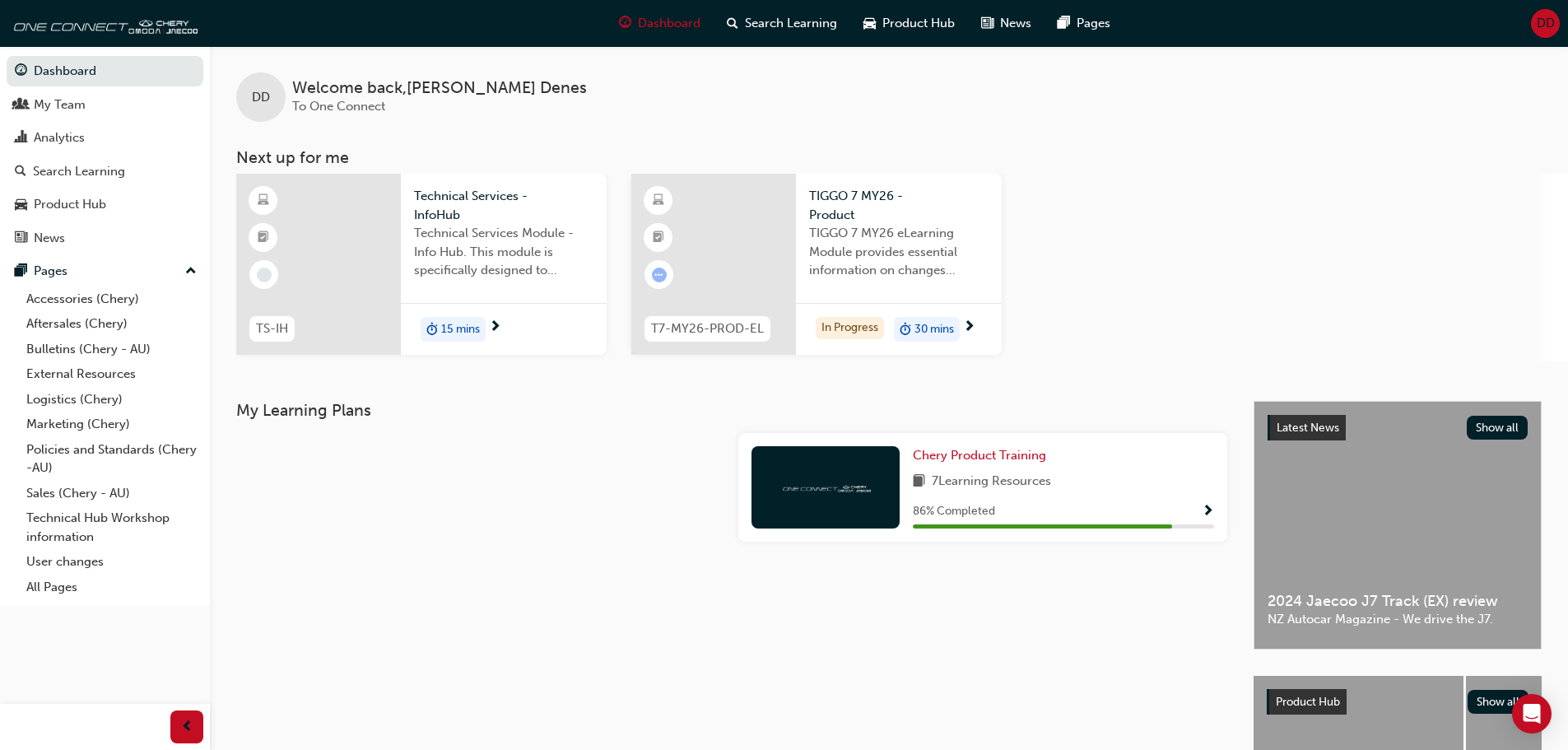
click at [902, 286] on div "TIGGO 7 MY26 eLearning Module provides essential information on changes introdu…" at bounding box center [898, 257] width 179 height 66
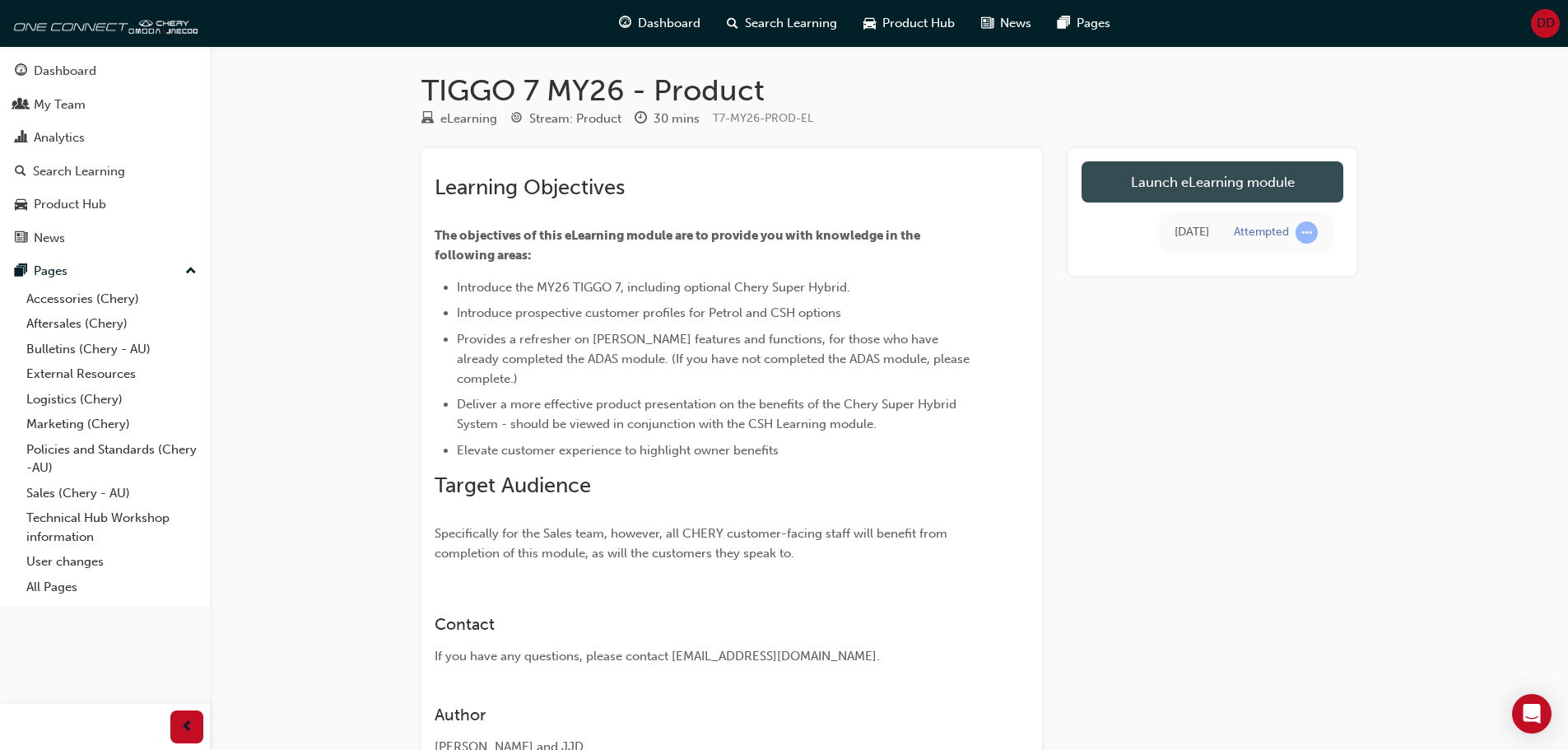
click at [1184, 177] on link "Launch eLearning module" at bounding box center [1212, 182] width 261 height 41
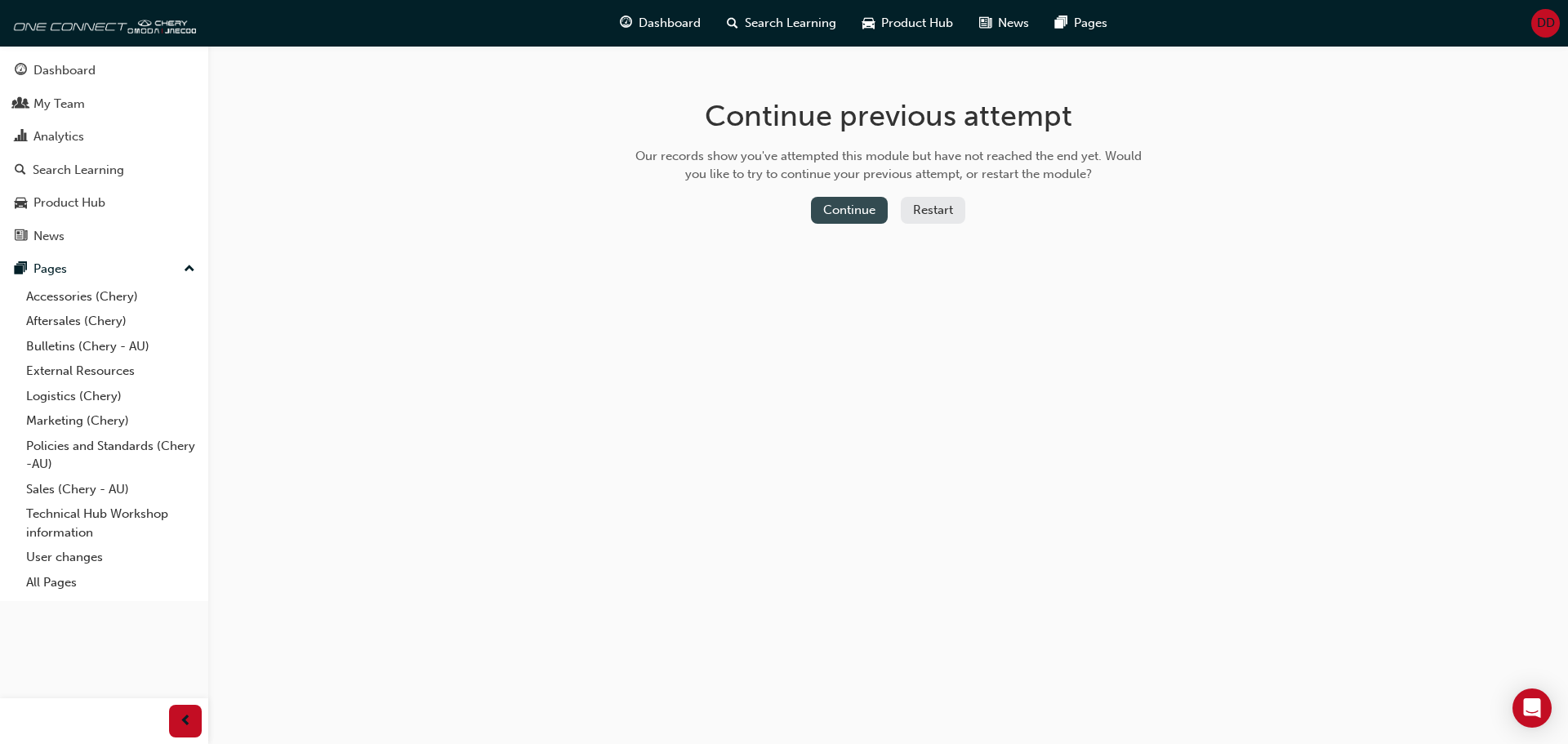
click at [844, 200] on button "Continue" at bounding box center [849, 211] width 77 height 27
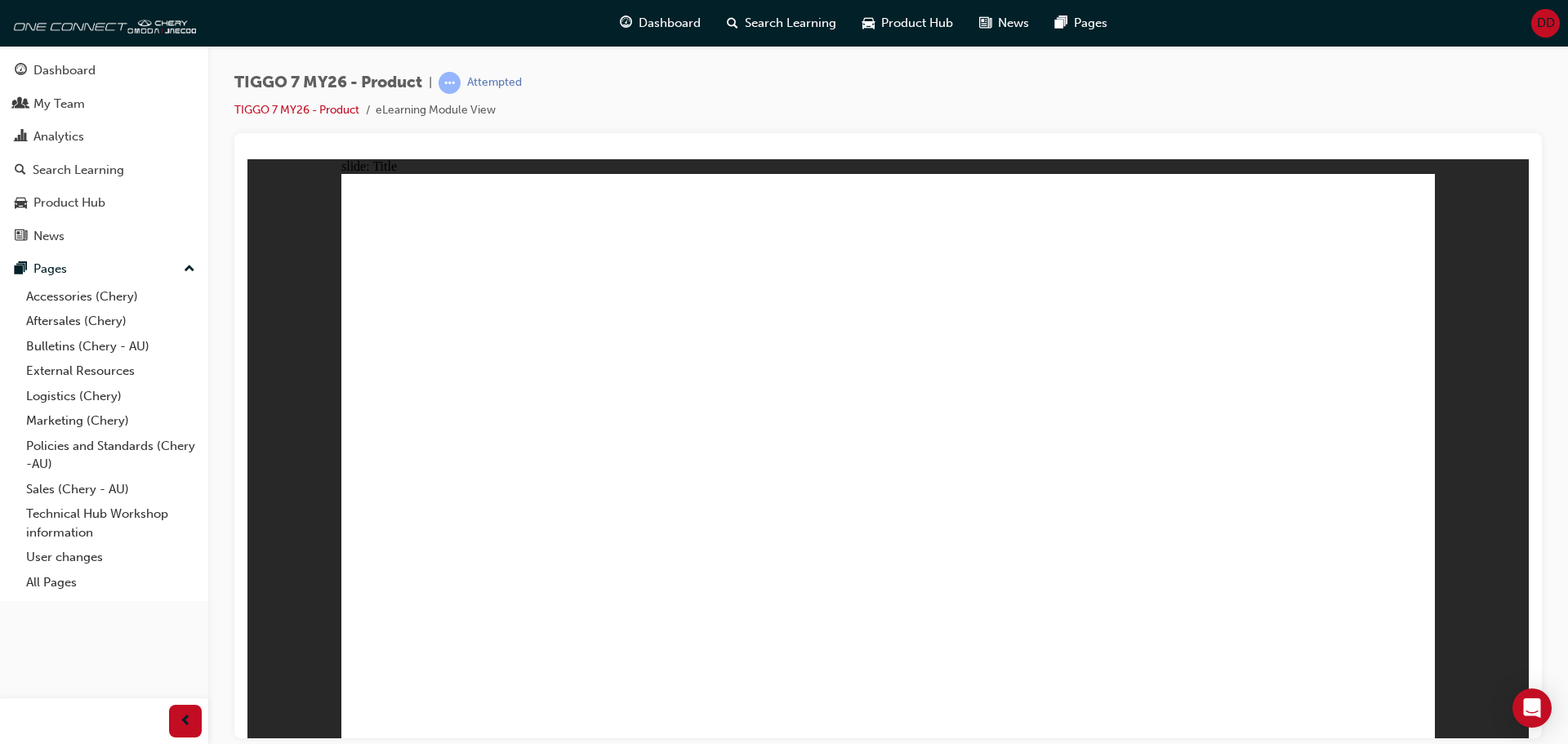
click at [1509, 422] on div "slide: Title Rectangle 2 Rectangle 1 MY 26 TIGGO 7 eLearning module BEGIN Arrow…" at bounding box center [888, 448] width 1282 height 580
click at [447, 78] on span "learningRecordVerb_ATTEMPT-icon" at bounding box center [450, 83] width 22 height 22
click at [461, 83] on span "learningRecordVerb_ATTEMPT-icon" at bounding box center [450, 83] width 22 height 22
click at [190, 717] on span "prev-icon" at bounding box center [185, 722] width 13 height 20
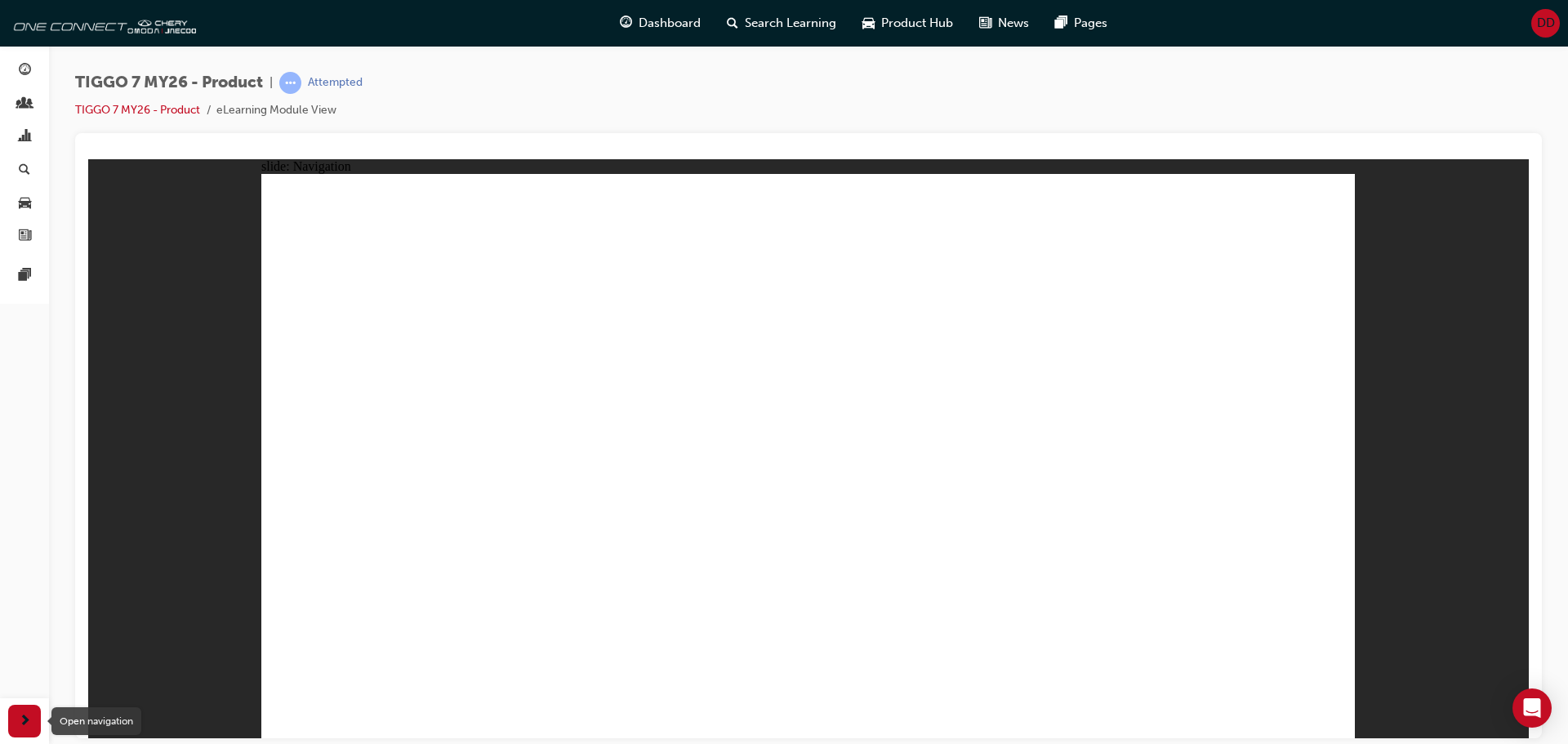
click at [24, 724] on span "next-icon" at bounding box center [24, 722] width 13 height 20
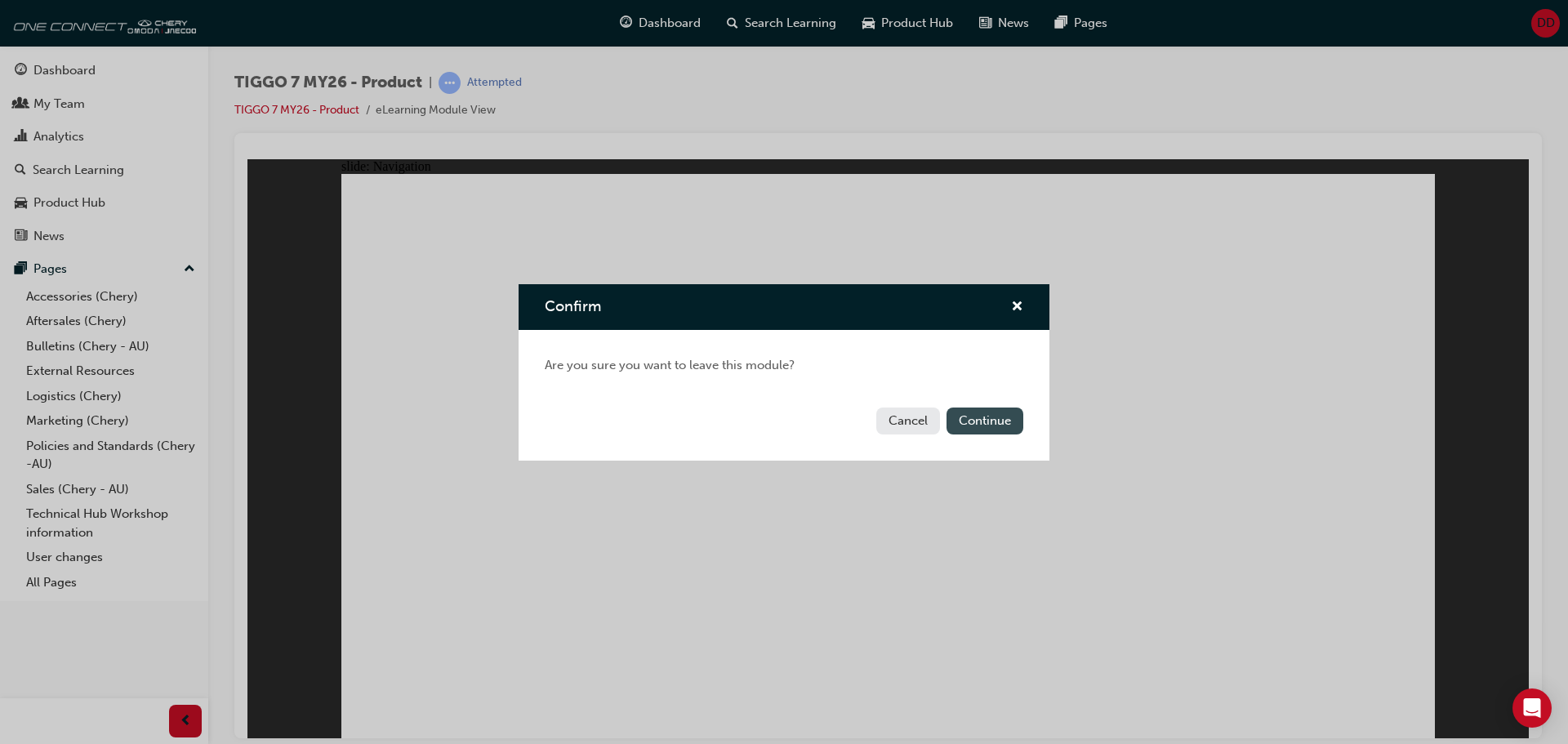
click at [972, 427] on button "Continue" at bounding box center [984, 421] width 77 height 27
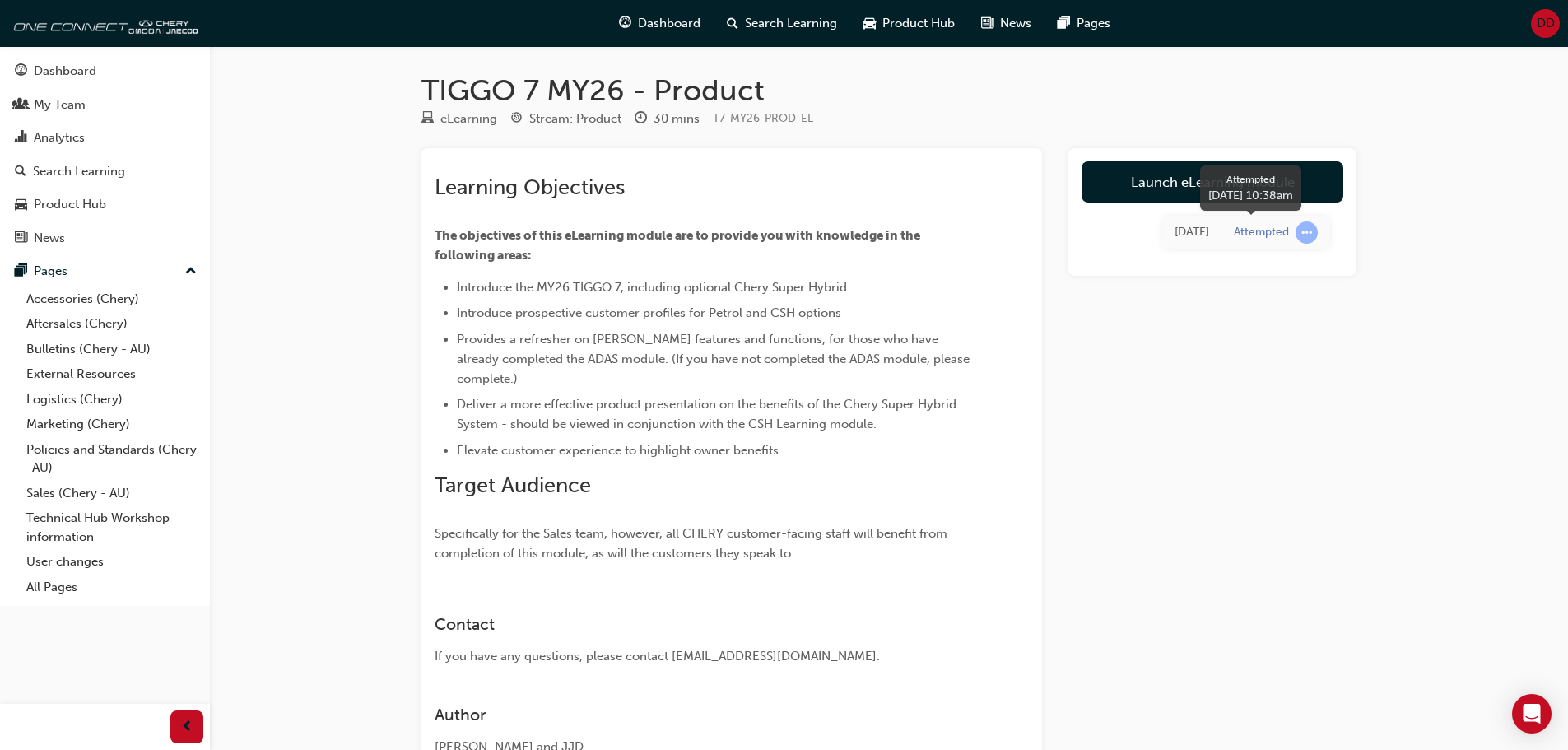
click at [1306, 232] on span "learningRecordVerb_ATTEMPT-icon" at bounding box center [1307, 233] width 22 height 22
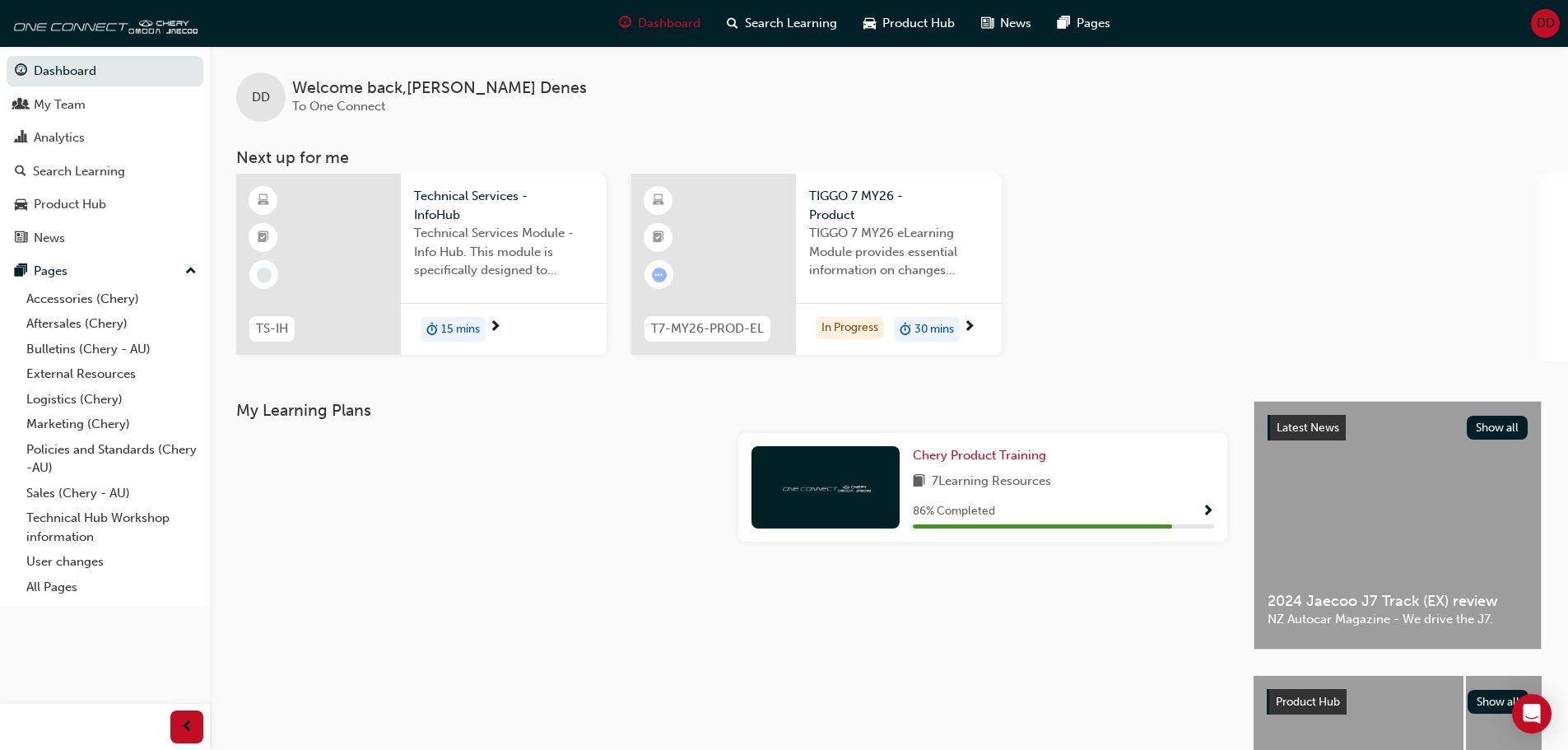
click at [938, 265] on span "TIGGO 7 MY26 eLearning Module provides essential information on changes introdu…" at bounding box center [898, 252] width 179 height 56
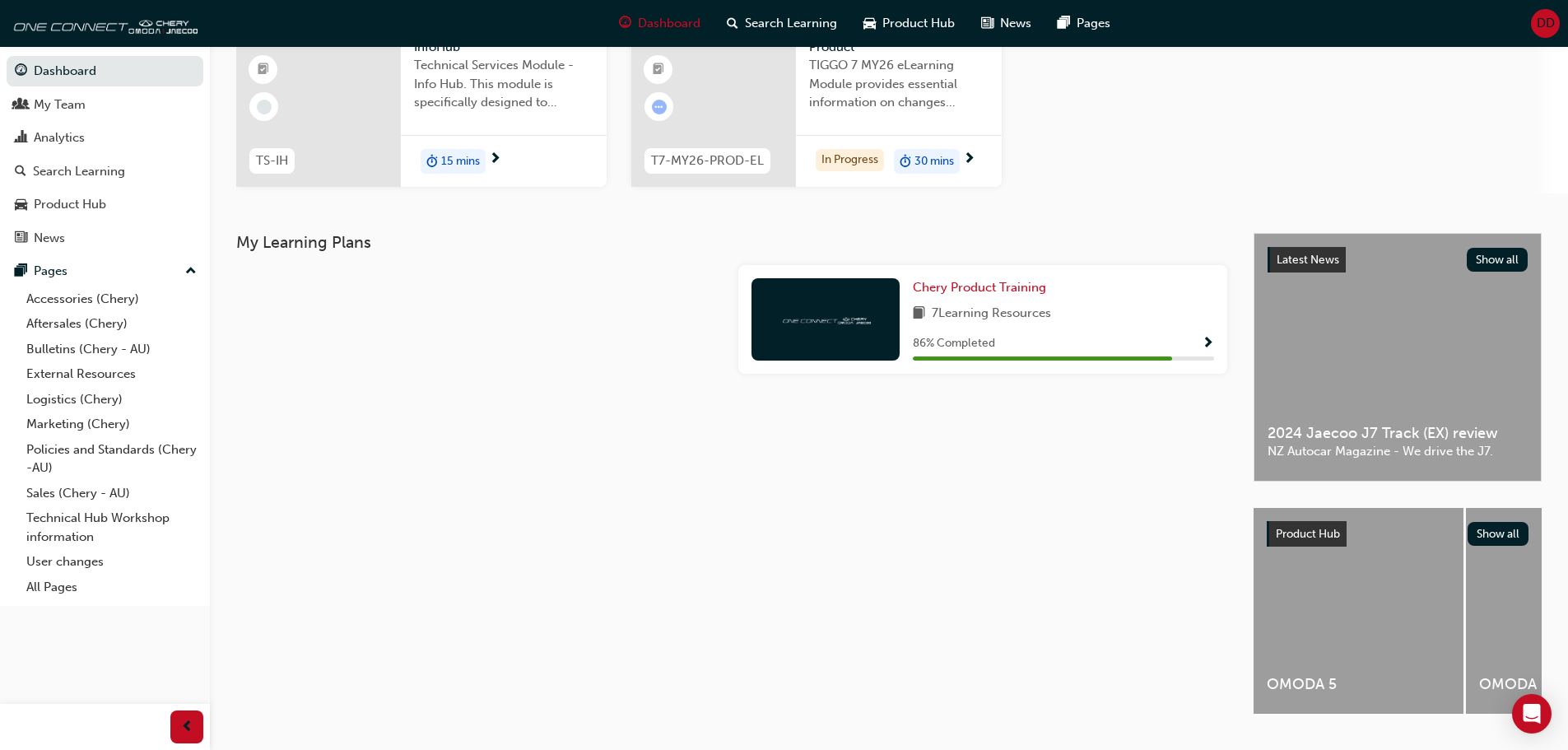
scroll to position [209, 0]
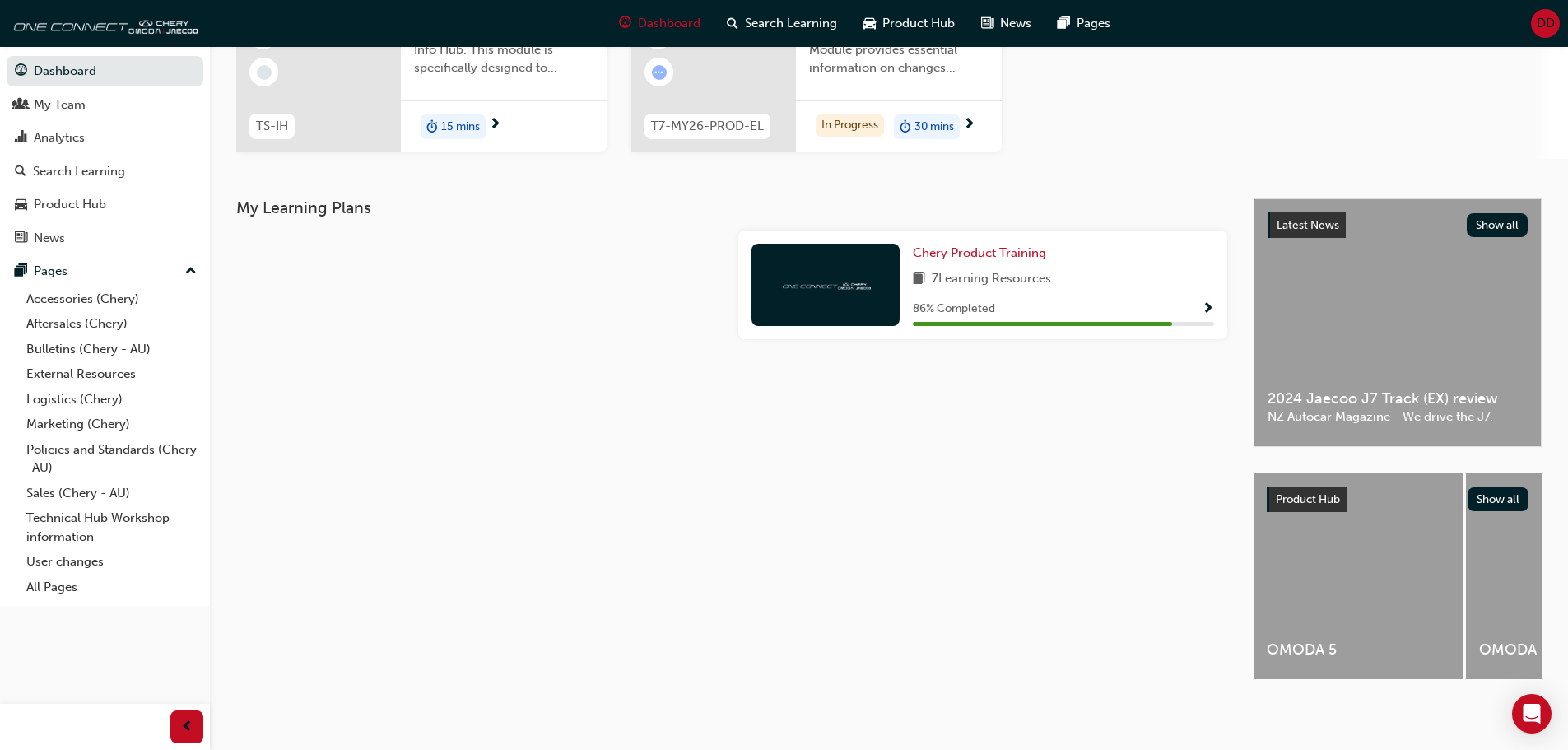
click at [1192, 299] on div "86 % Completed" at bounding box center [1063, 309] width 301 height 20
click at [981, 244] on link "Chery Product Training" at bounding box center [982, 253] width 140 height 19
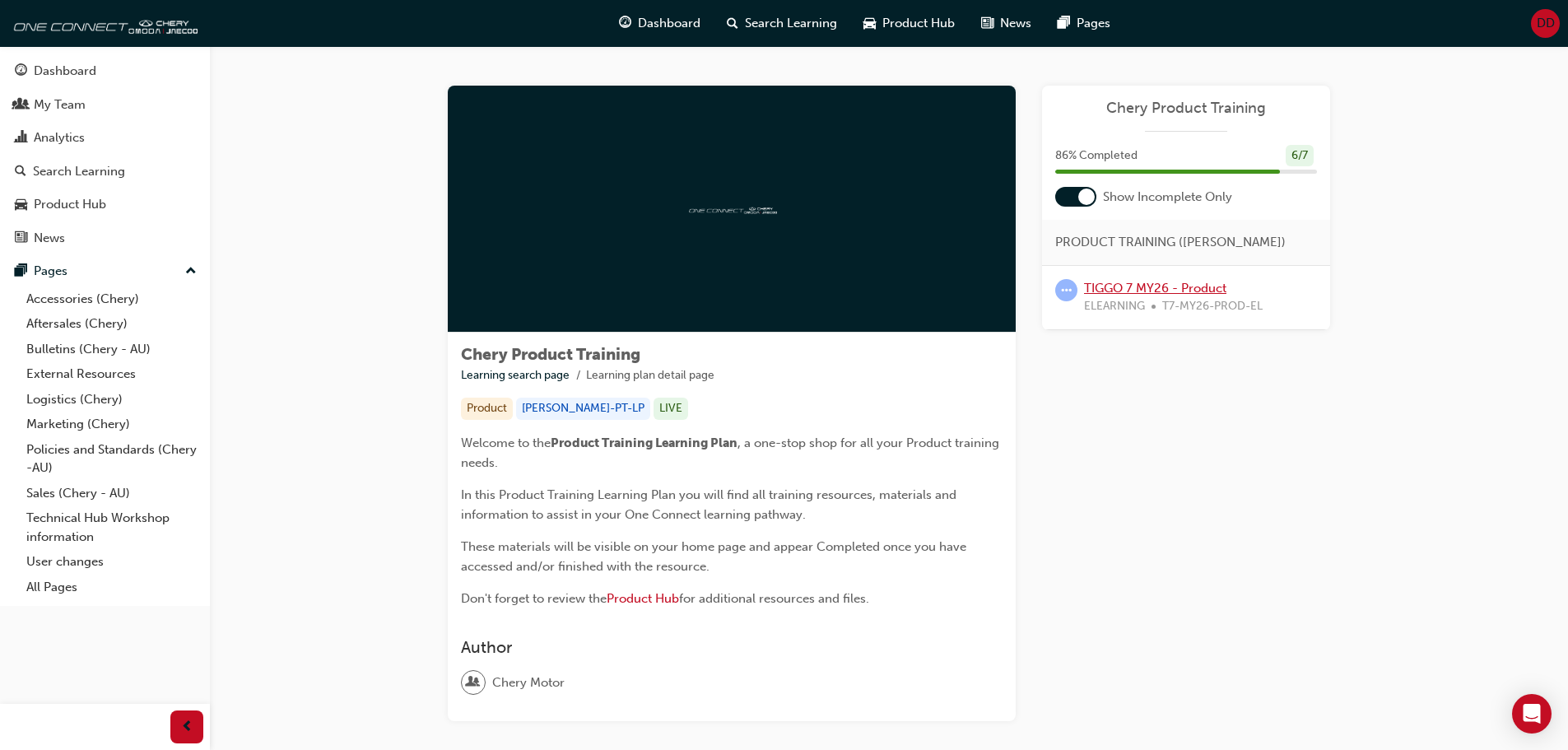
click at [1166, 289] on link "TIGGO 7 MY26 - Product" at bounding box center [1155, 288] width 143 height 14
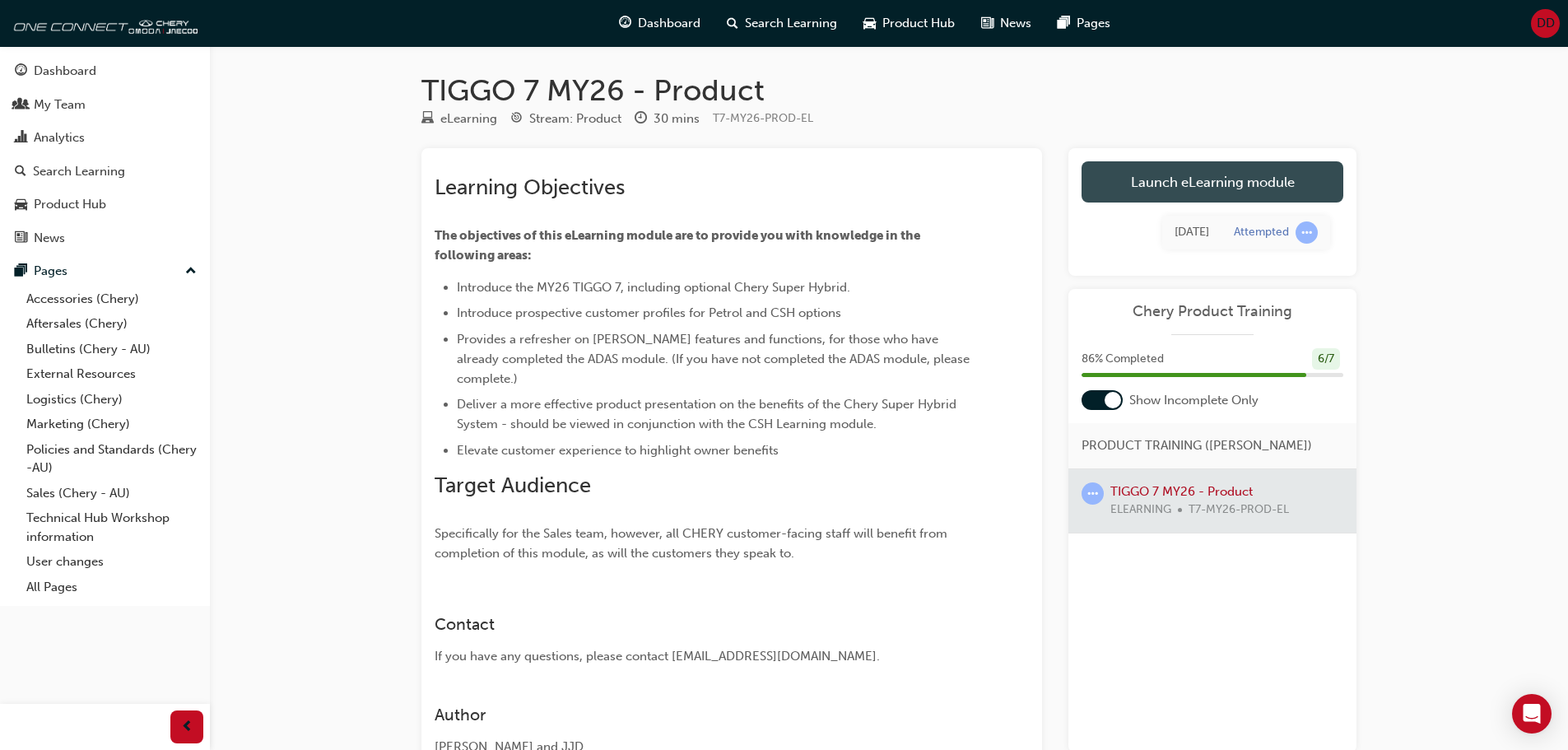
click at [1229, 189] on link "Launch eLearning module" at bounding box center [1212, 182] width 261 height 41
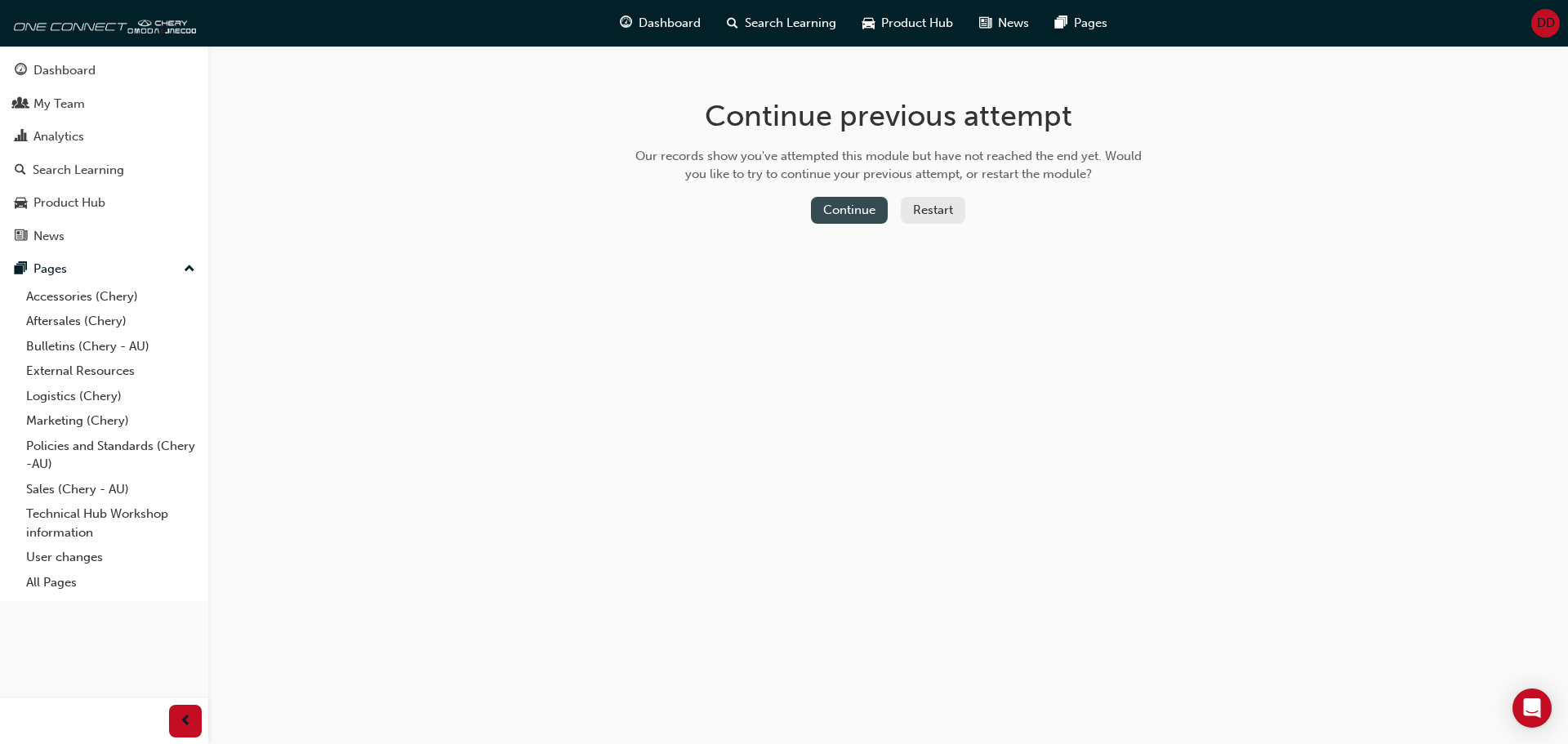
click at [826, 207] on button "Continue" at bounding box center [849, 211] width 77 height 27
